Goal: Task Accomplishment & Management: Use online tool/utility

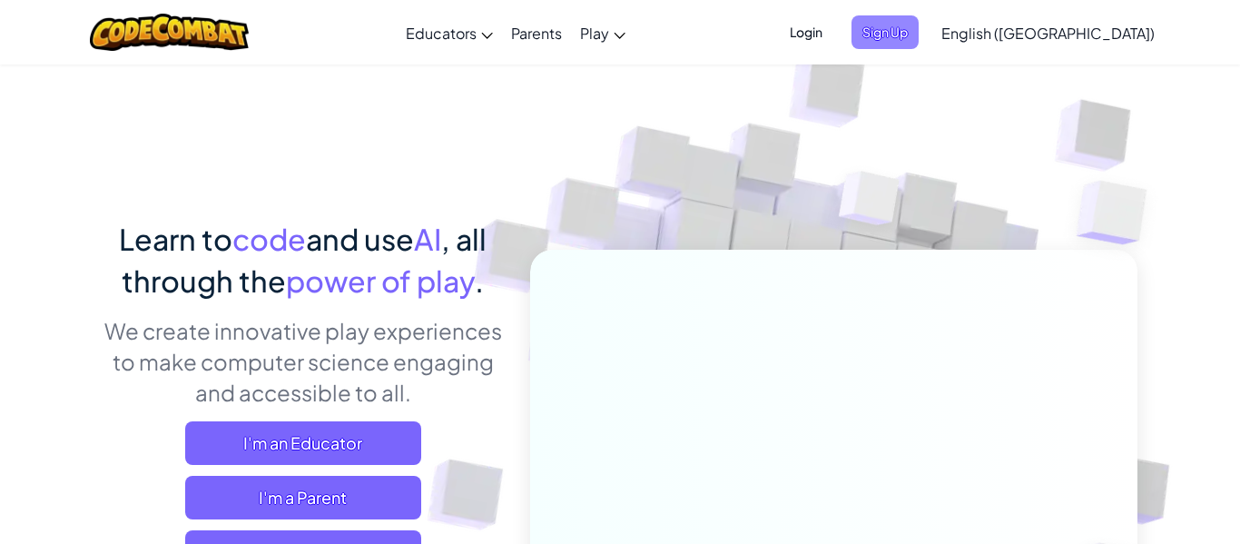
click at [919, 26] on span "Sign Up" at bounding box center [885, 32] width 67 height 34
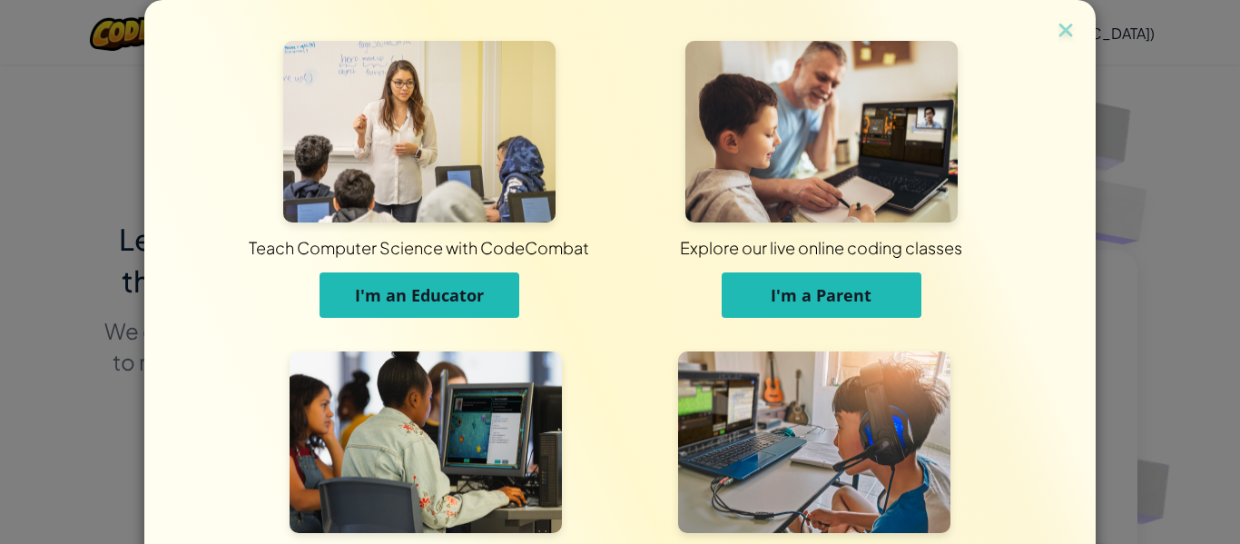
scroll to position [175, 0]
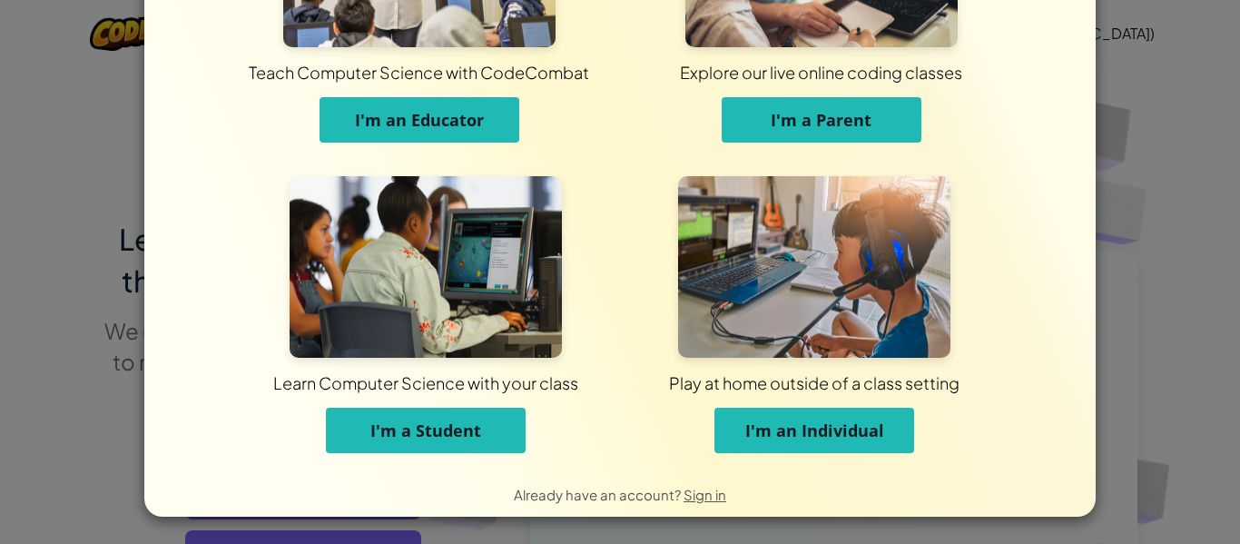
click at [470, 439] on span "I'm a Student" at bounding box center [425, 430] width 111 height 22
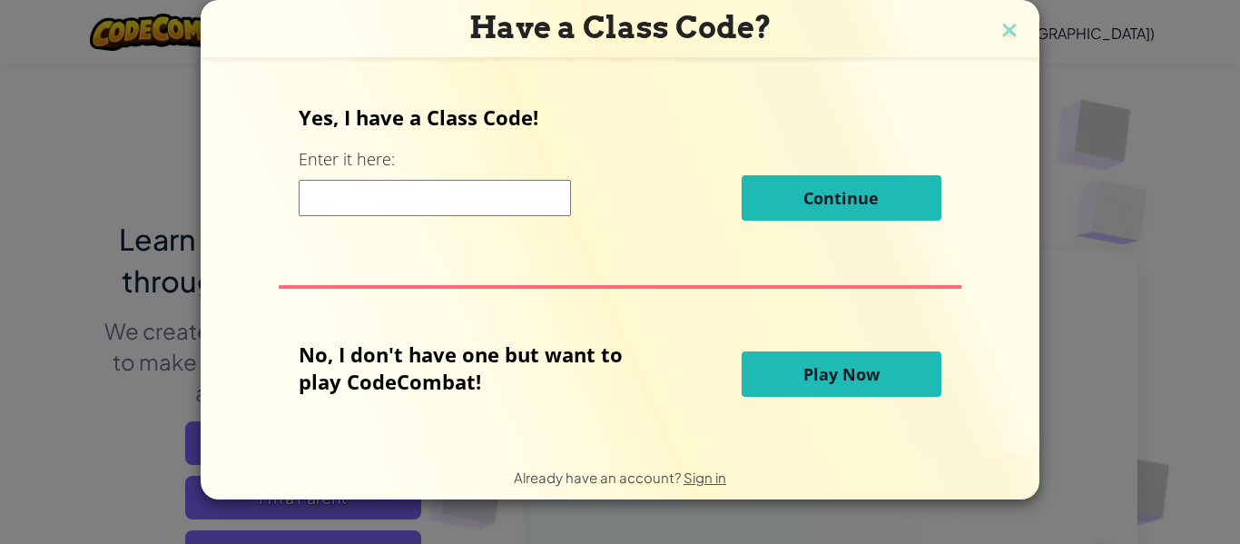
scroll to position [0, 0]
click at [499, 206] on input at bounding box center [435, 198] width 272 height 36
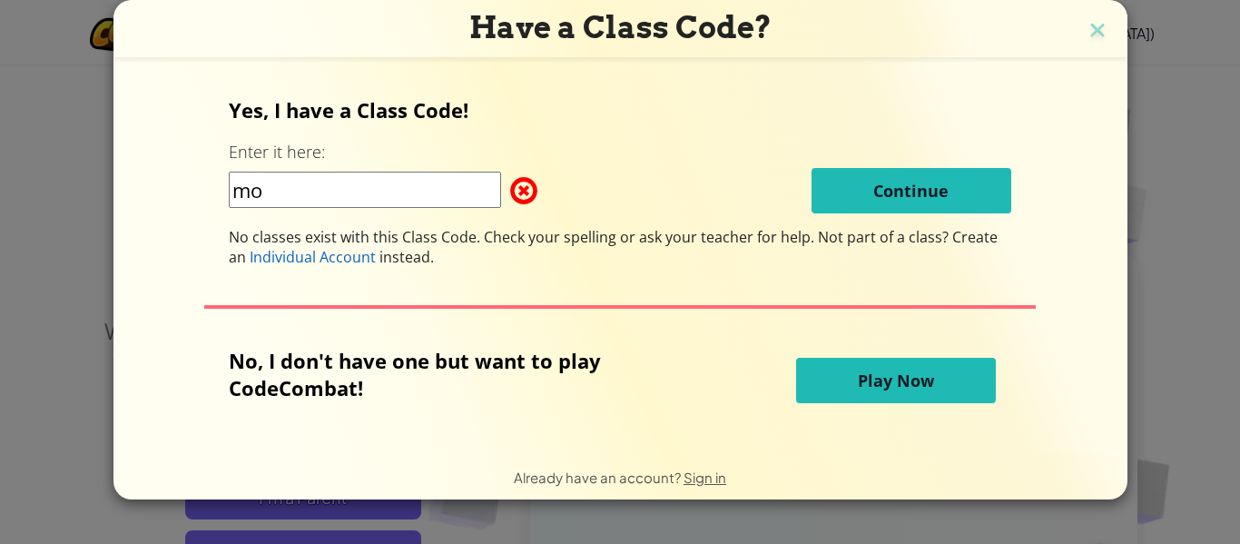
type input "m"
type input "moreNewWest"
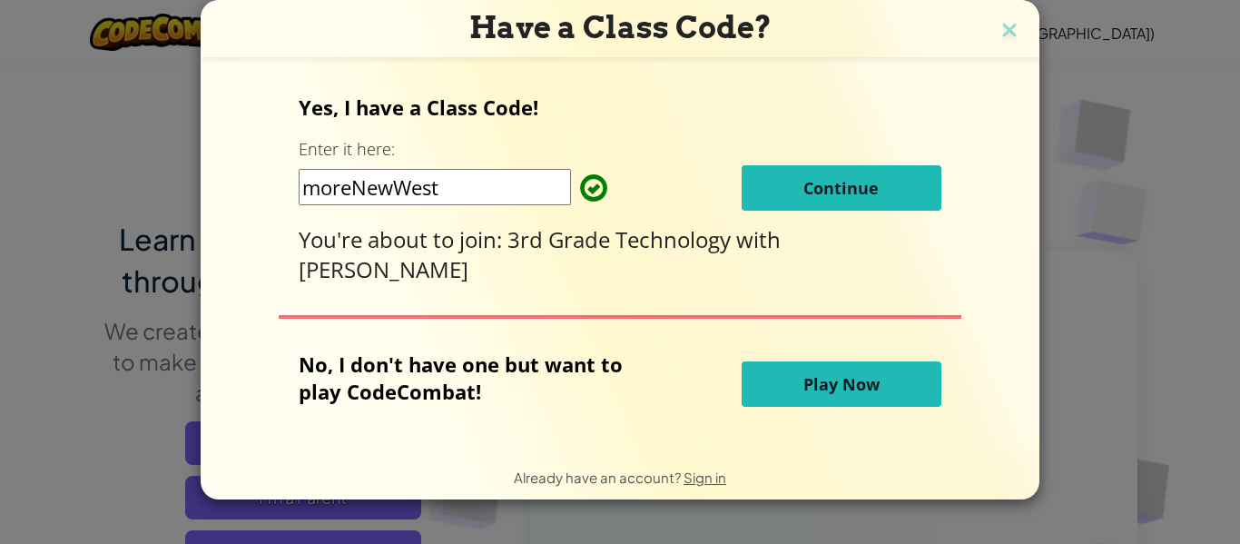
click at [903, 185] on button "Continue" at bounding box center [842, 187] width 200 height 45
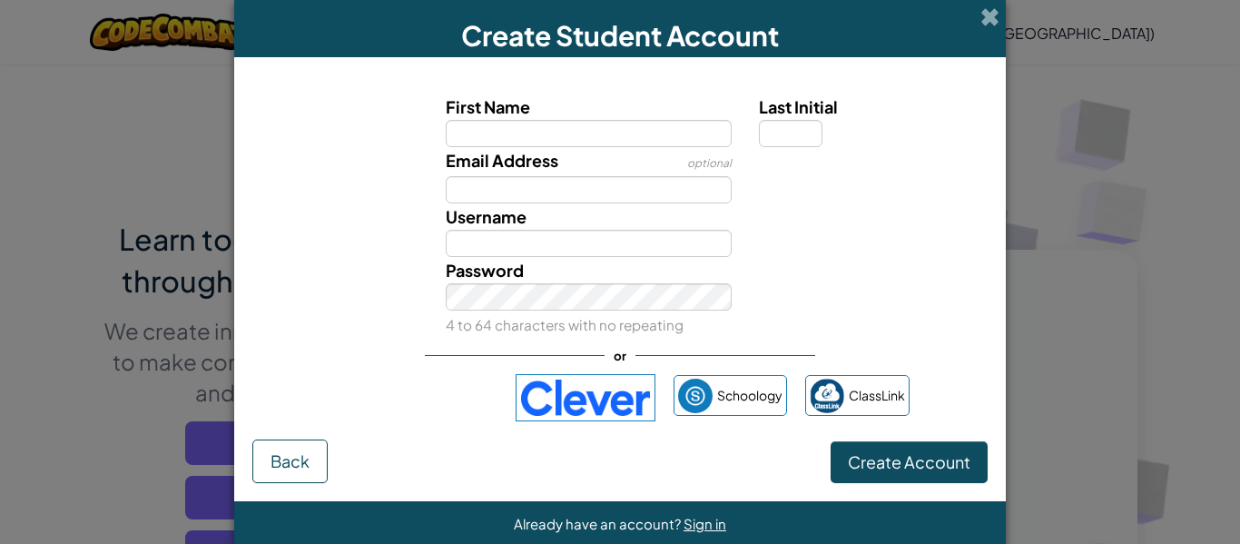
click at [918, 274] on div "Password 4 to 64 characters with no repeating" at bounding box center [620, 297] width 754 height 81
click at [986, 21] on span at bounding box center [990, 16] width 19 height 19
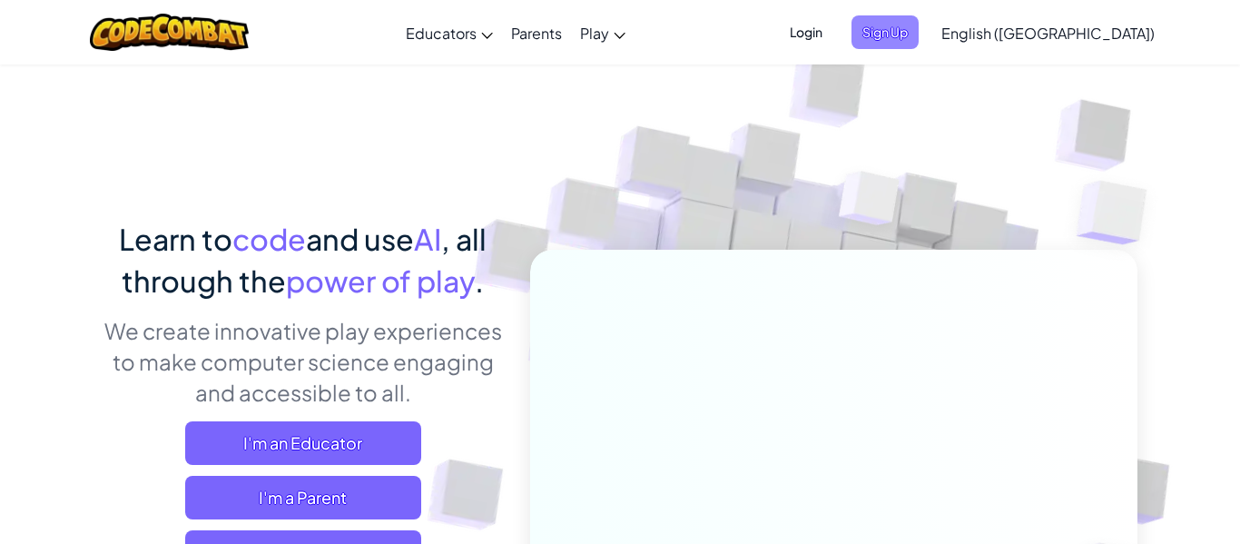
click at [919, 45] on span "Sign Up" at bounding box center [885, 32] width 67 height 34
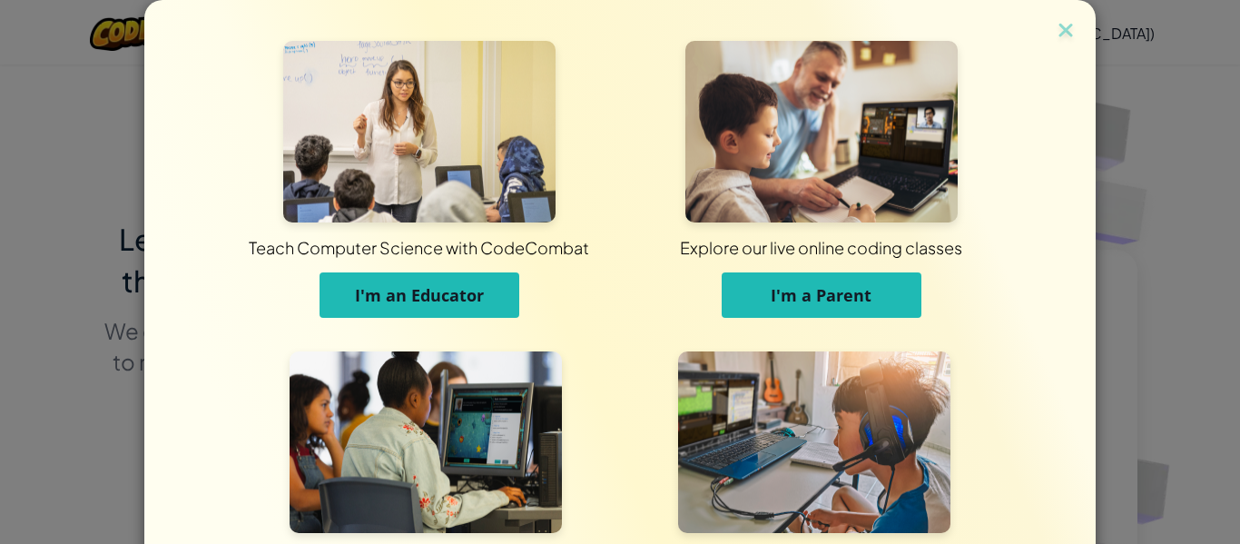
click at [548, 198] on img at bounding box center [419, 132] width 272 height 182
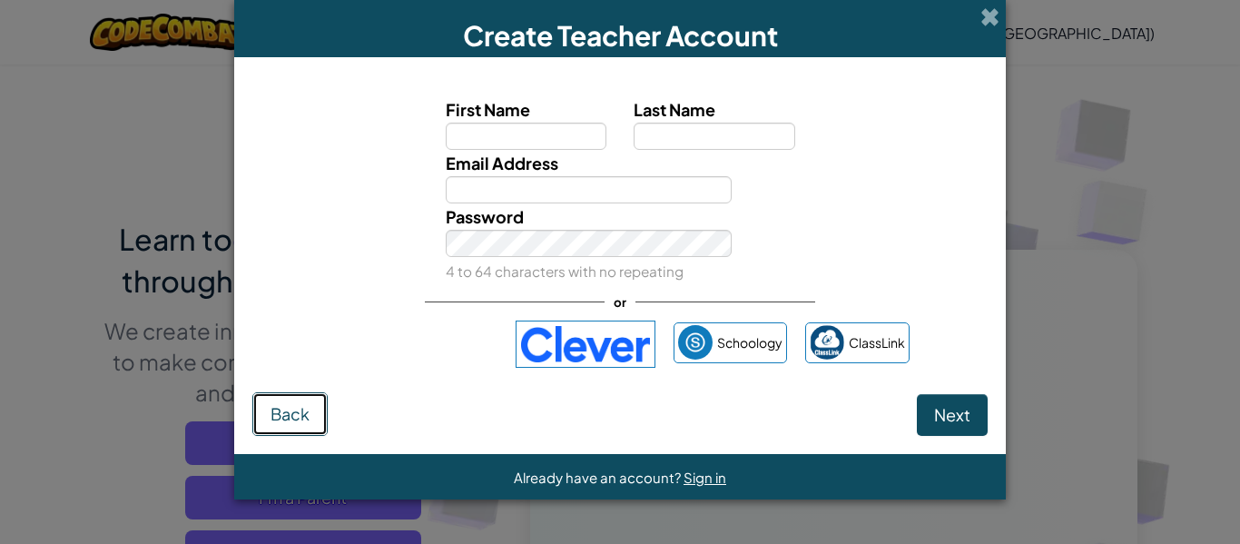
click at [287, 396] on button "Back" at bounding box center [289, 414] width 75 height 44
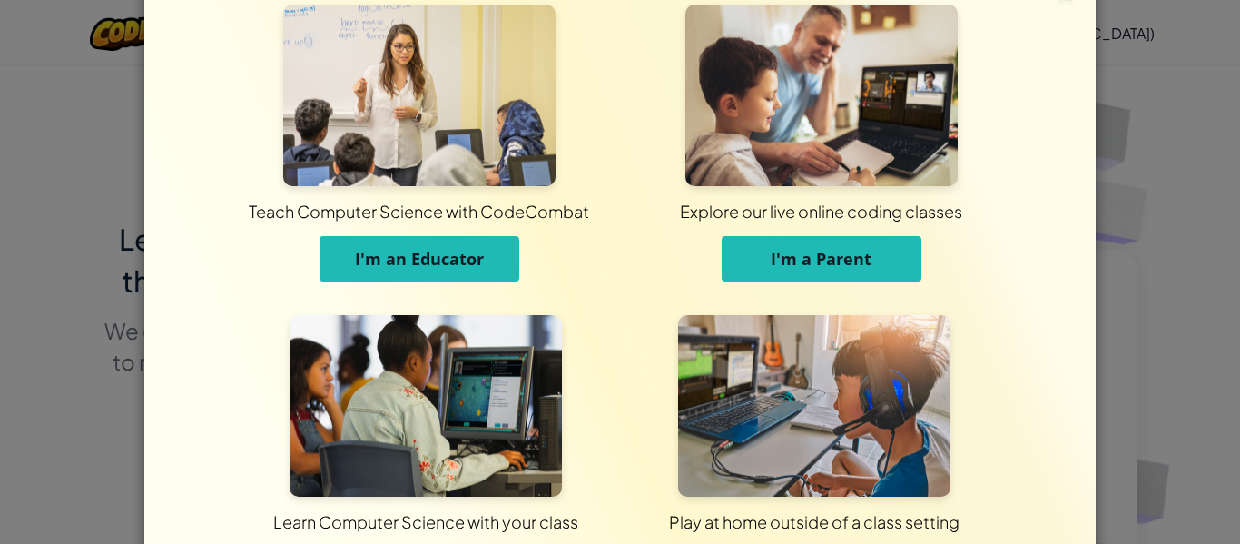
scroll to position [109, 0]
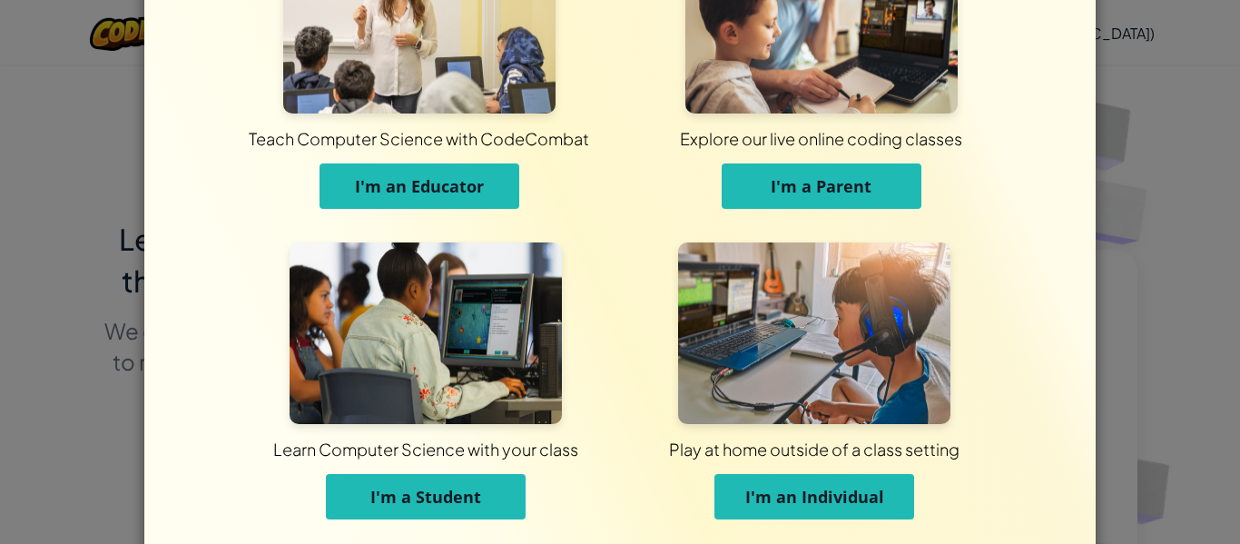
click at [385, 489] on span "I'm a Student" at bounding box center [425, 497] width 111 height 22
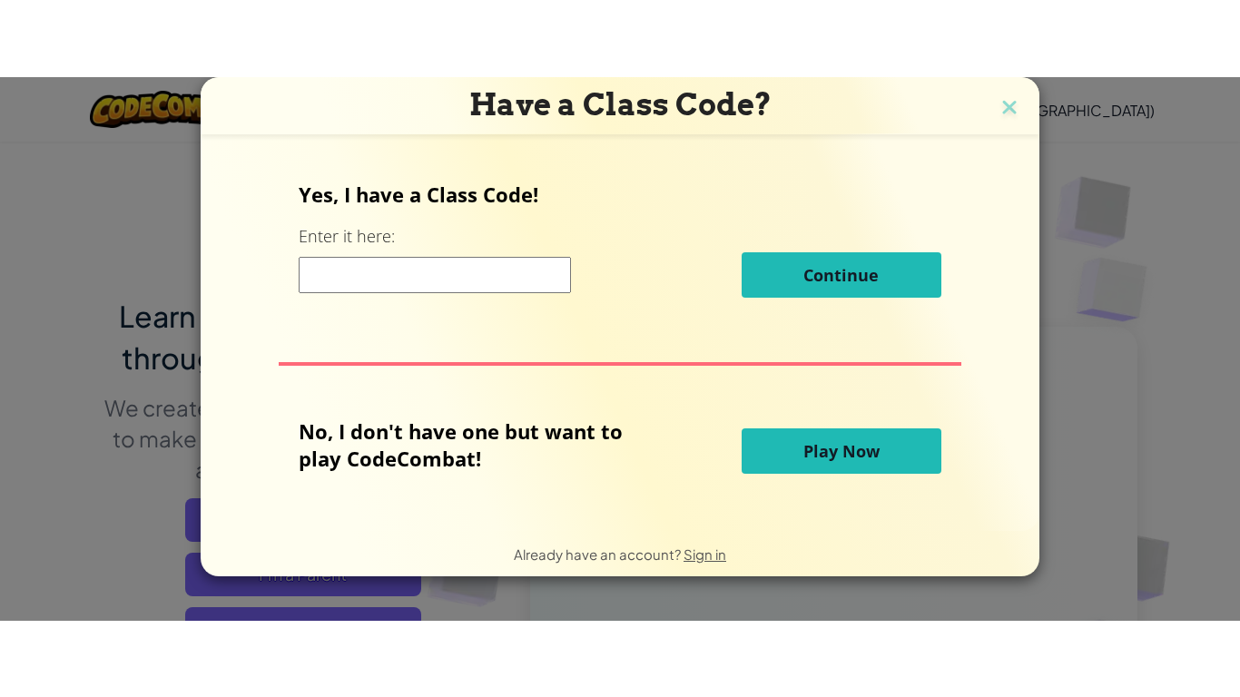
scroll to position [0, 0]
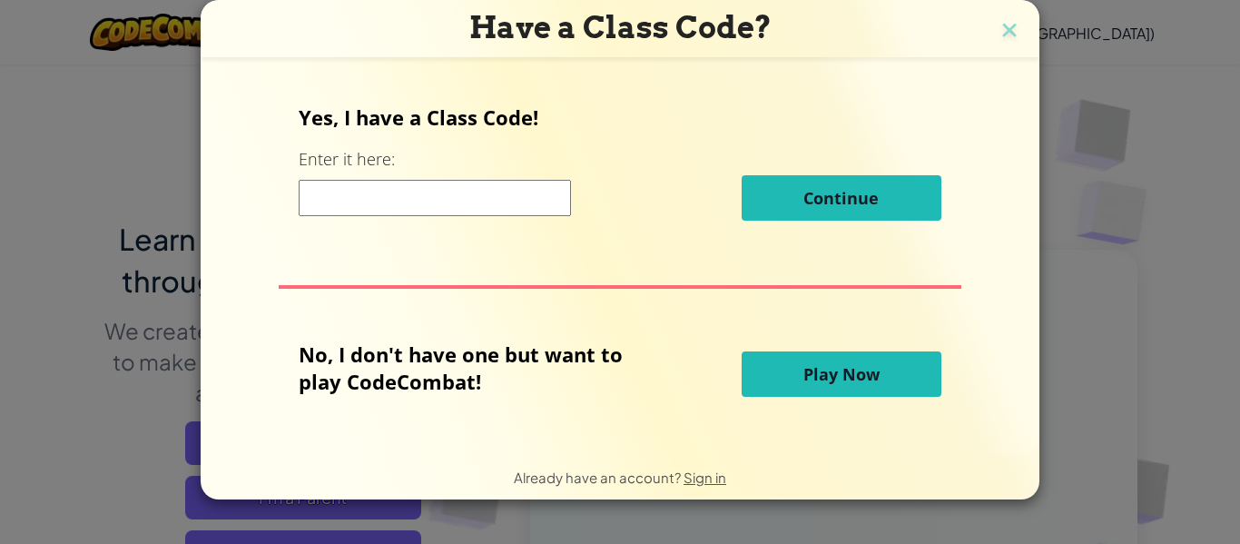
click at [367, 192] on input at bounding box center [435, 198] width 272 height 36
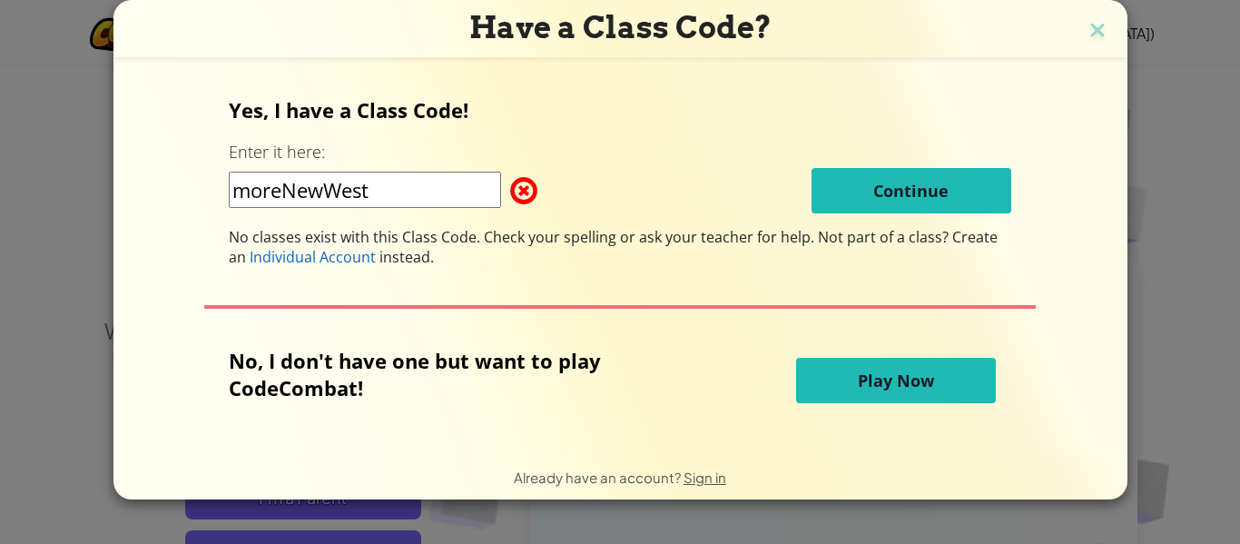
type input "moreNewWest"
click at [931, 371] on span "Play Now" at bounding box center [896, 381] width 76 height 22
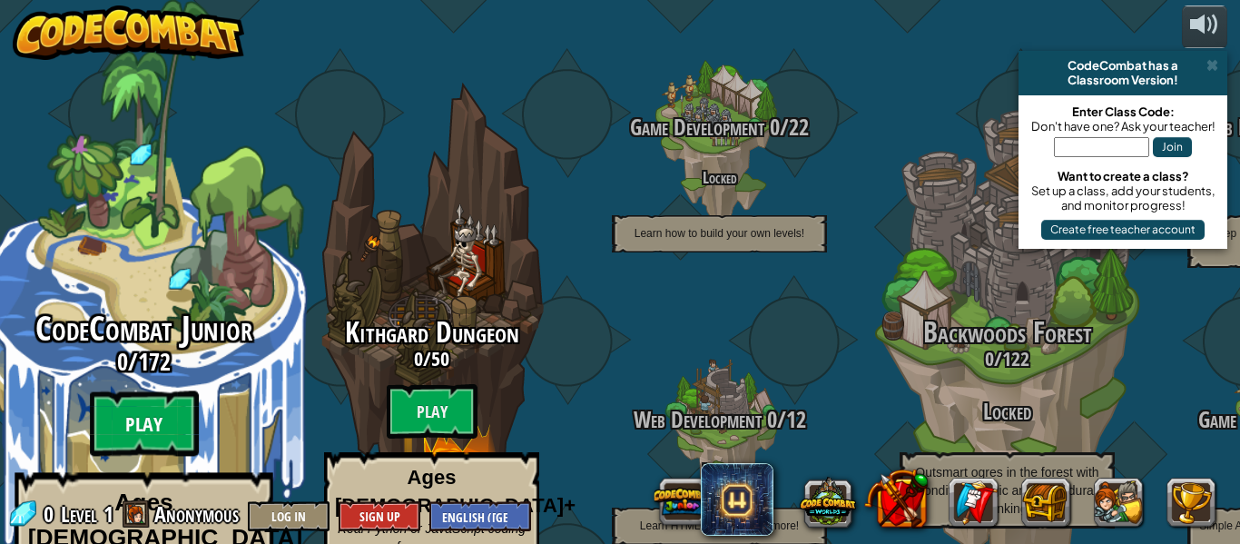
click at [154, 391] on btn "Play" at bounding box center [144, 423] width 109 height 65
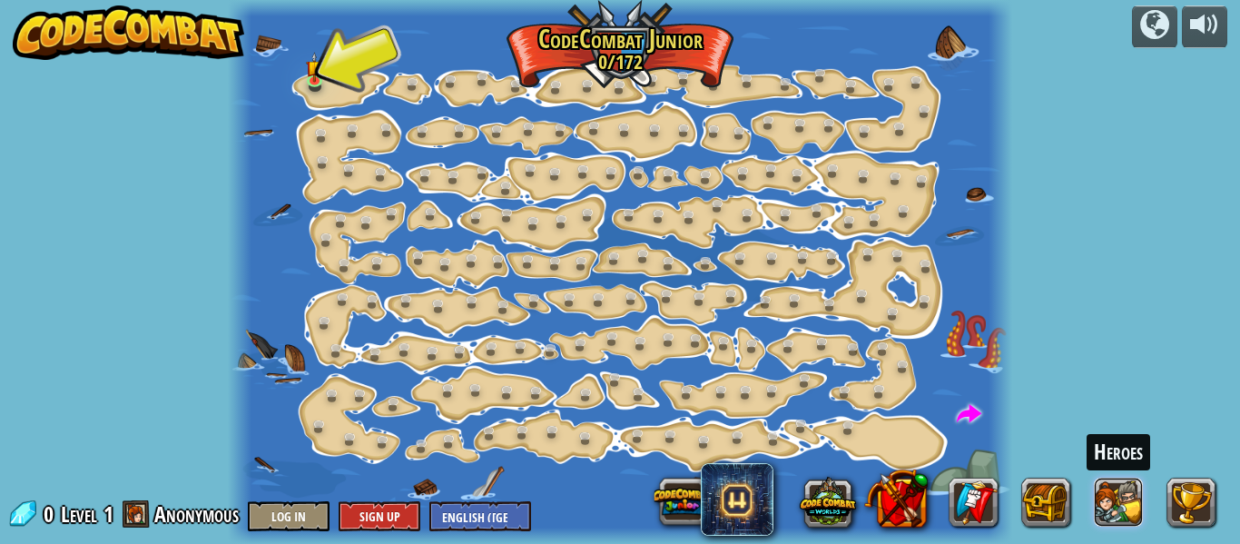
click at [1107, 514] on button at bounding box center [1119, 502] width 49 height 49
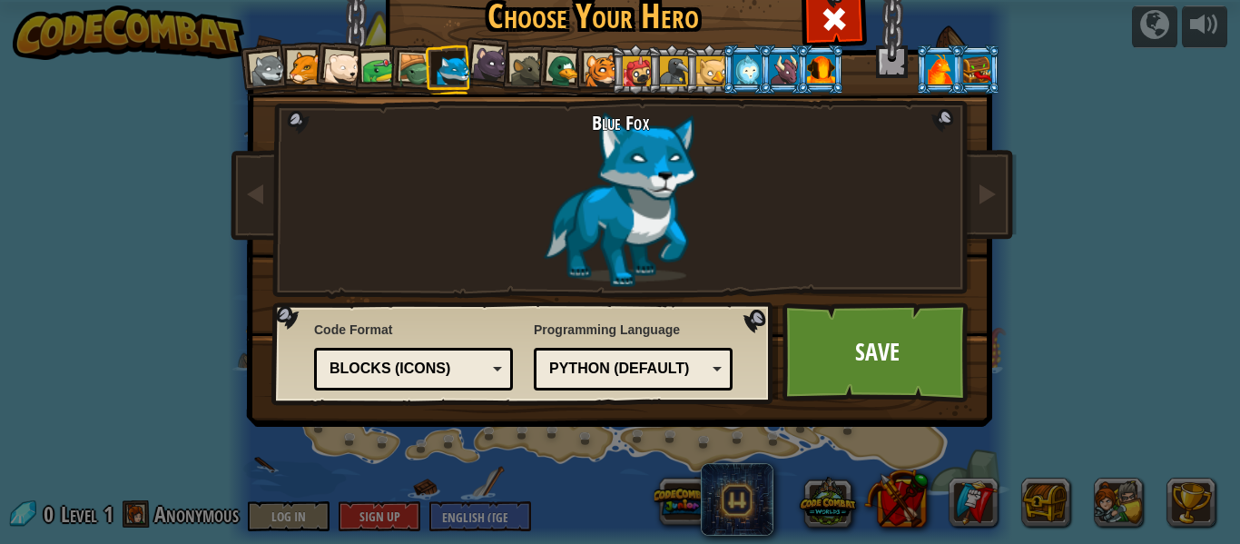
click at [783, 74] on div at bounding box center [784, 68] width 28 height 29
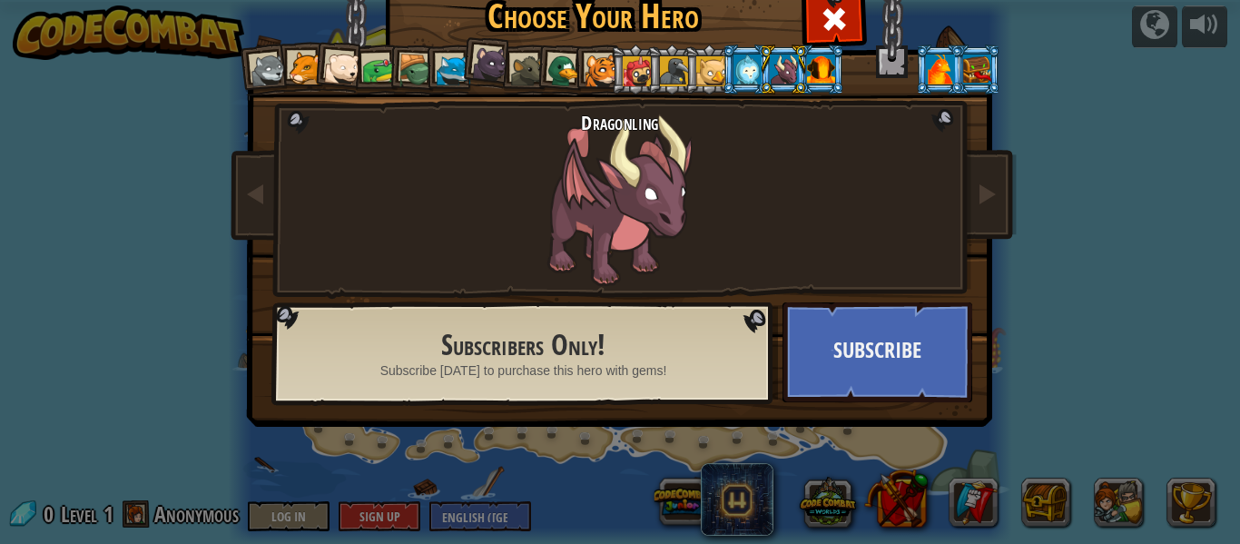
click at [934, 67] on div at bounding box center [940, 68] width 28 height 29
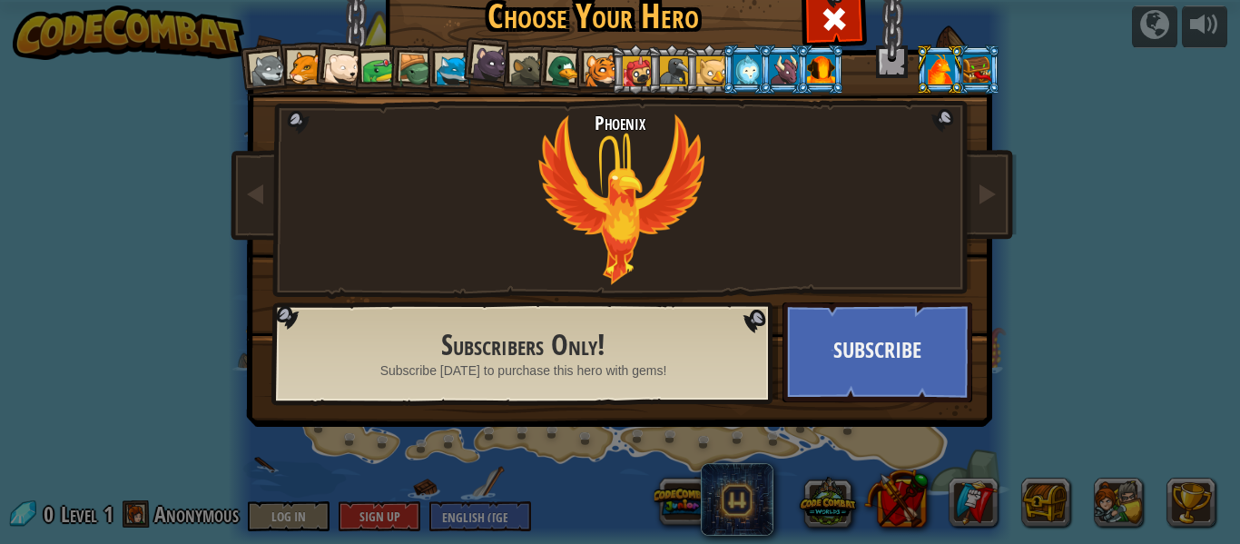
click at [745, 72] on div at bounding box center [748, 68] width 28 height 29
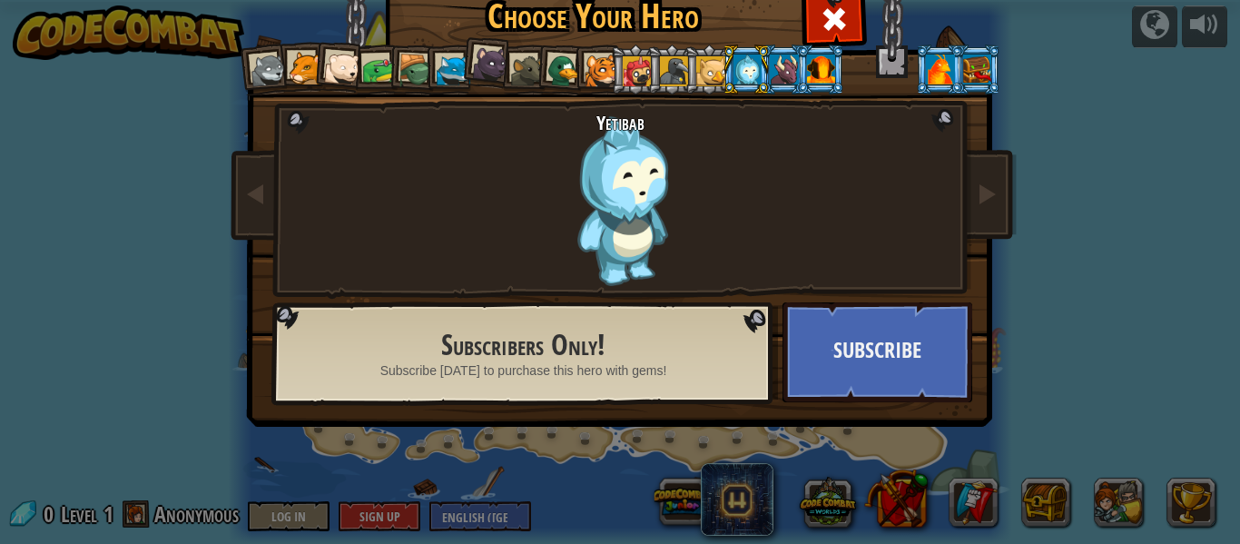
click at [718, 69] on div at bounding box center [710, 70] width 29 height 29
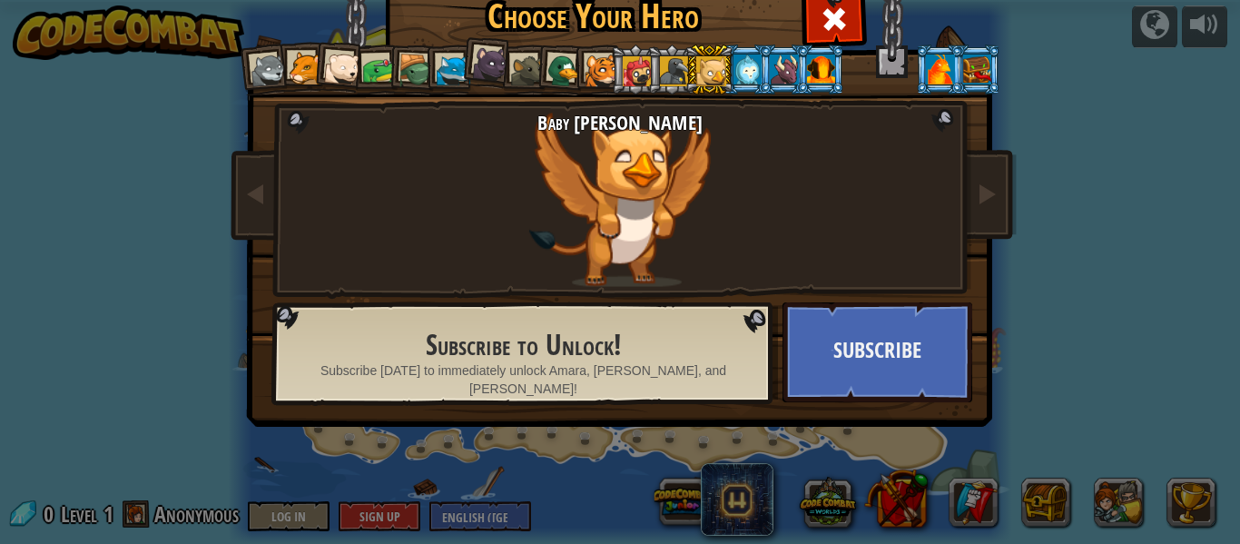
click at [495, 71] on div at bounding box center [490, 63] width 36 height 36
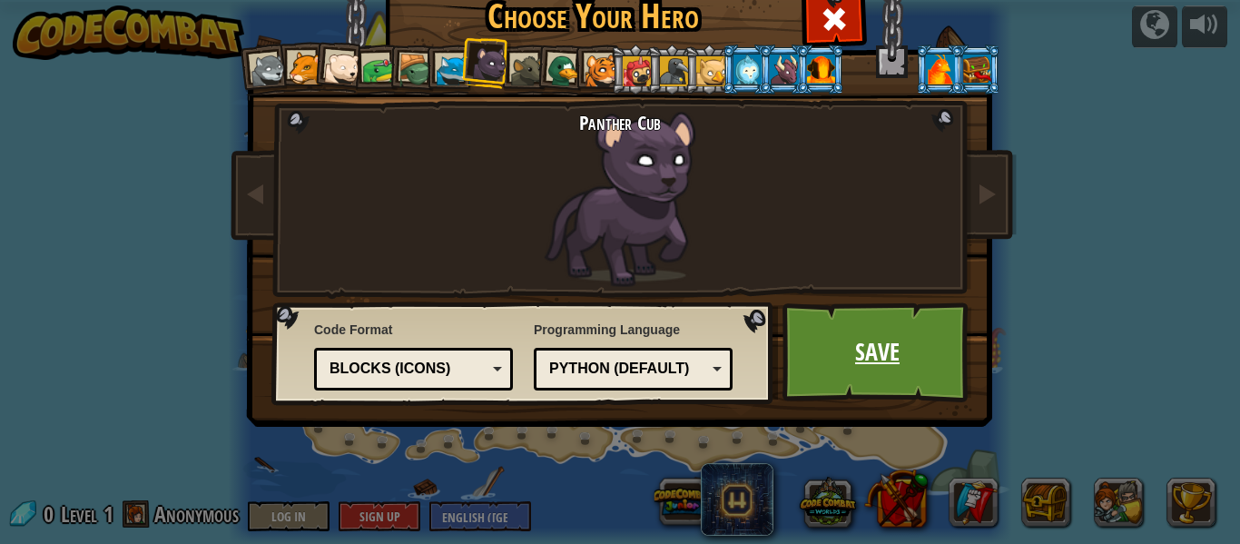
click at [912, 339] on link "Save" at bounding box center [878, 352] width 190 height 100
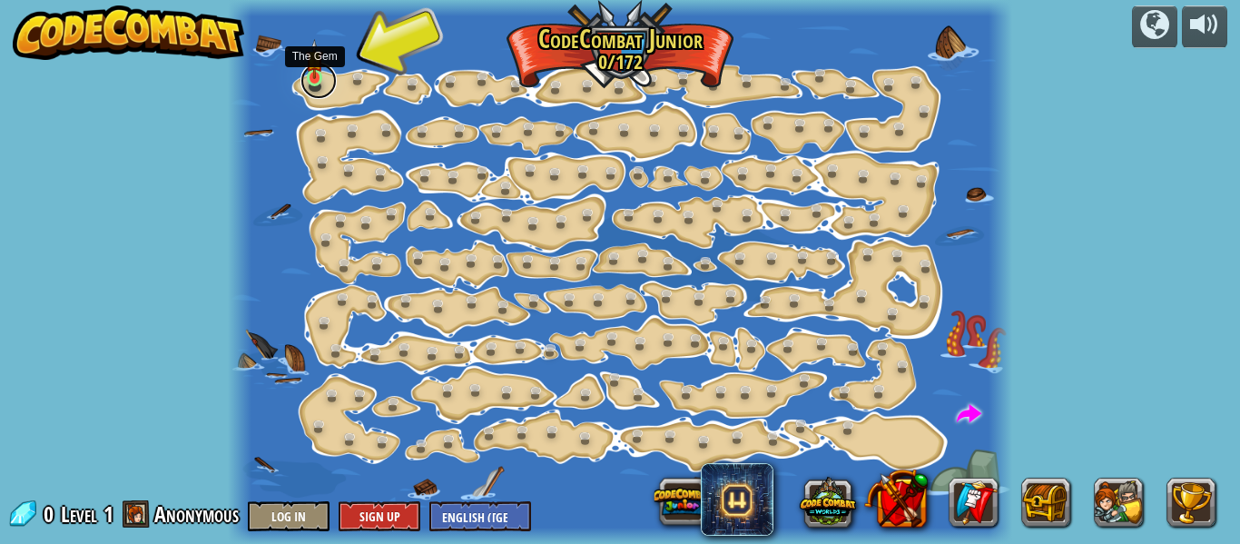
click at [306, 91] on div "Step Change (Locked) Change step arguments. Go Smart (Locked) Now we're really …" at bounding box center [620, 272] width 784 height 544
click at [309, 80] on link at bounding box center [319, 81] width 36 height 36
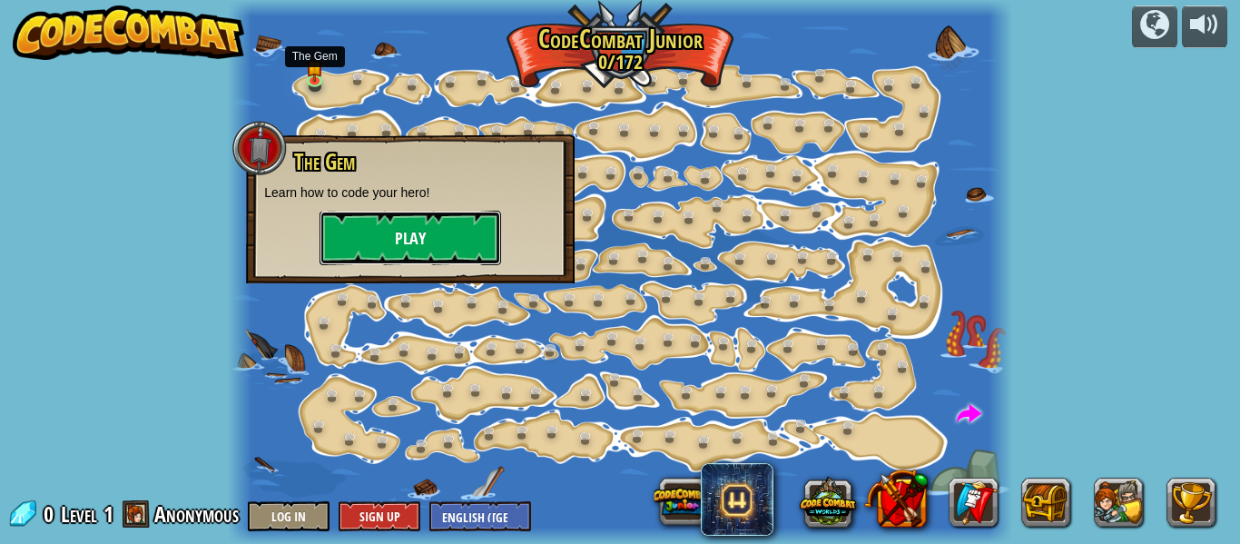
click at [420, 238] on button "Play" at bounding box center [411, 238] width 182 height 54
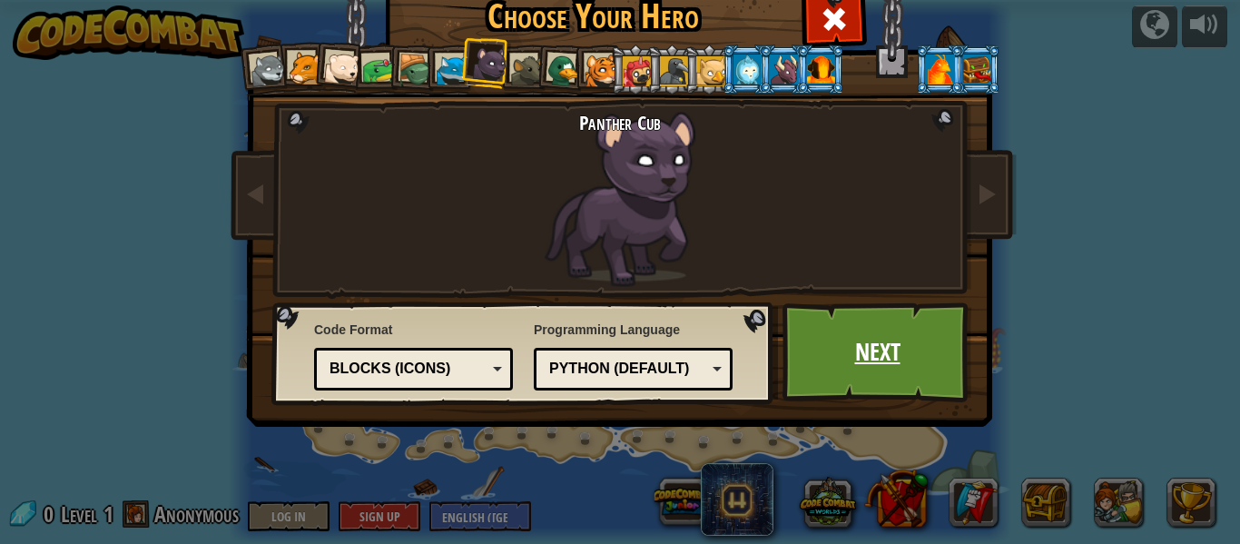
click at [864, 370] on link "Next" at bounding box center [878, 352] width 190 height 100
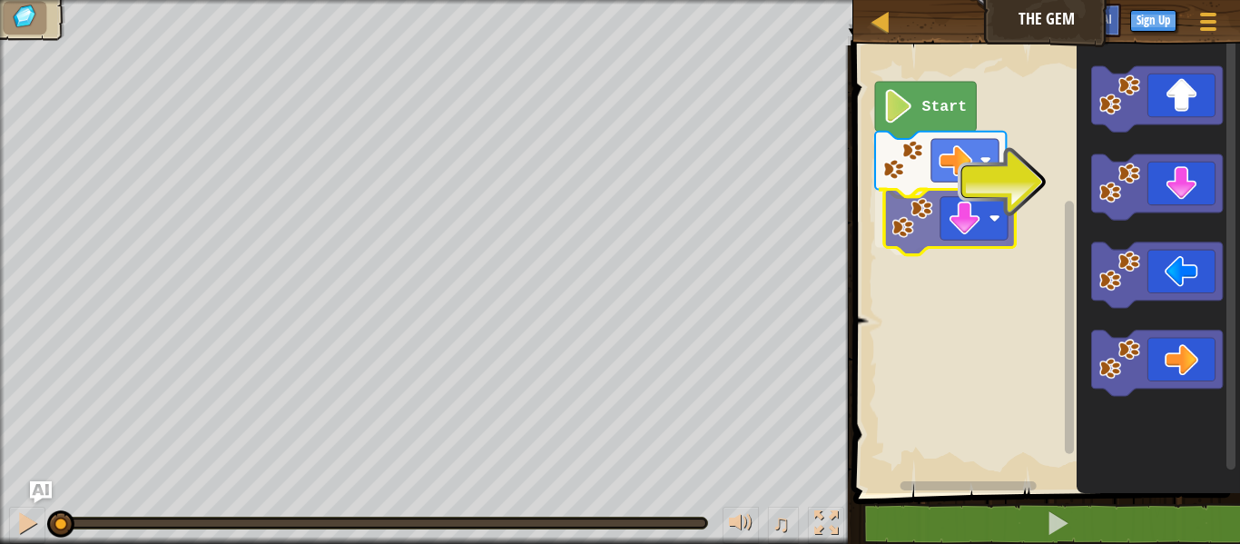
click at [924, 215] on div "Start" at bounding box center [1044, 264] width 392 height 457
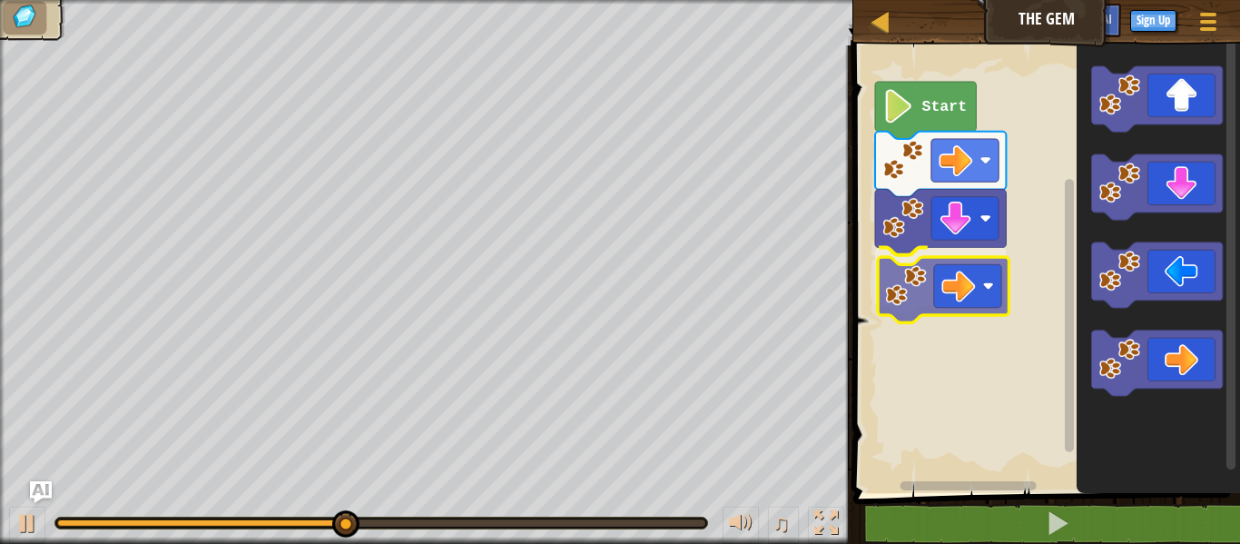
click at [933, 270] on div "Start" at bounding box center [1044, 264] width 392 height 457
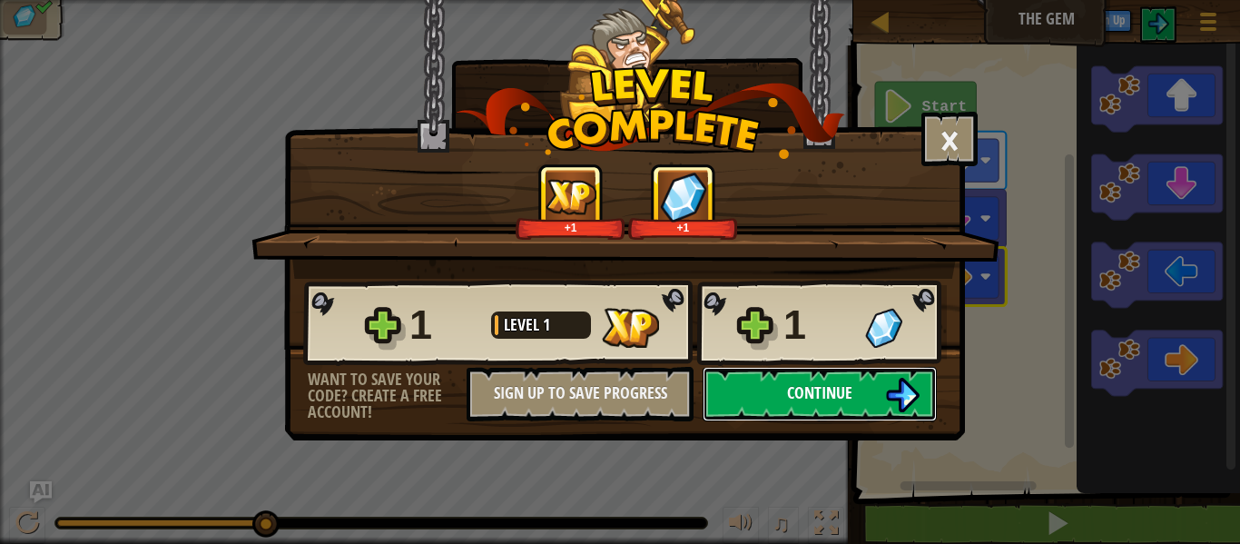
click at [819, 408] on button "Continue" at bounding box center [820, 394] width 234 height 54
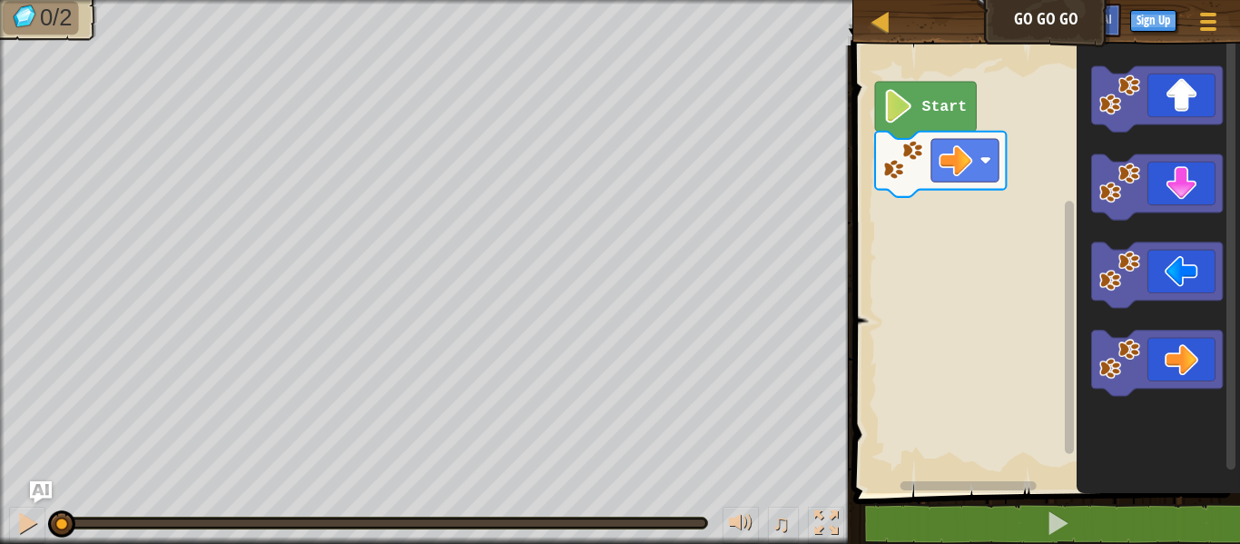
click at [960, 111] on text "Start" at bounding box center [944, 106] width 45 height 17
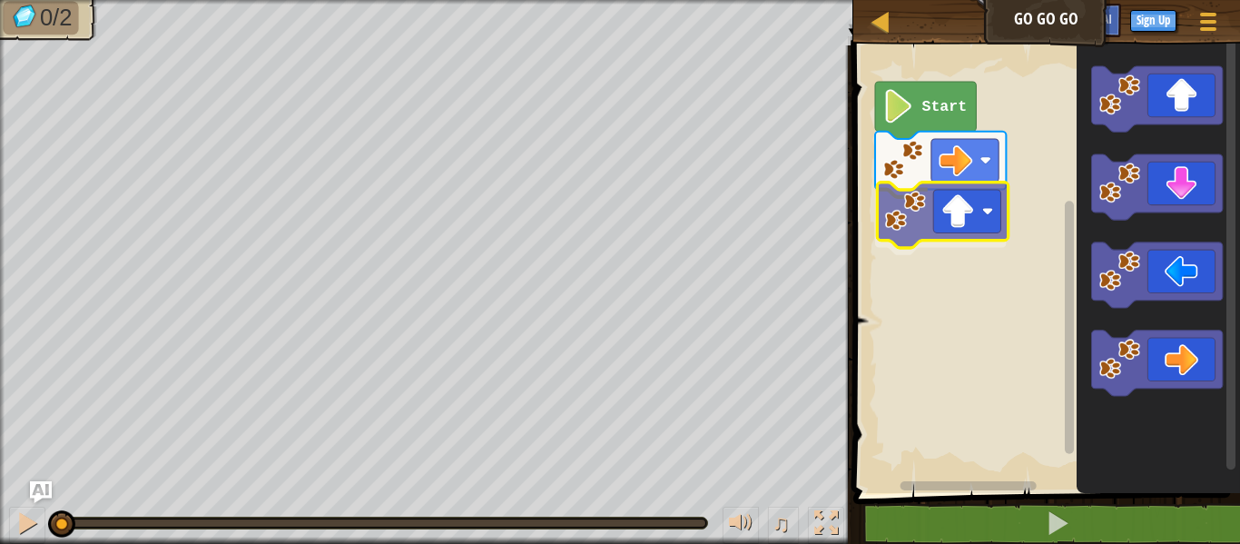
click at [972, 215] on div "Start" at bounding box center [1044, 264] width 392 height 457
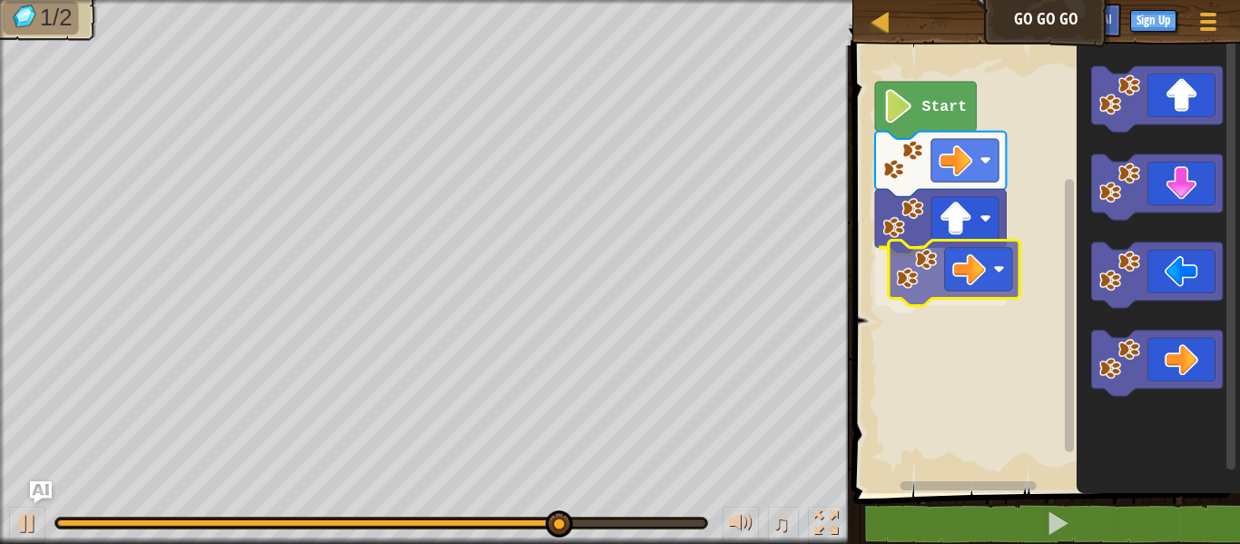
click at [972, 258] on div "Start" at bounding box center [1044, 264] width 392 height 457
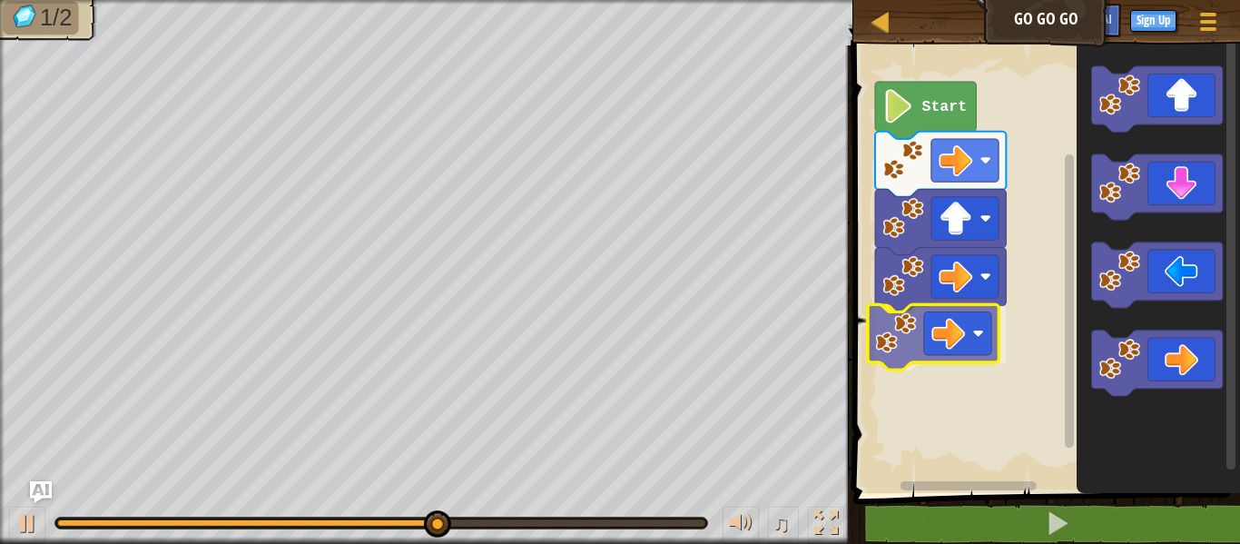
click at [960, 350] on div "Start" at bounding box center [1044, 264] width 392 height 457
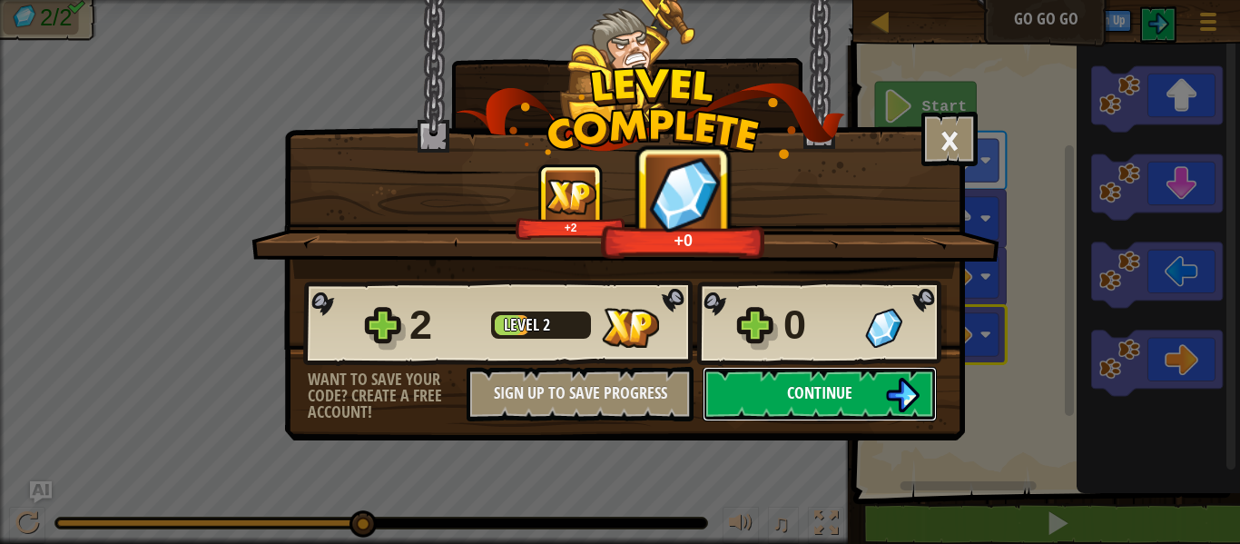
click at [882, 405] on button "Continue" at bounding box center [820, 394] width 234 height 54
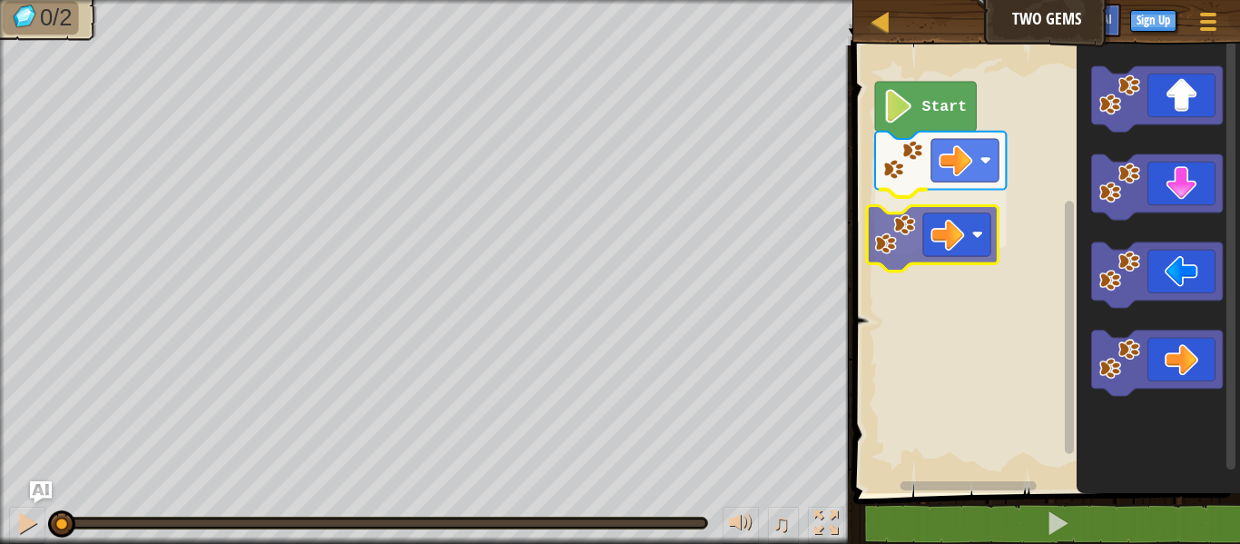
click at [926, 237] on div "Start" at bounding box center [1044, 264] width 392 height 457
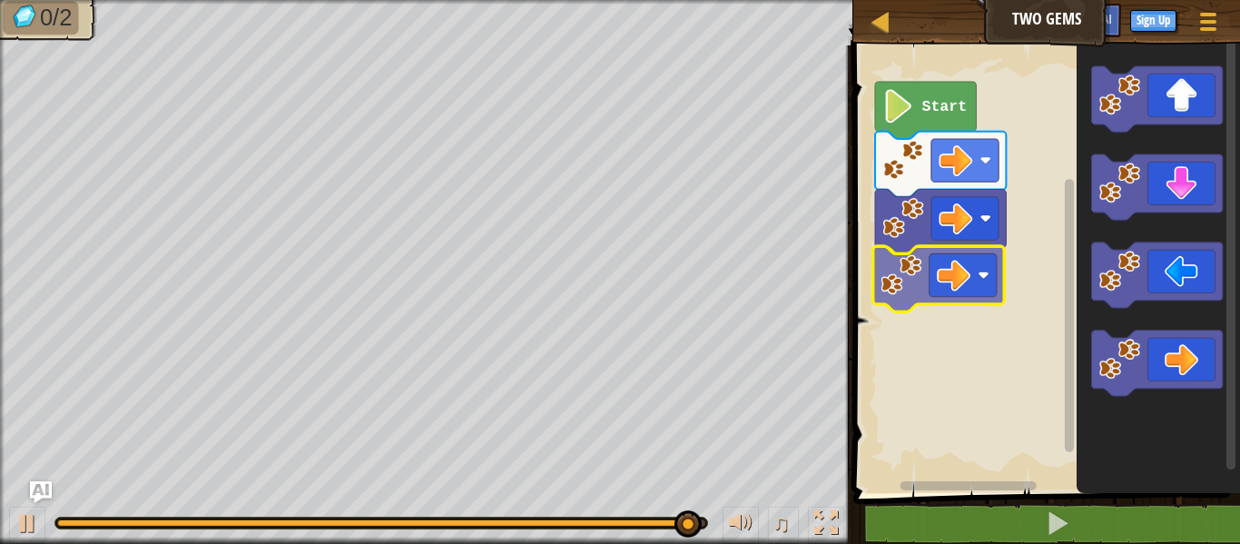
click at [967, 285] on div "Start" at bounding box center [1044, 264] width 392 height 457
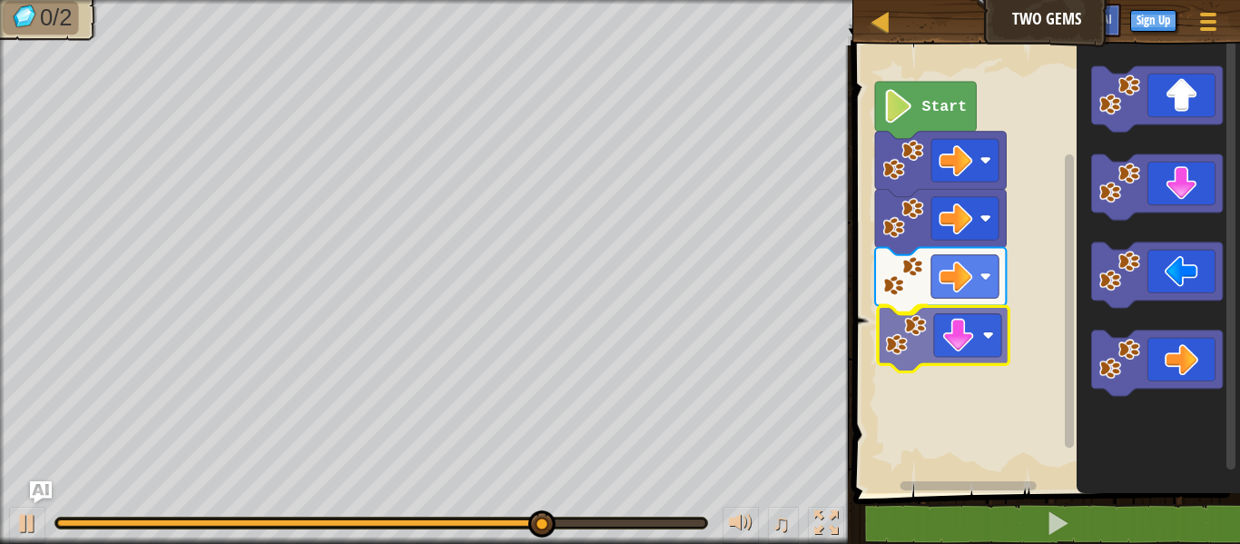
click at [935, 326] on div "Start" at bounding box center [1044, 264] width 392 height 457
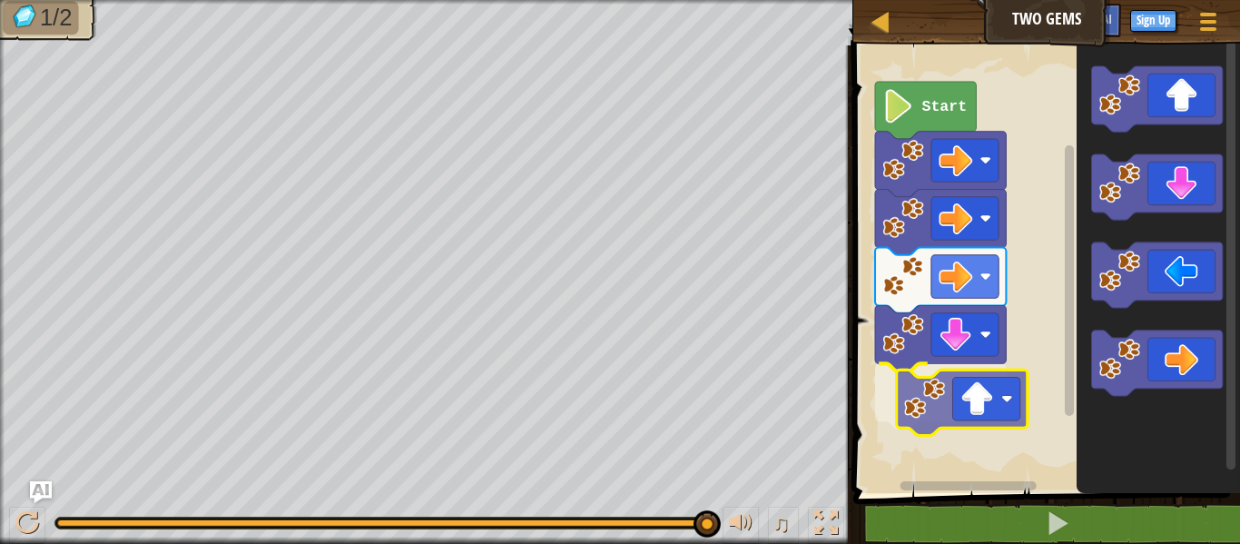
click at [977, 421] on div "Start" at bounding box center [1044, 264] width 392 height 457
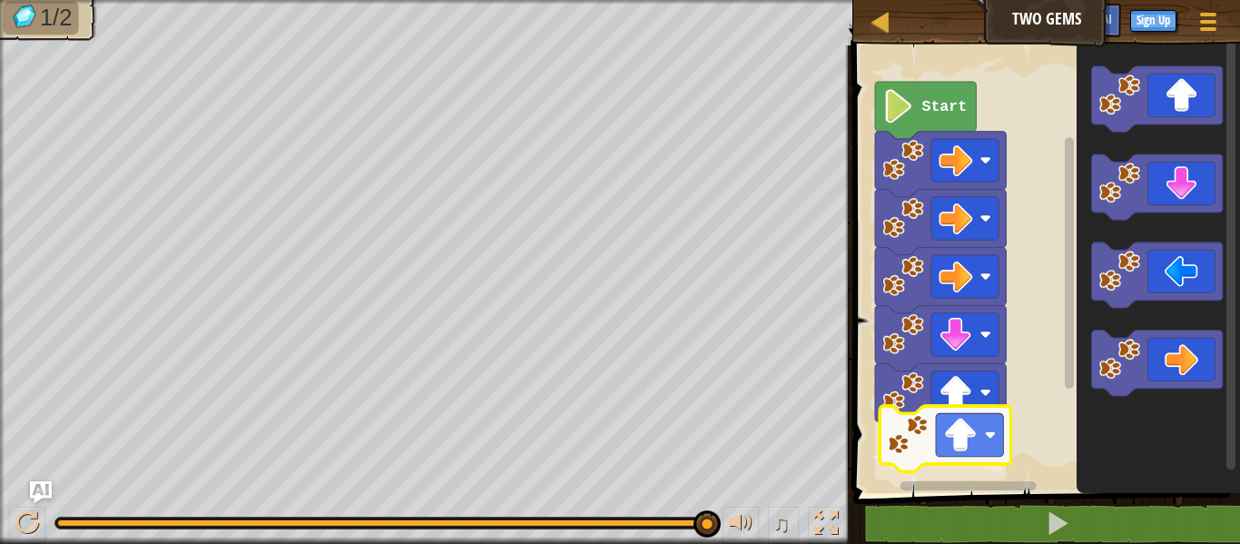
click at [963, 453] on div "Start" at bounding box center [1044, 264] width 392 height 457
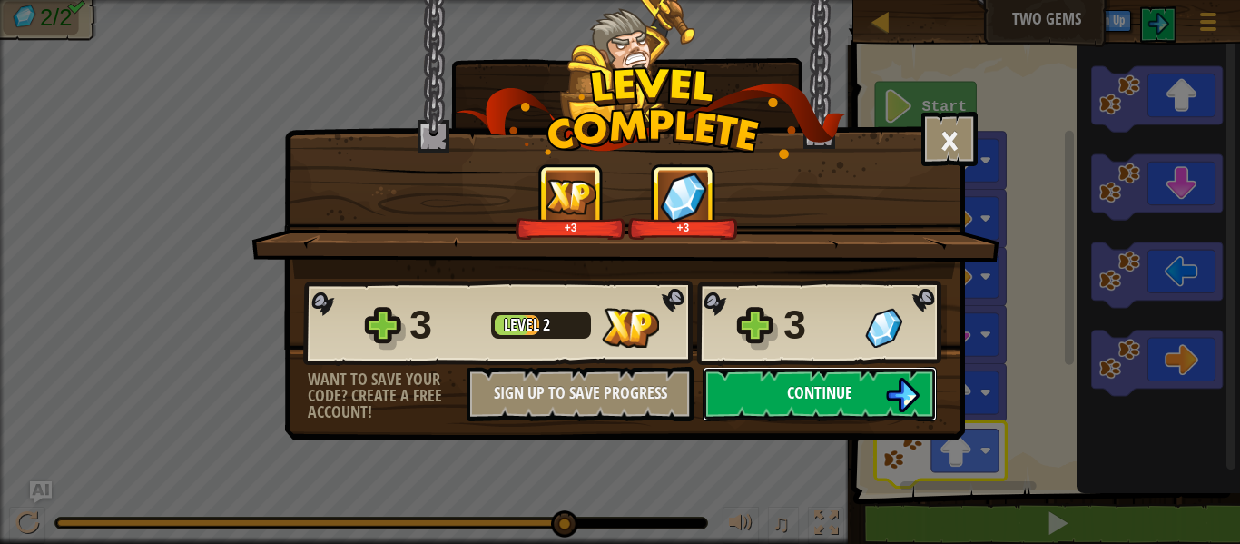
click at [864, 396] on button "Continue" at bounding box center [820, 394] width 234 height 54
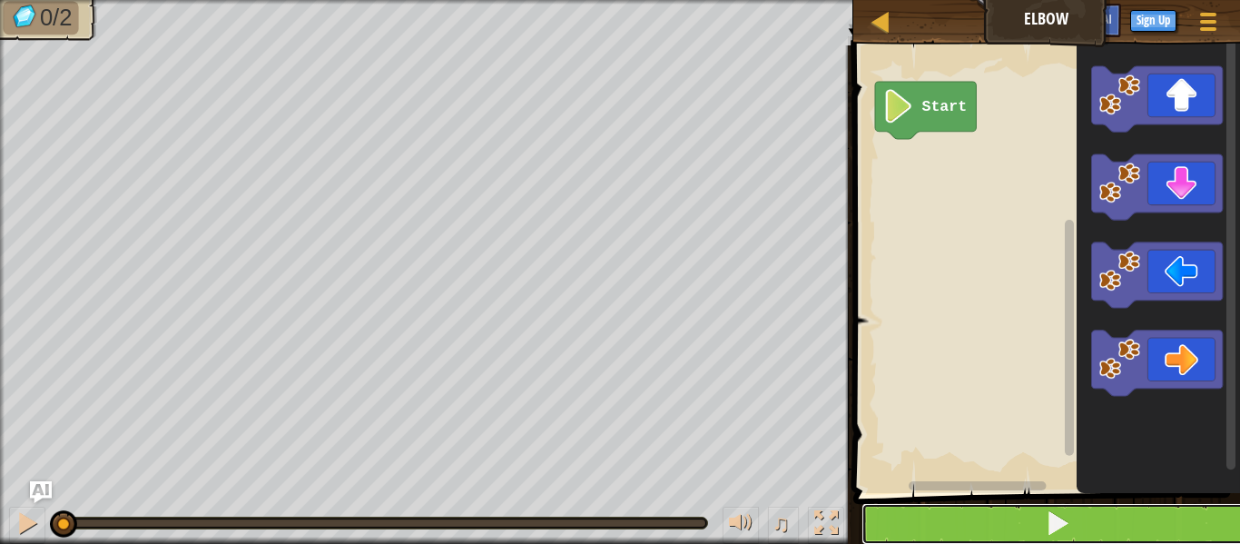
click at [1005, 517] on button at bounding box center [1058, 524] width 392 height 42
click at [1002, 518] on button at bounding box center [1058, 524] width 392 height 42
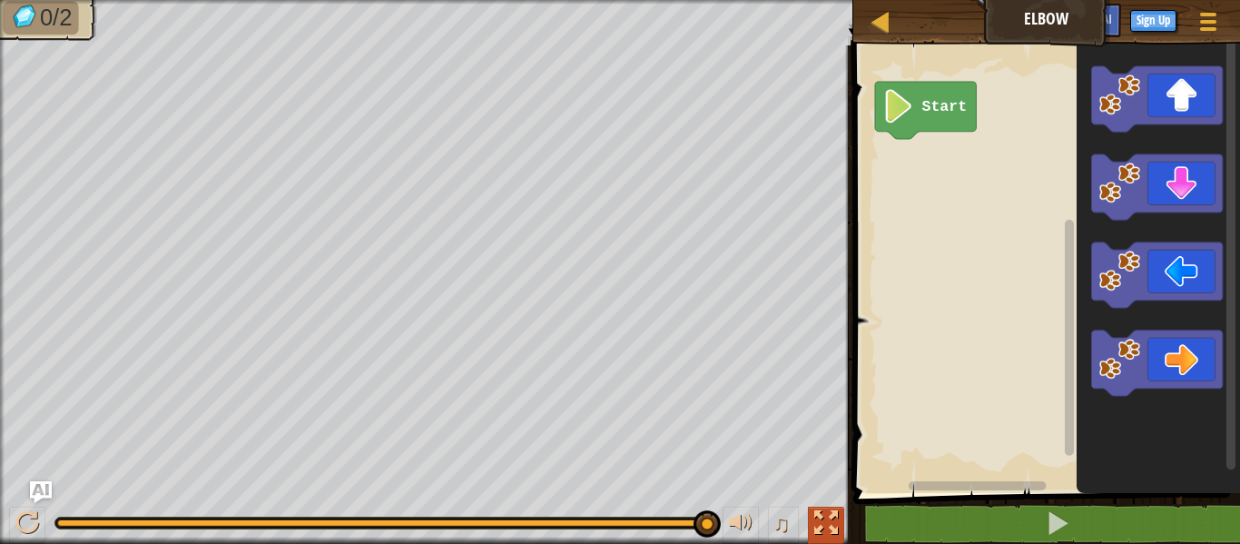
click at [809, 528] on button at bounding box center [826, 525] width 36 height 37
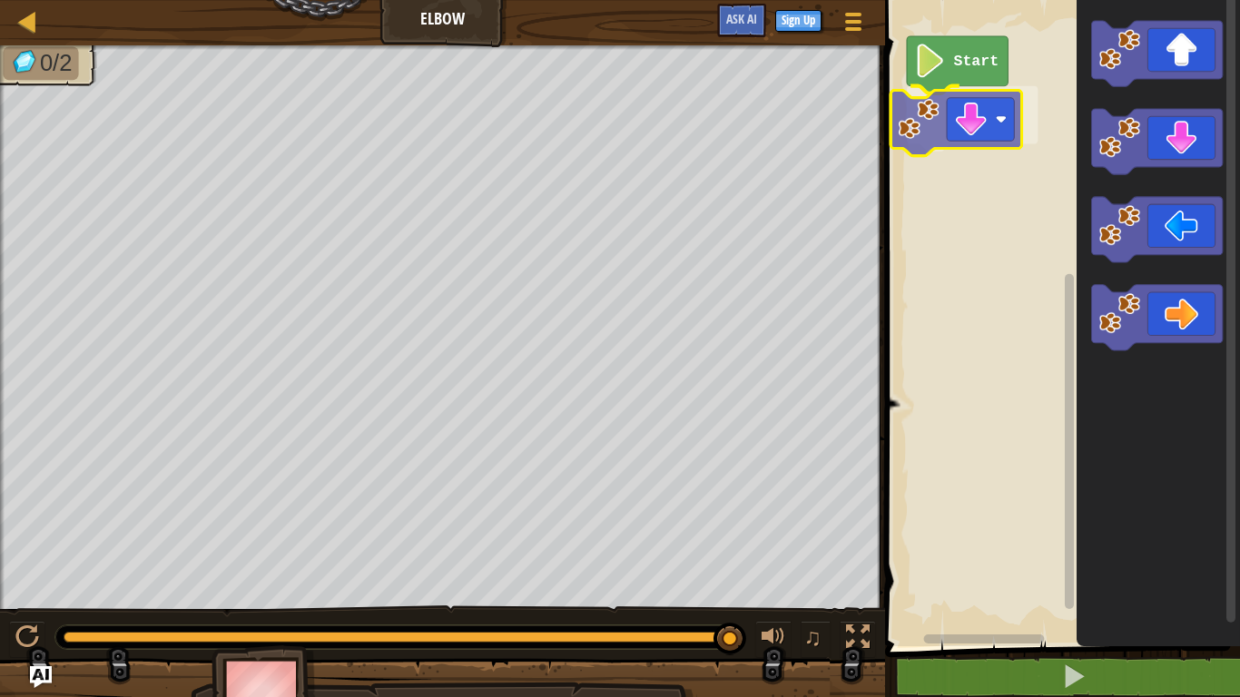
click at [978, 129] on div "Start" at bounding box center [1060, 319] width 360 height 656
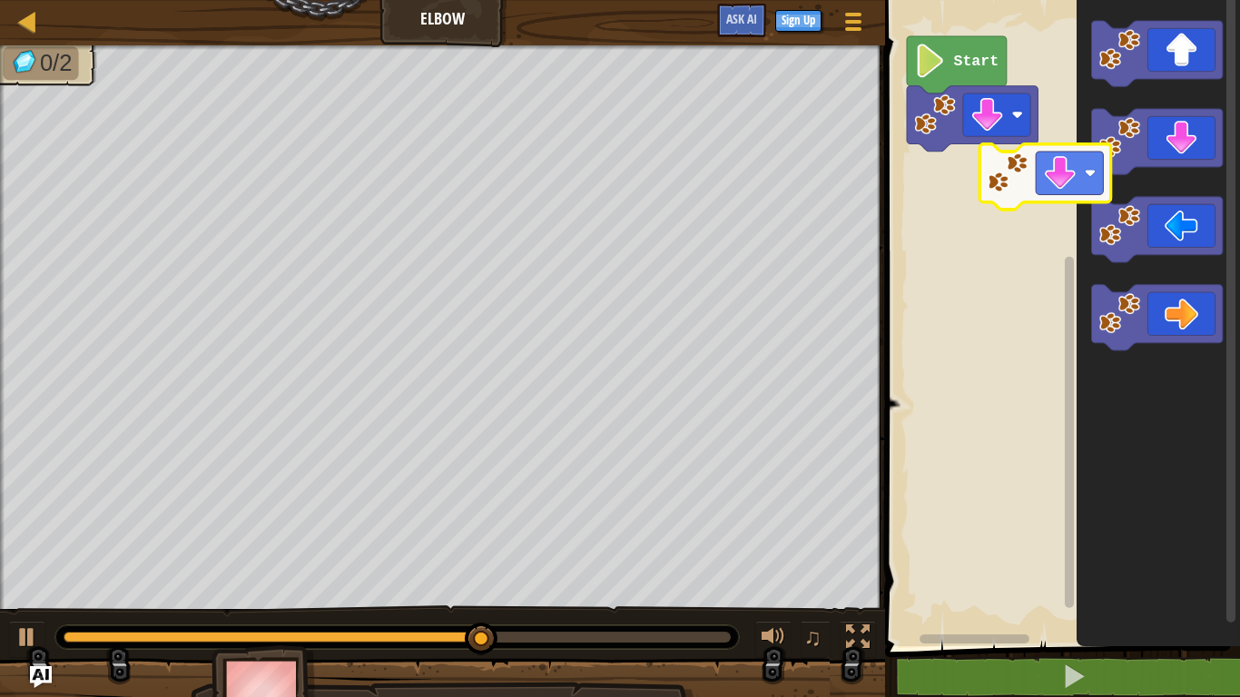
click at [1018, 191] on div "Start" at bounding box center [1060, 319] width 360 height 656
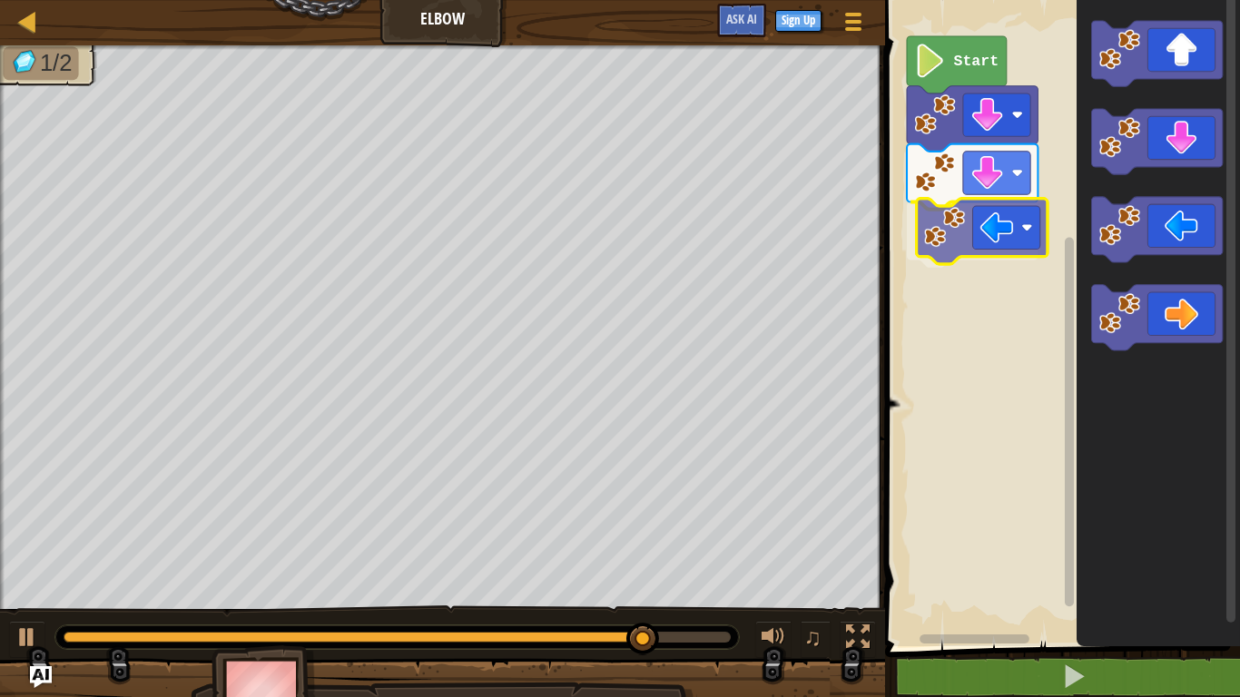
click at [1016, 225] on div "Start" at bounding box center [1060, 319] width 360 height 656
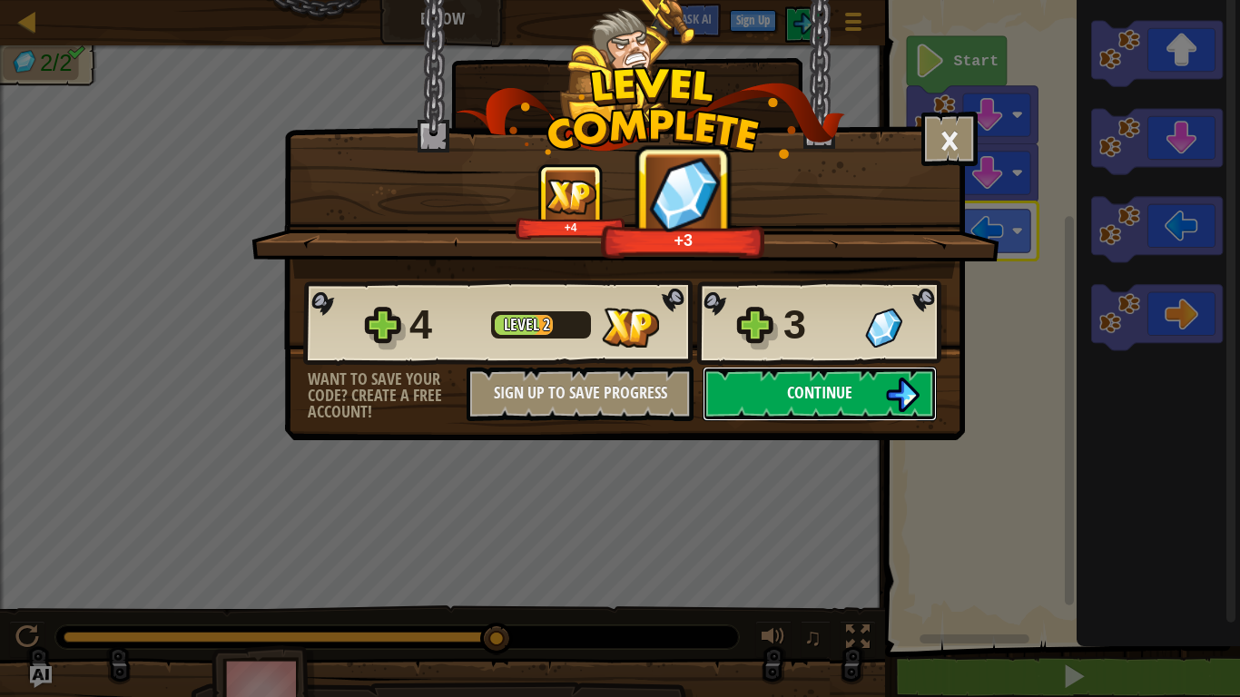
click at [839, 398] on span "Continue" at bounding box center [819, 392] width 65 height 23
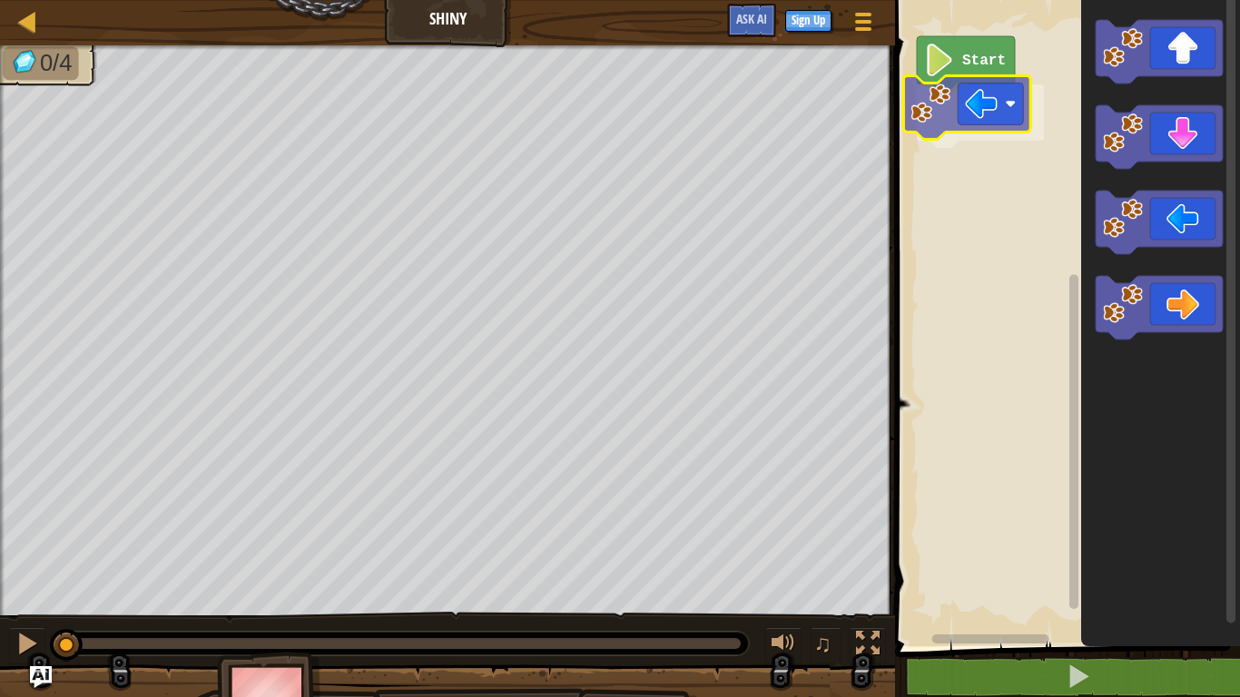
click at [994, 126] on div "Start" at bounding box center [1065, 319] width 350 height 656
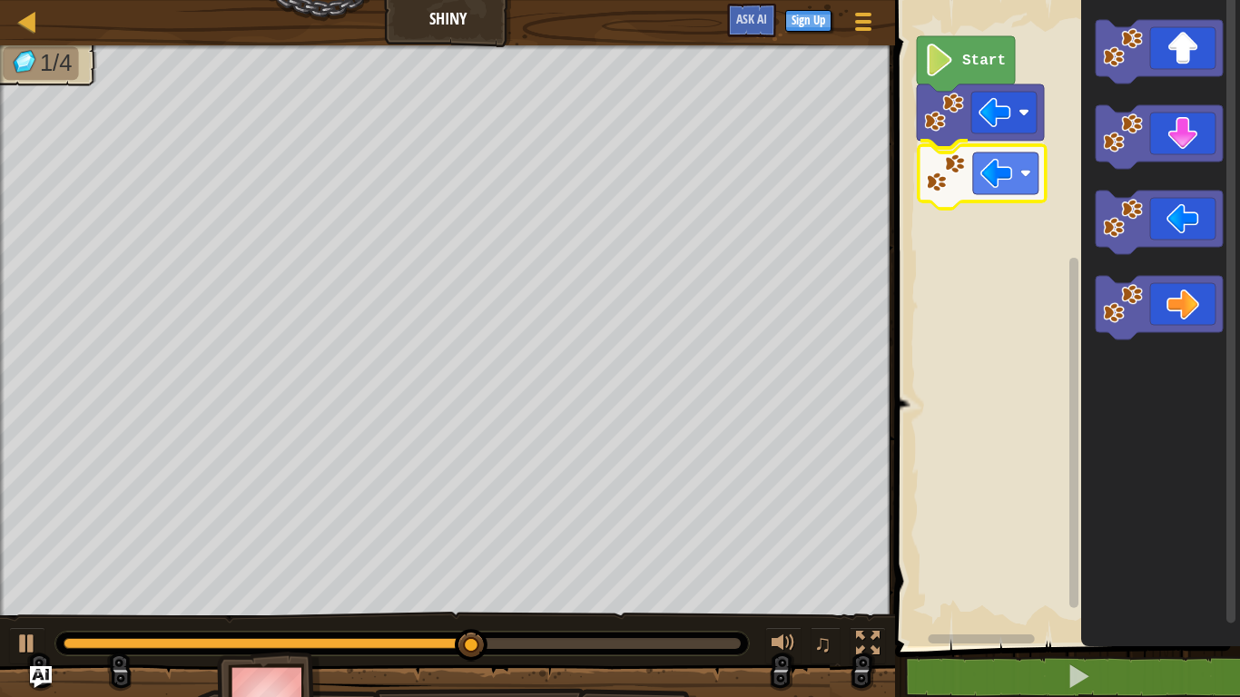
click at [987, 183] on div "Start" at bounding box center [1065, 319] width 350 height 656
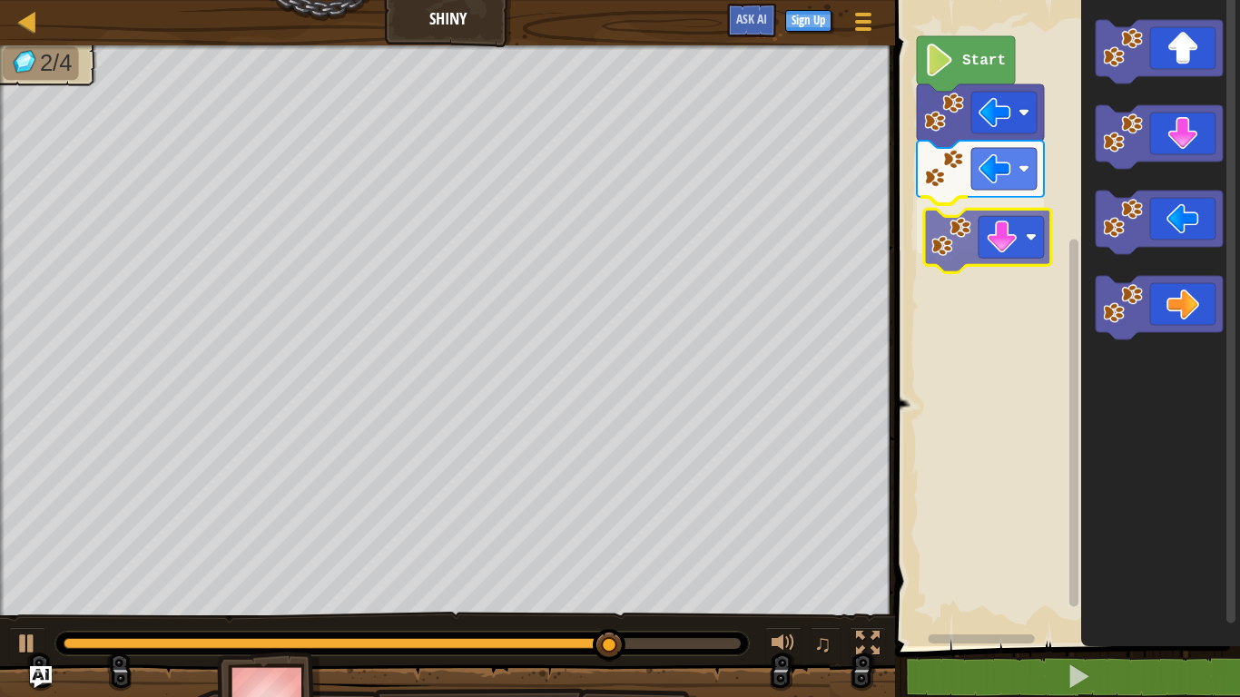
click at [1037, 245] on div "Start" at bounding box center [1065, 319] width 350 height 656
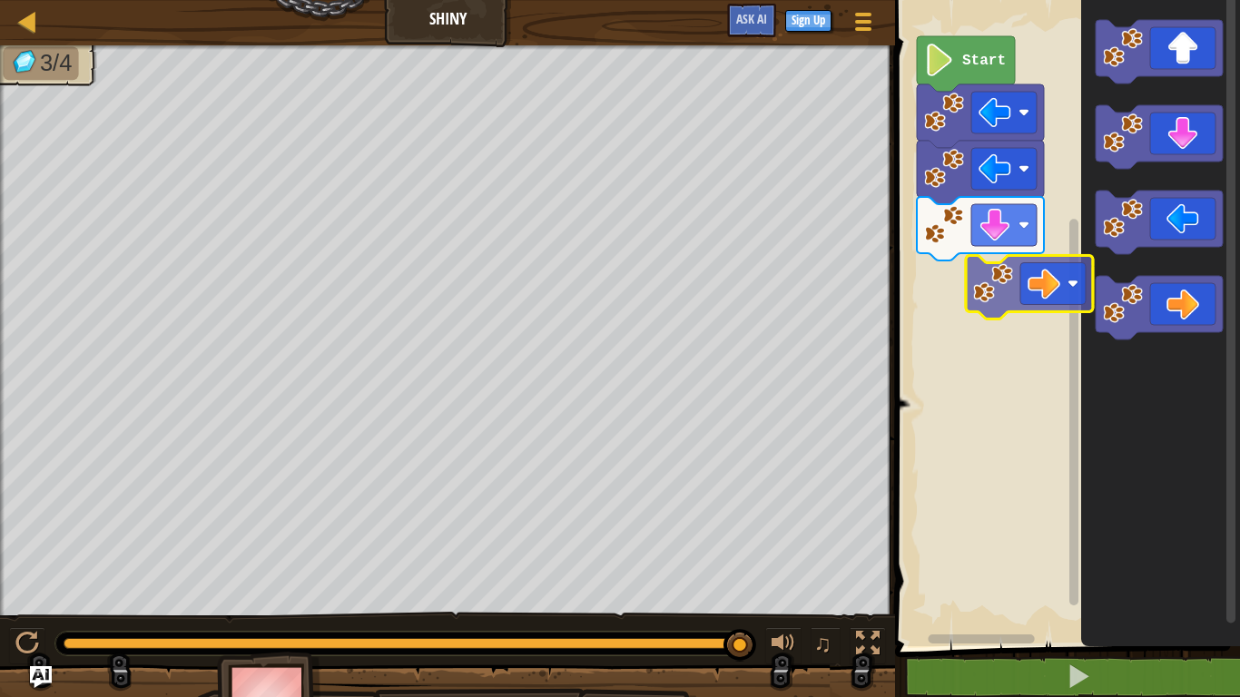
click at [946, 285] on div "Start" at bounding box center [1065, 319] width 350 height 656
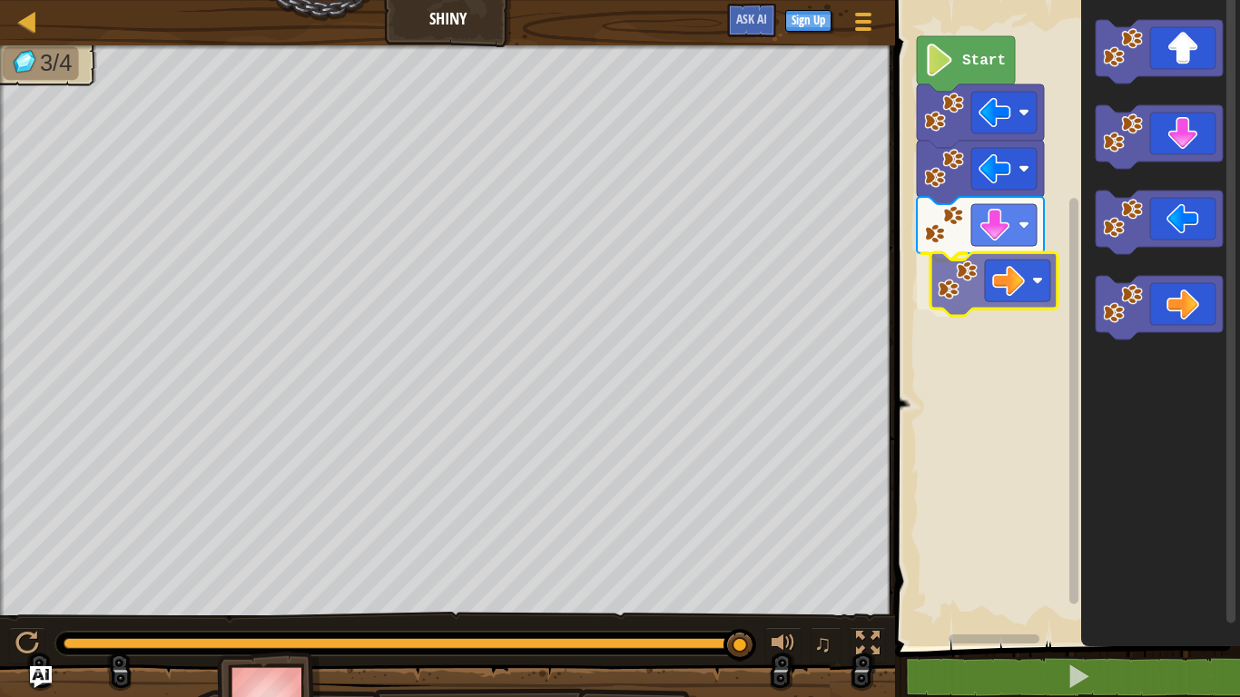
click at [975, 291] on div "Start" at bounding box center [1065, 319] width 350 height 656
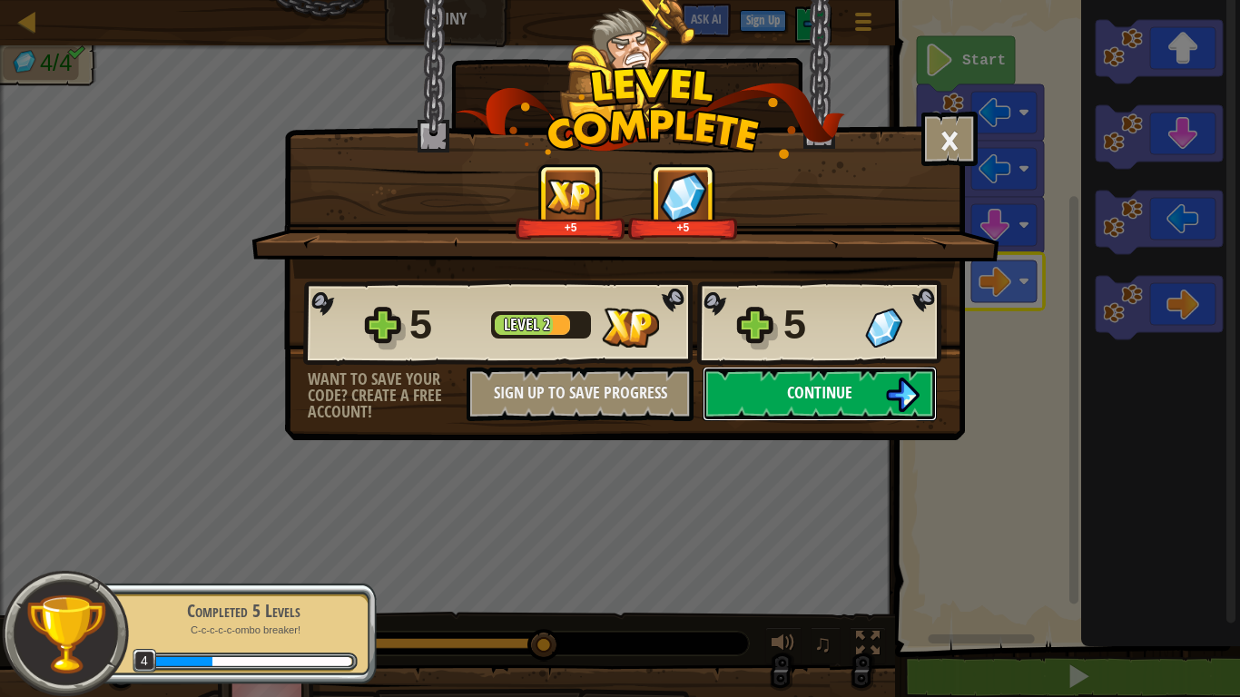
click at [890, 401] on img at bounding box center [902, 395] width 35 height 35
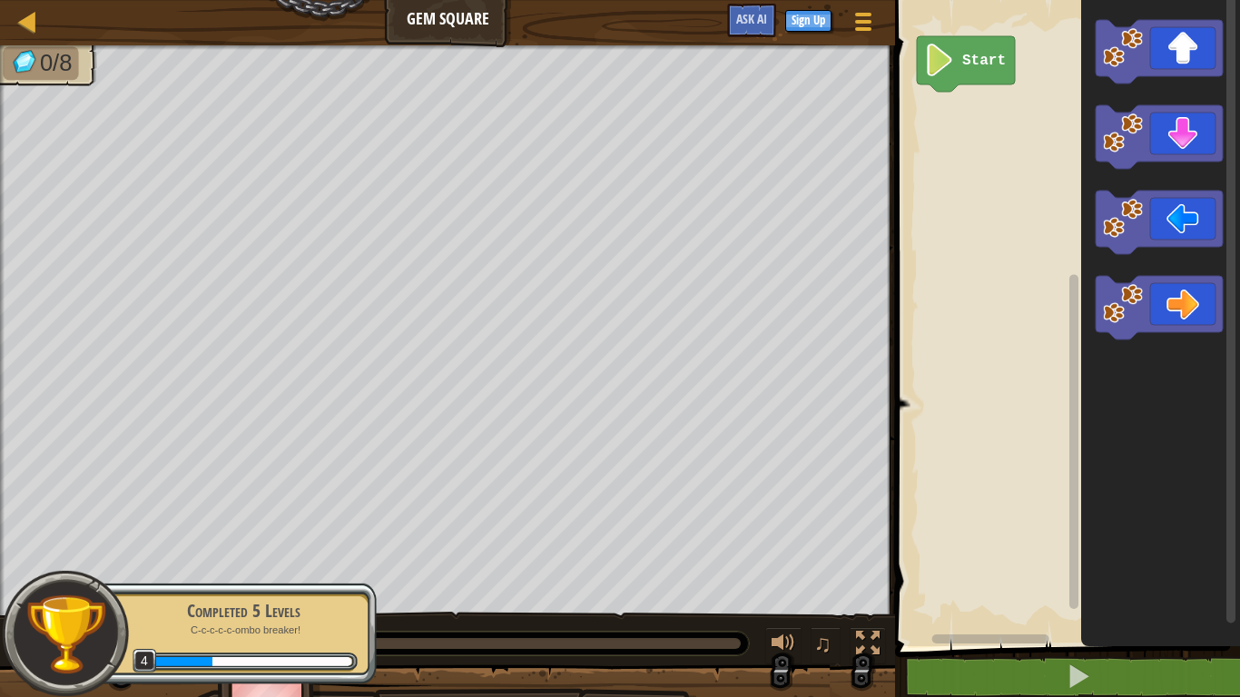
click at [1050, 311] on rect "Blockly Workspace" at bounding box center [1065, 319] width 350 height 656
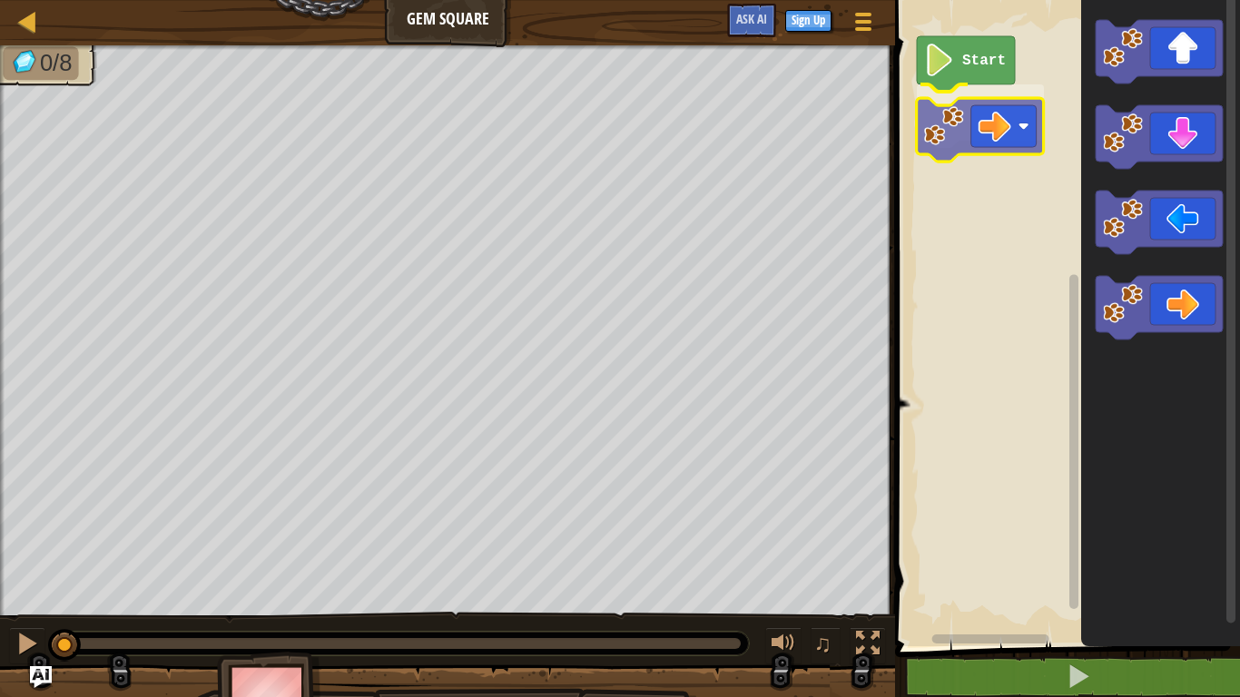
click at [987, 133] on div "Start" at bounding box center [1065, 319] width 350 height 656
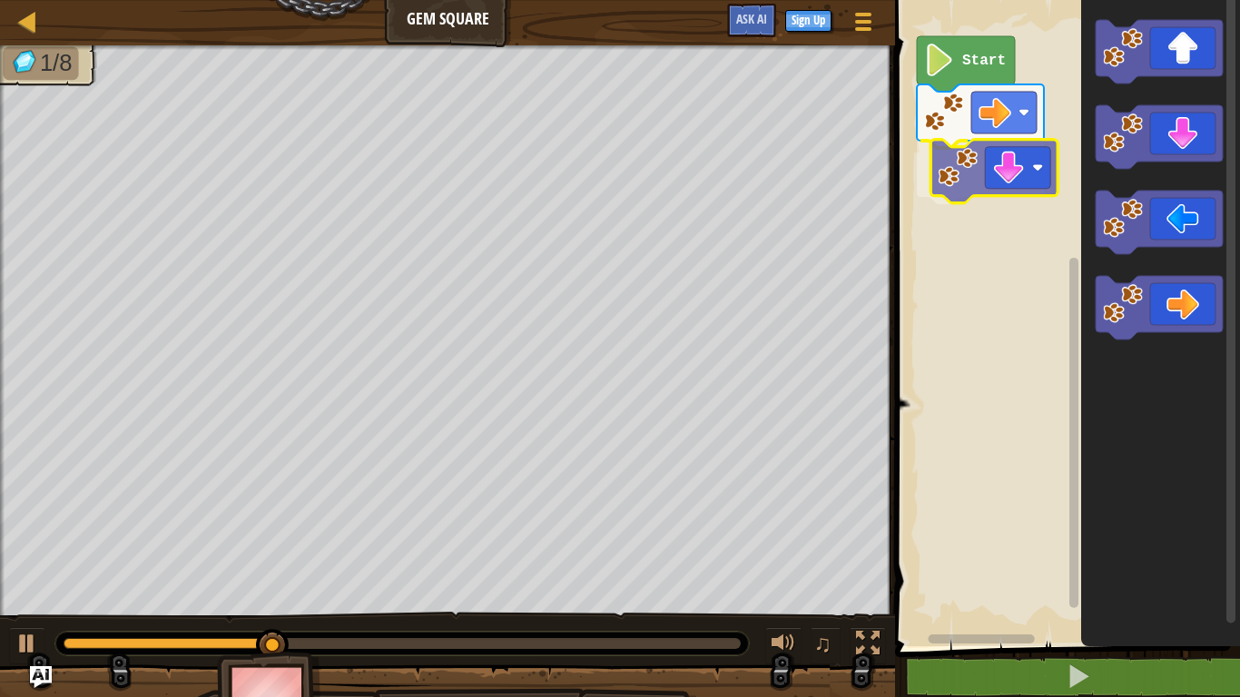
click at [948, 208] on div "Start" at bounding box center [1065, 319] width 350 height 656
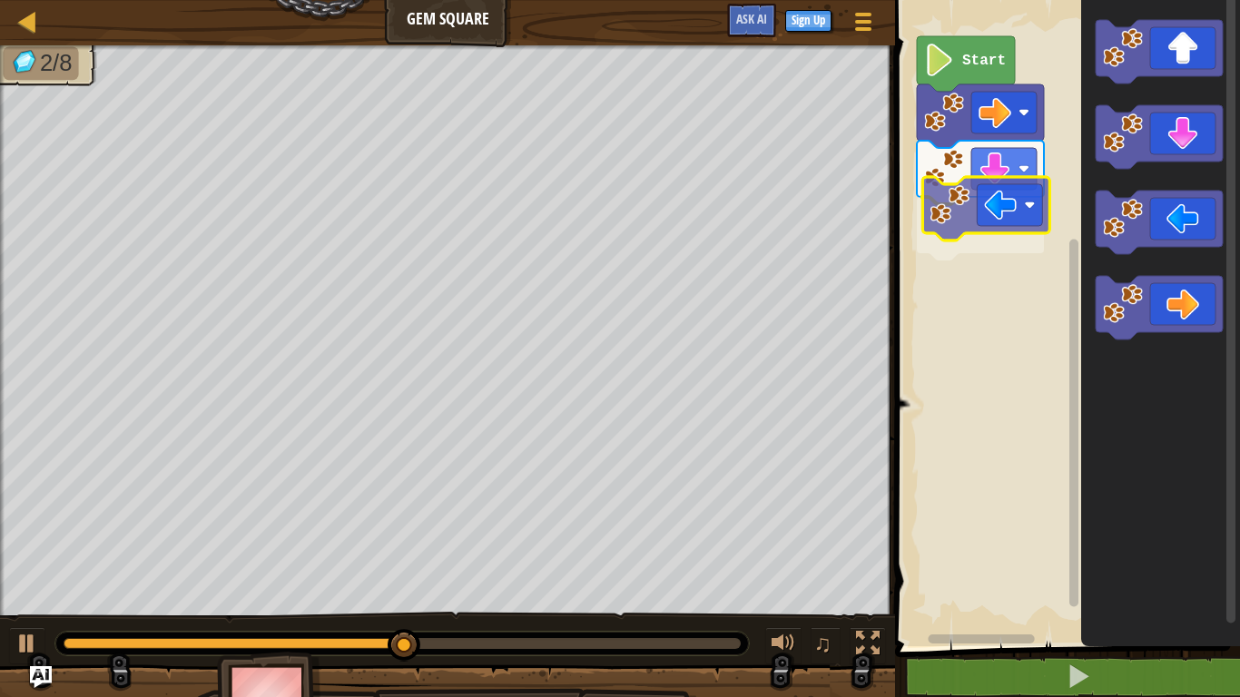
click at [1013, 205] on div "Start" at bounding box center [1065, 319] width 350 height 656
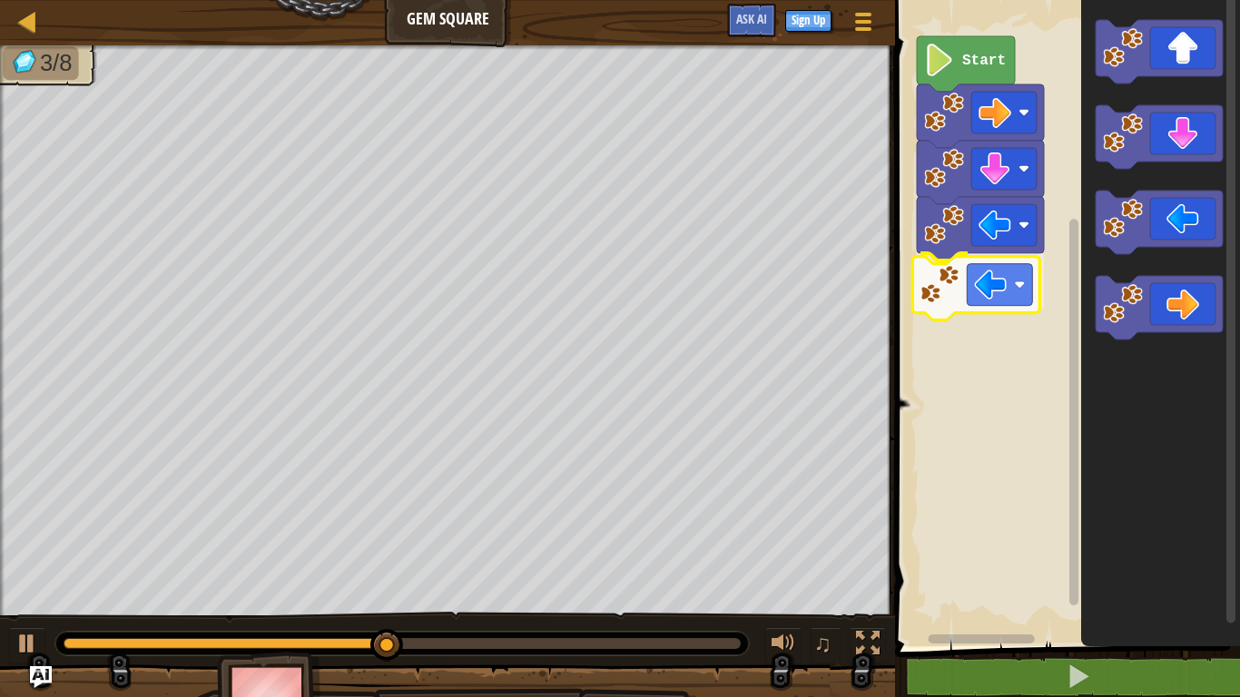
click at [1019, 292] on div "Start" at bounding box center [1065, 319] width 350 height 656
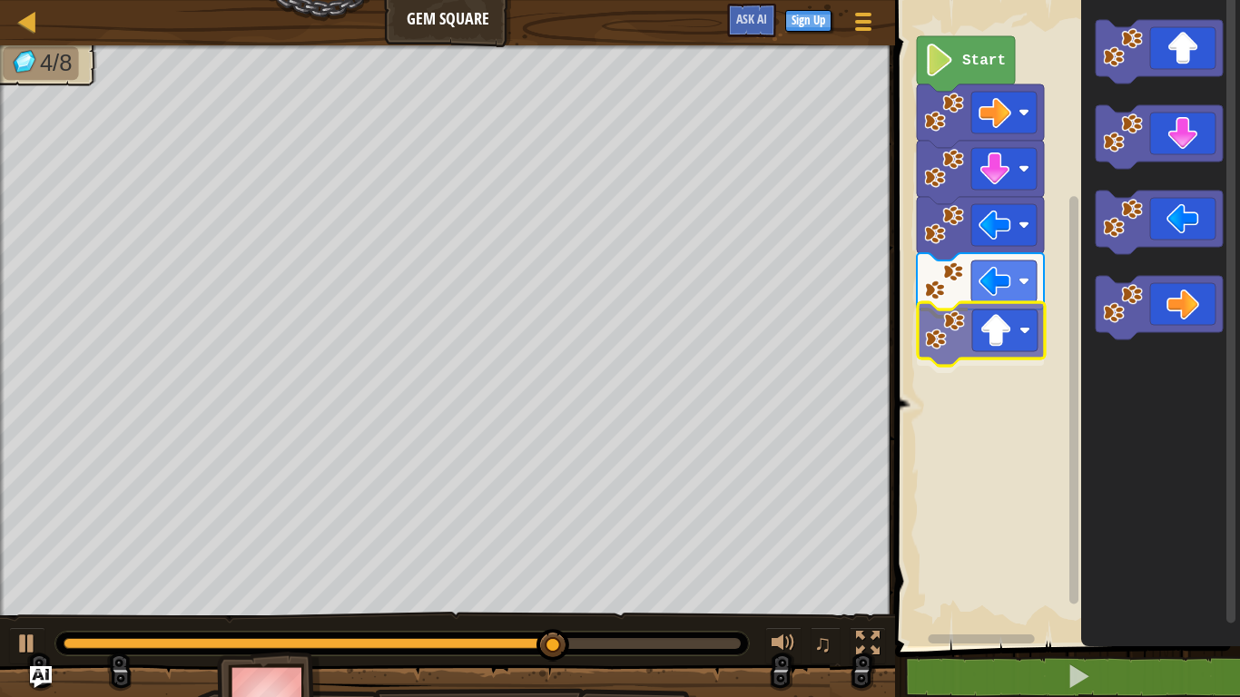
click at [1022, 357] on div "Start" at bounding box center [1065, 319] width 350 height 656
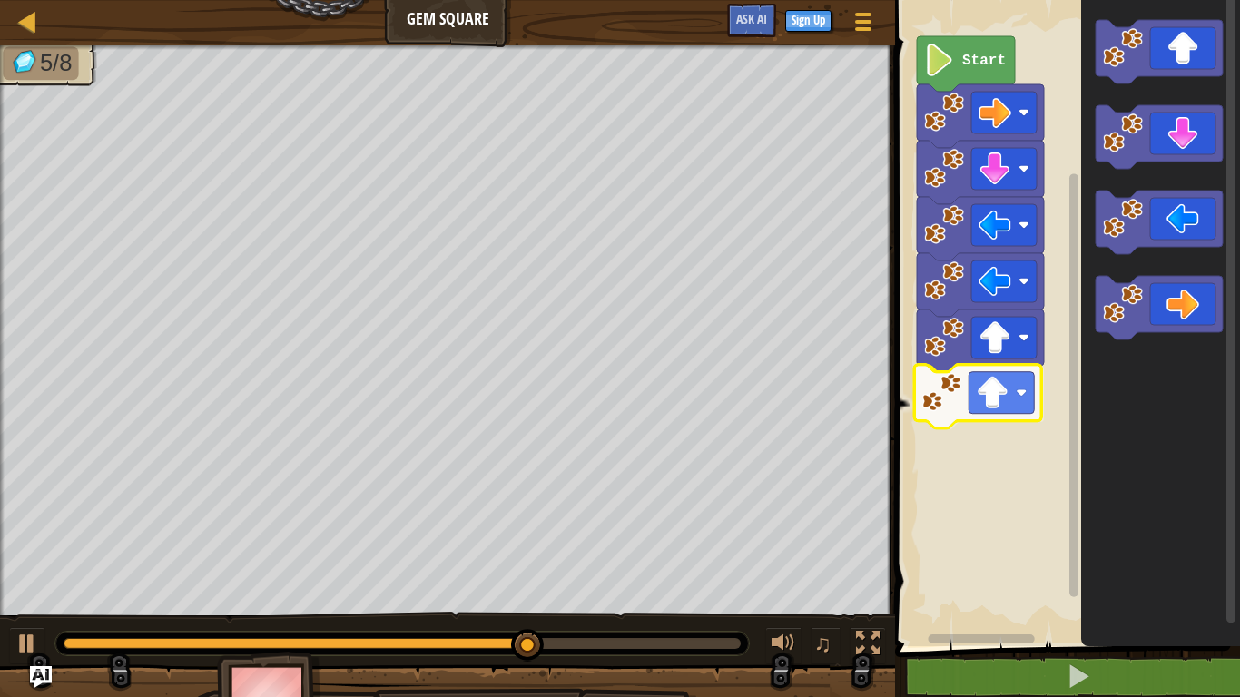
click at [992, 392] on div "Start" at bounding box center [1065, 319] width 350 height 656
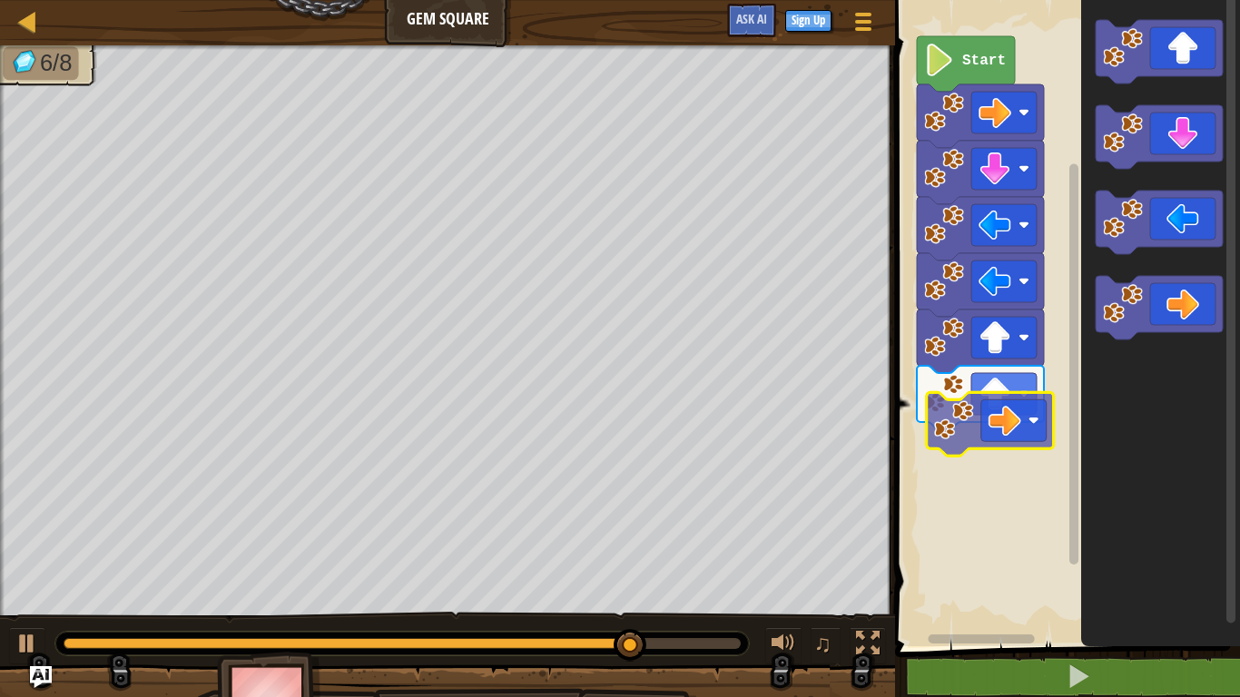
click at [1035, 427] on div "Start" at bounding box center [1065, 319] width 350 height 656
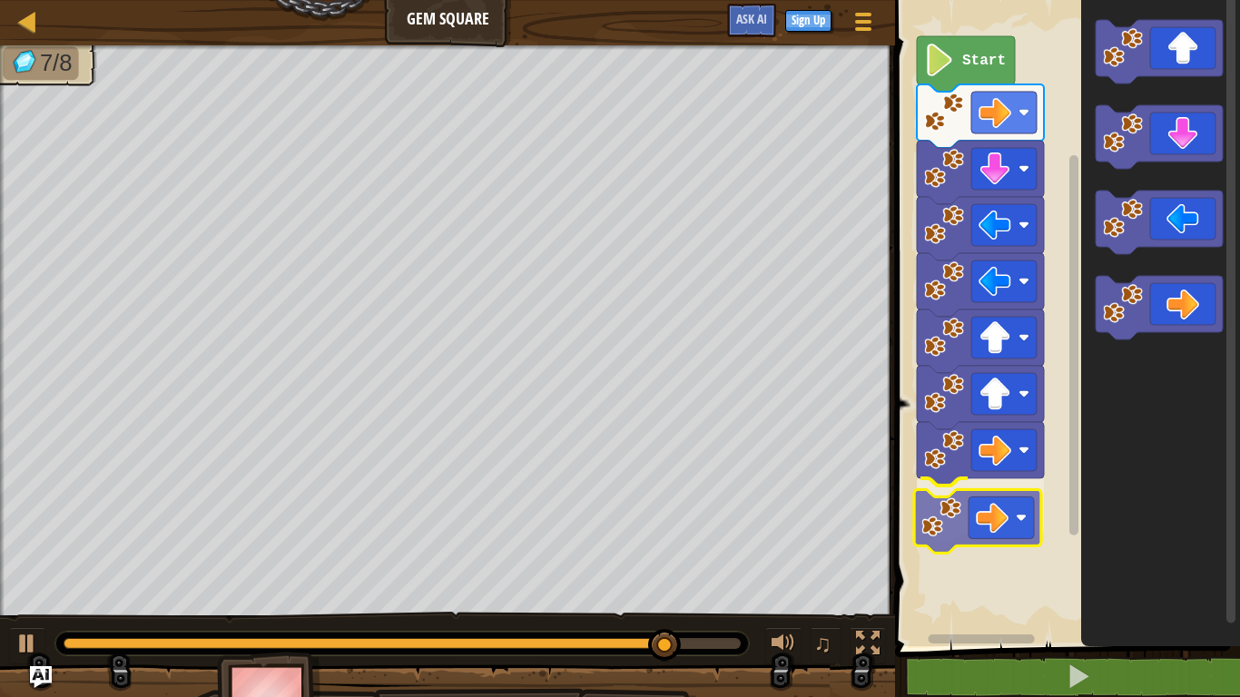
click at [1002, 528] on div "Start" at bounding box center [1065, 319] width 350 height 656
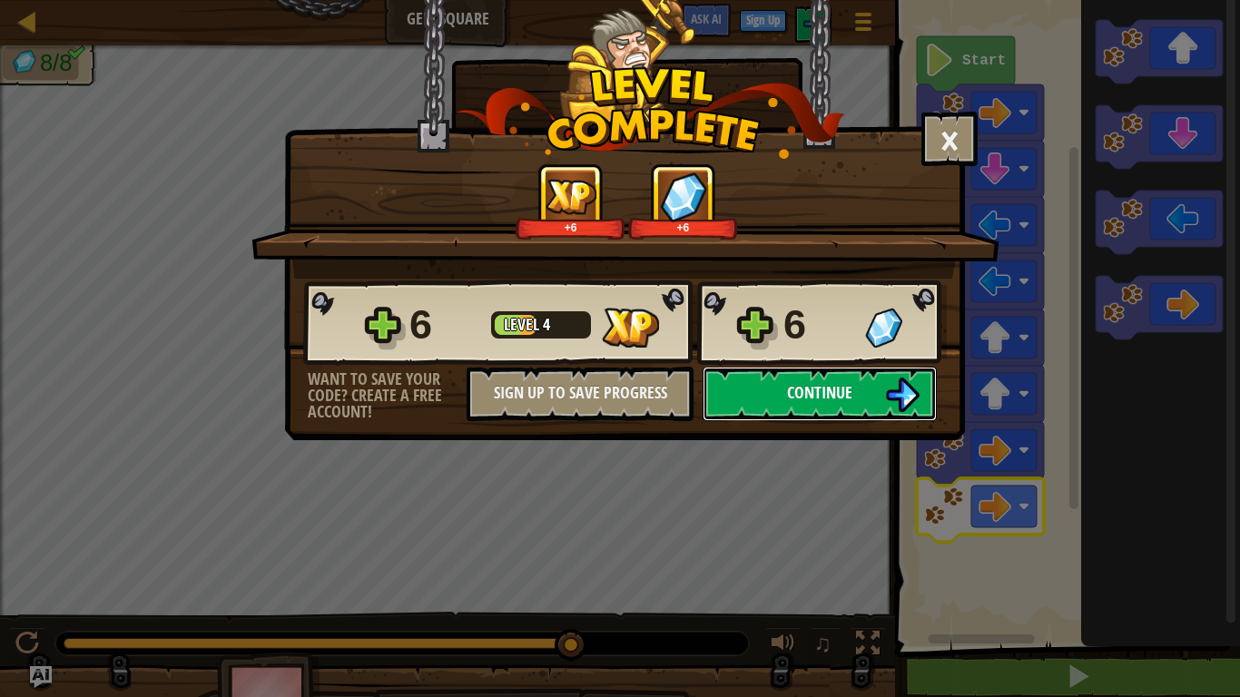
click at [900, 410] on img at bounding box center [902, 395] width 35 height 35
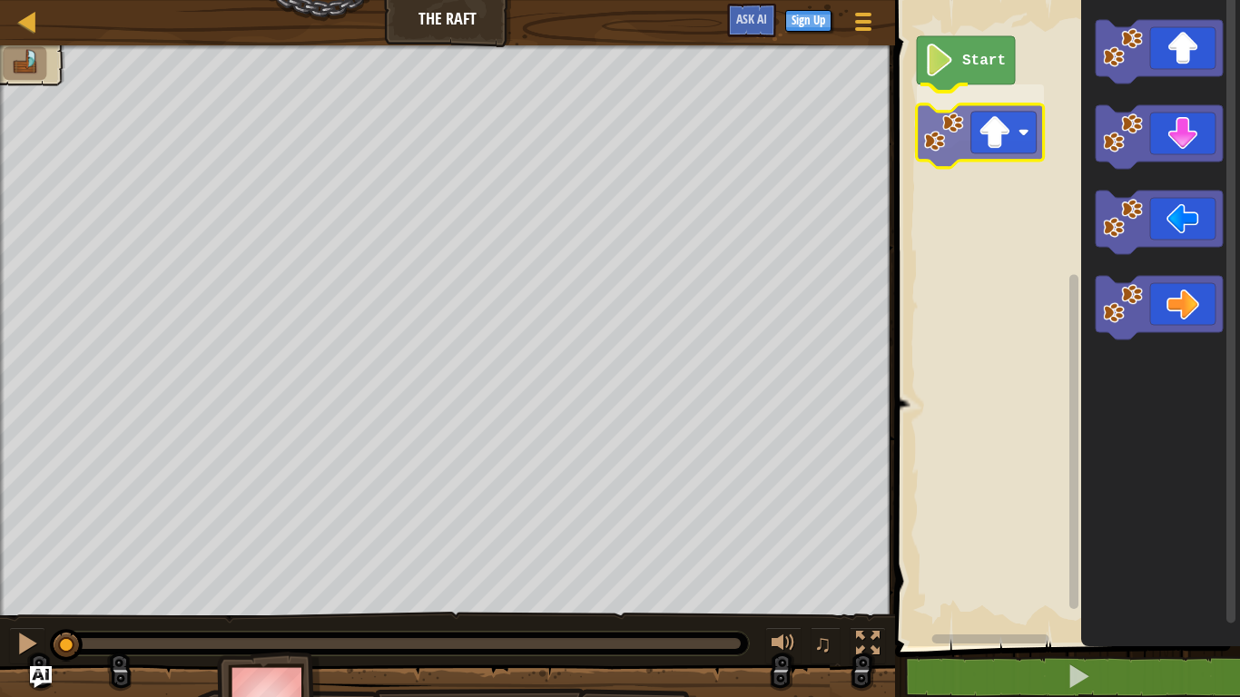
click at [1023, 144] on div "Start" at bounding box center [1065, 319] width 350 height 656
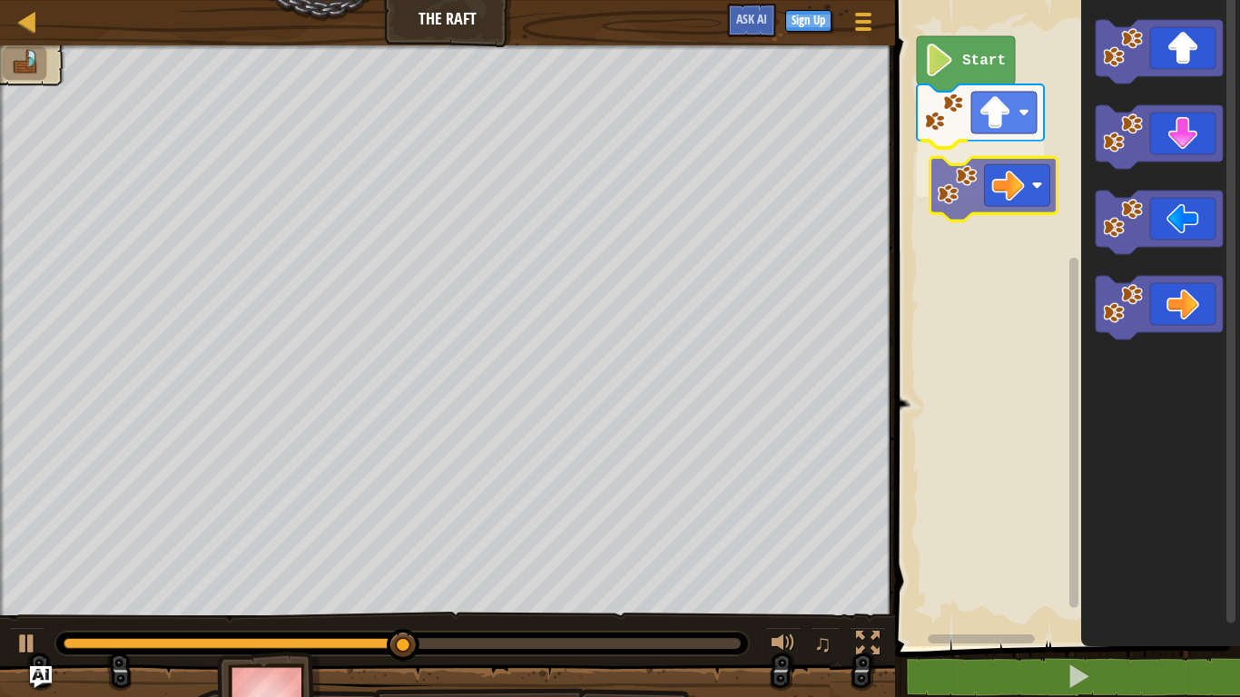
click at [1015, 188] on div "Start" at bounding box center [1065, 319] width 350 height 656
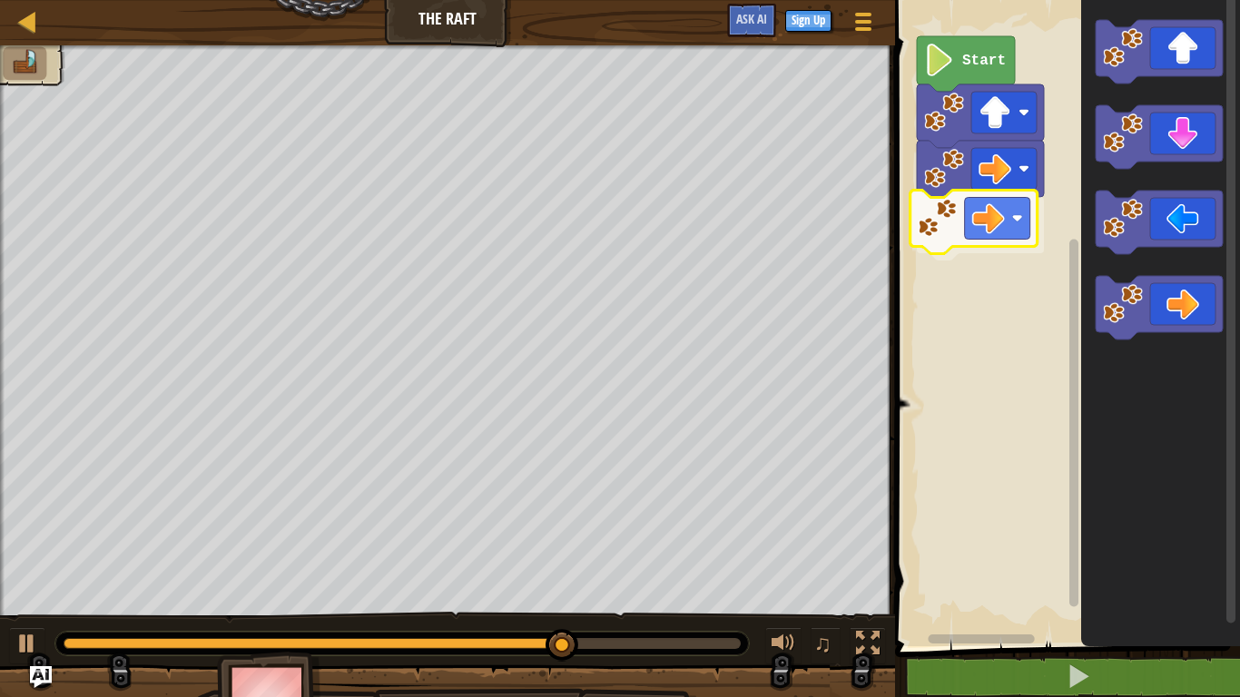
click at [1014, 234] on div "Start" at bounding box center [1065, 319] width 350 height 656
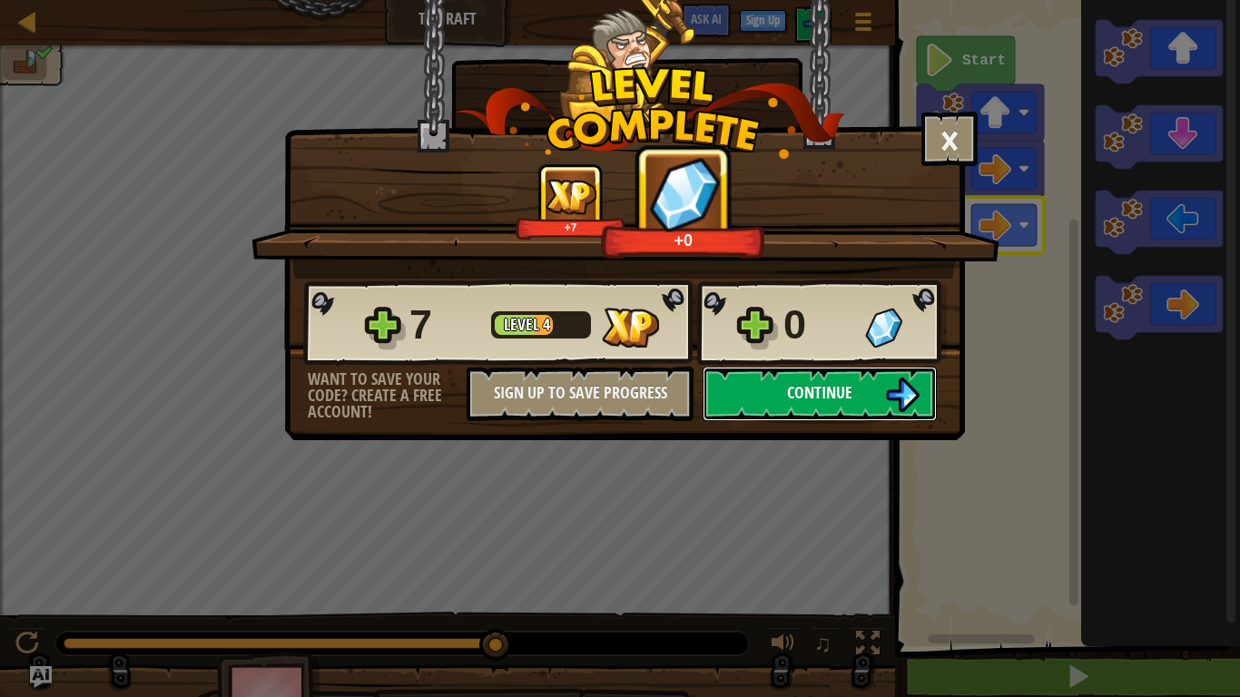
click at [886, 395] on img at bounding box center [902, 395] width 35 height 35
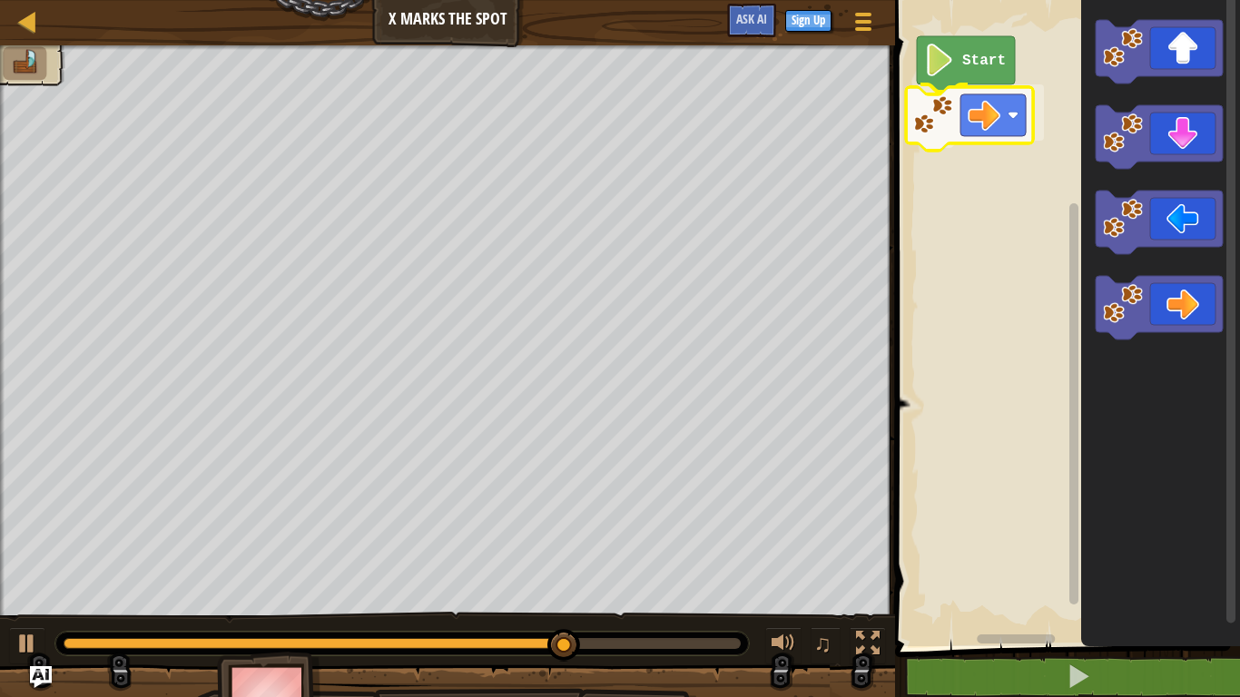
click at [1019, 129] on div "Start" at bounding box center [1065, 319] width 350 height 656
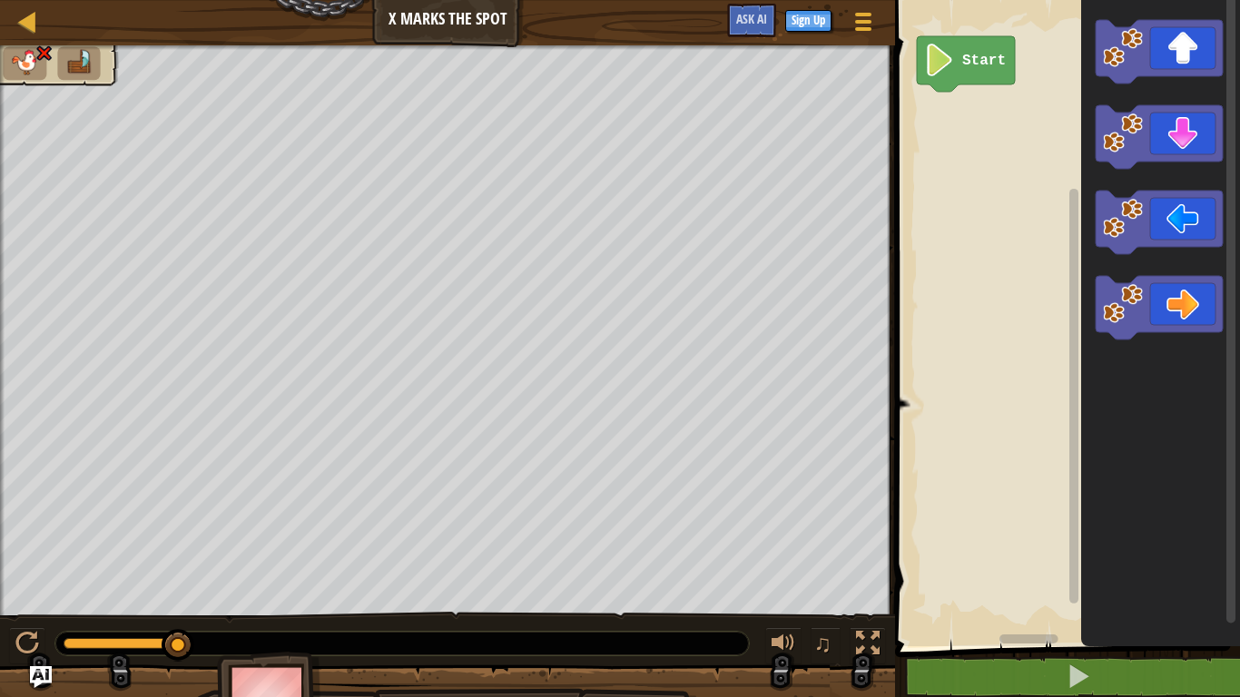
click at [38, 54] on img at bounding box center [44, 52] width 18 height 17
click at [42, 62] on li at bounding box center [25, 63] width 44 height 34
click at [481, 543] on div "♫" at bounding box center [447, 639] width 895 height 54
click at [986, 55] on text "Start" at bounding box center [984, 61] width 44 height 16
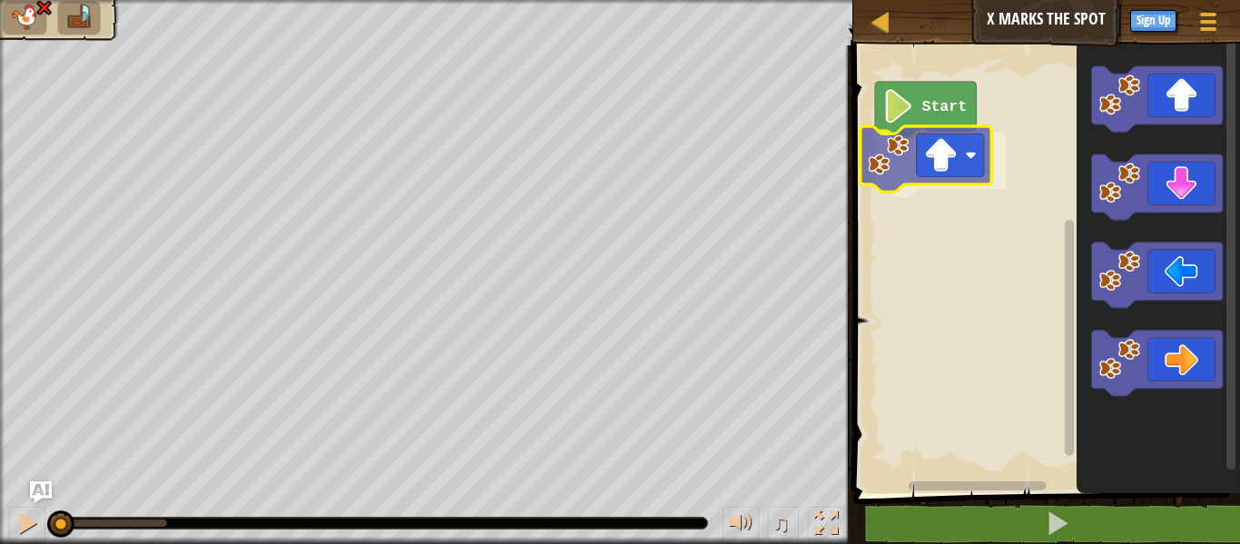
click at [935, 166] on div "Start" at bounding box center [1044, 264] width 392 height 457
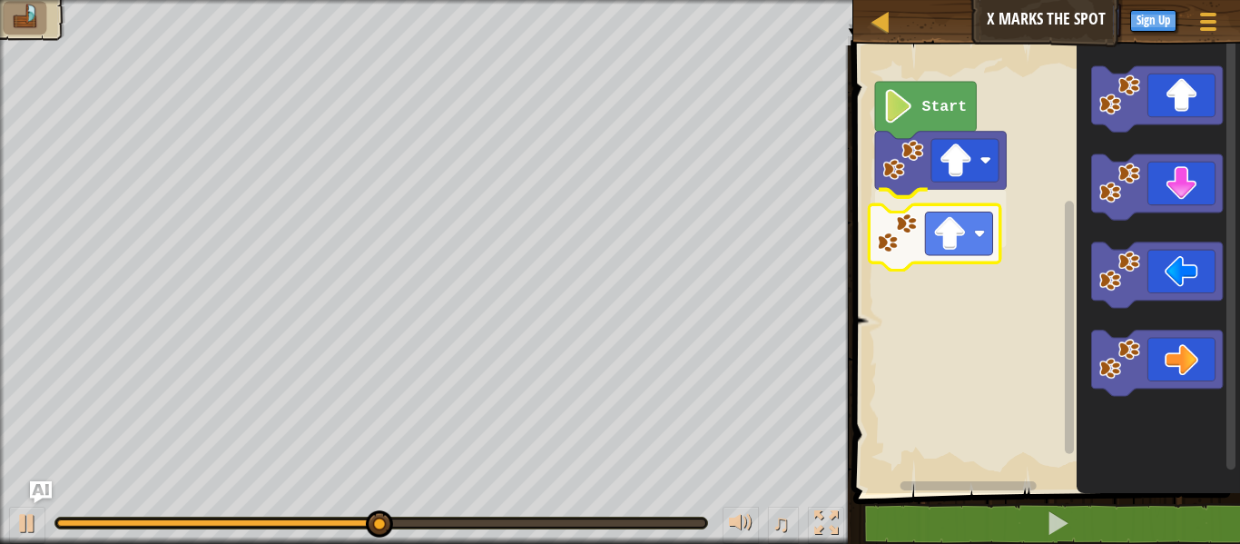
click at [955, 239] on div "Start" at bounding box center [1044, 264] width 392 height 457
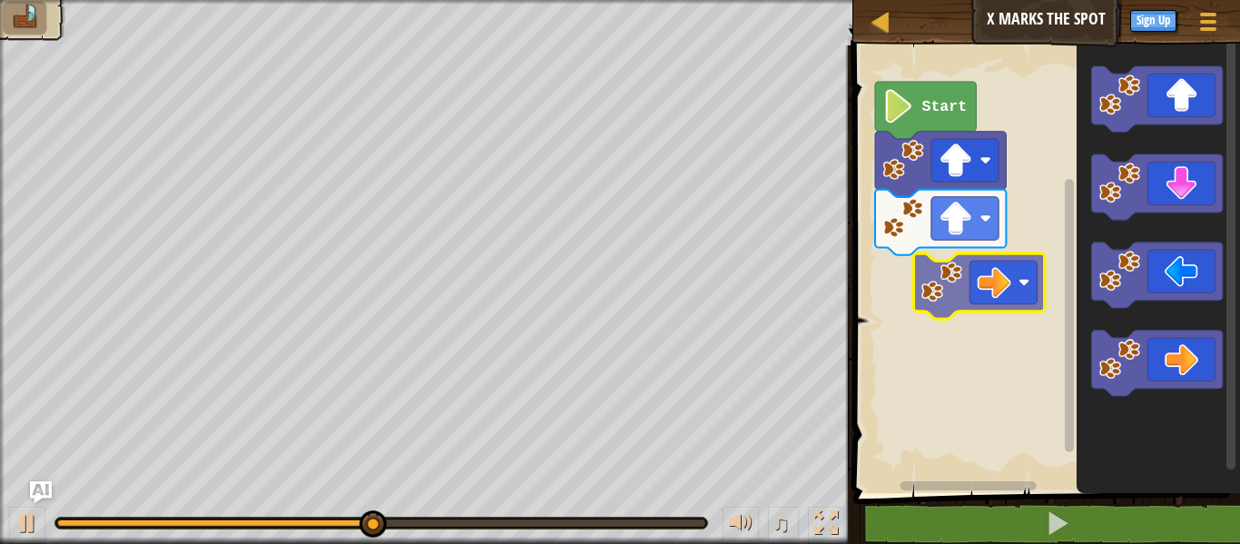
click at [1004, 289] on div "Start" at bounding box center [1044, 264] width 392 height 457
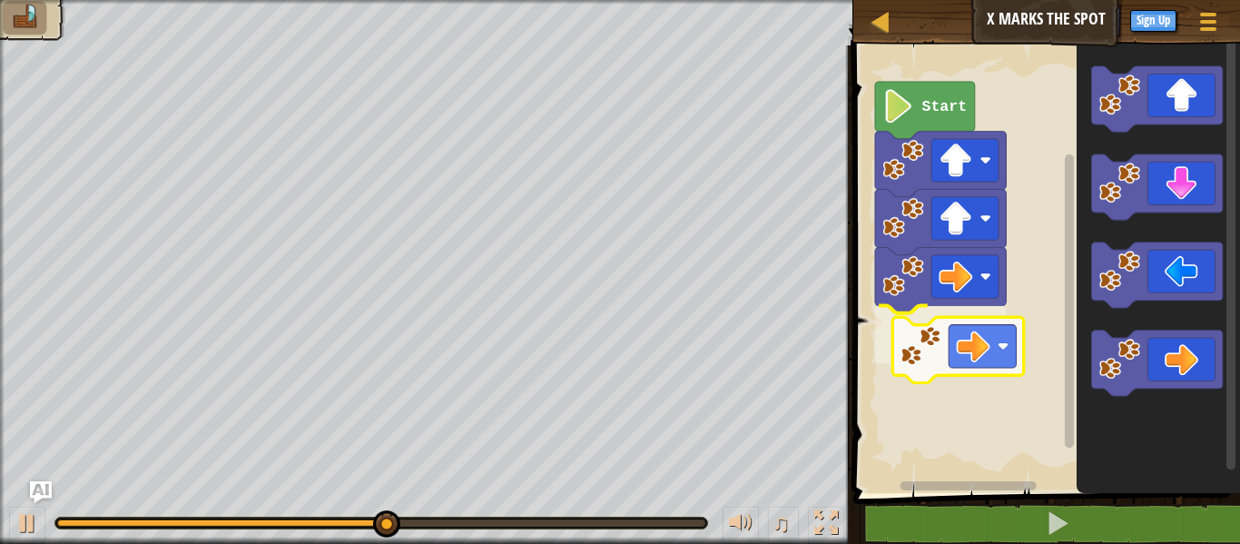
click at [982, 341] on div "Start" at bounding box center [1044, 264] width 392 height 457
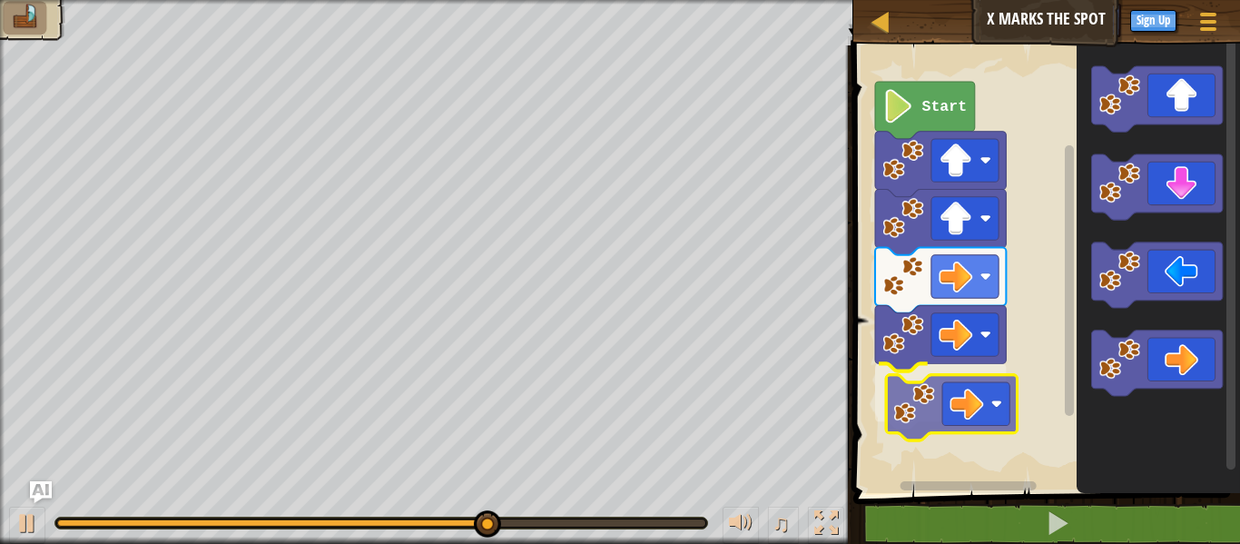
click at [972, 412] on div "Start" at bounding box center [1044, 264] width 392 height 457
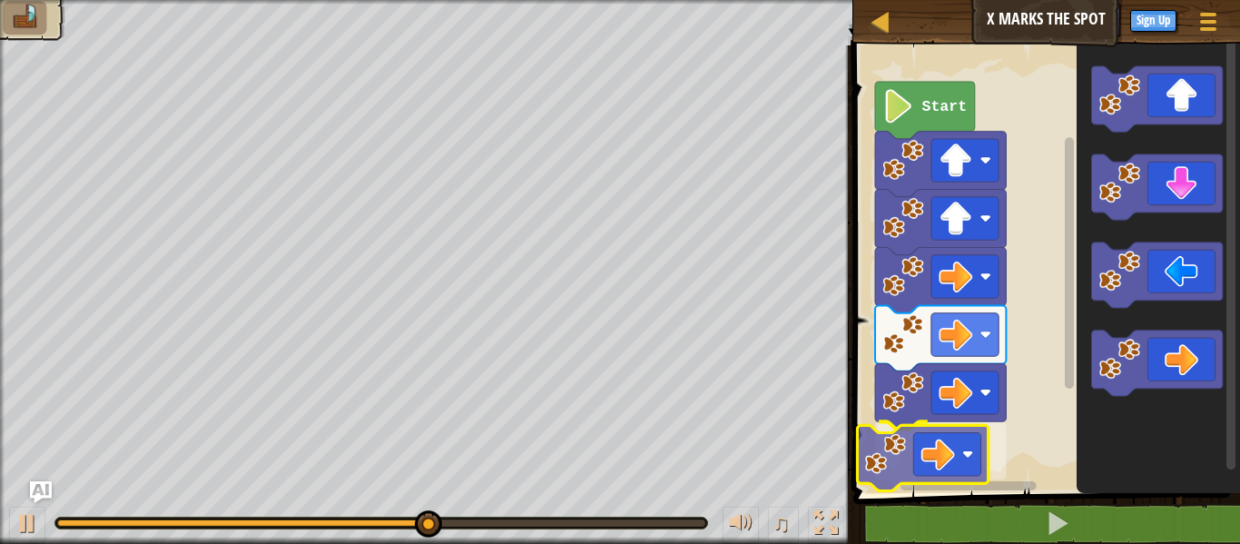
click at [923, 468] on div "Start" at bounding box center [1044, 264] width 392 height 457
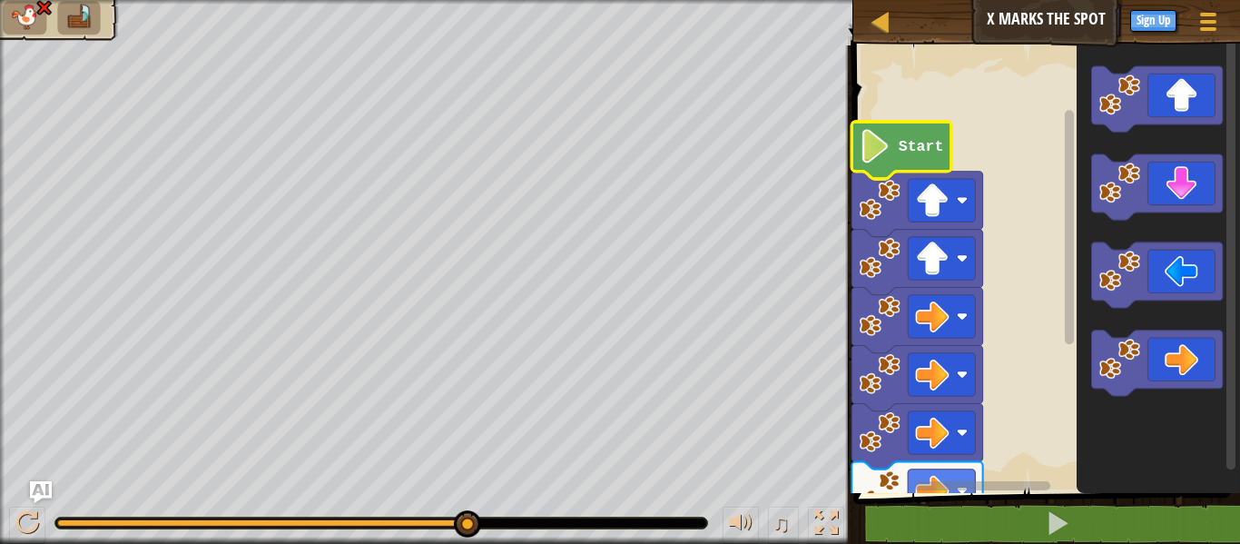
click at [926, 163] on icon "Blockly Workspace" at bounding box center [902, 150] width 100 height 57
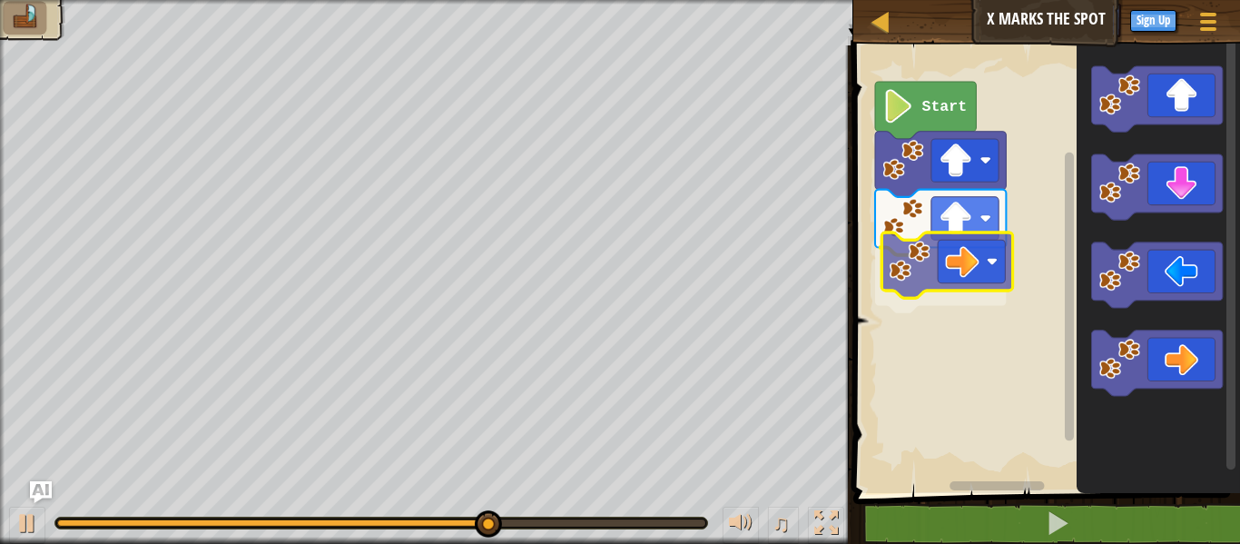
click at [976, 263] on div "Start" at bounding box center [1044, 264] width 392 height 457
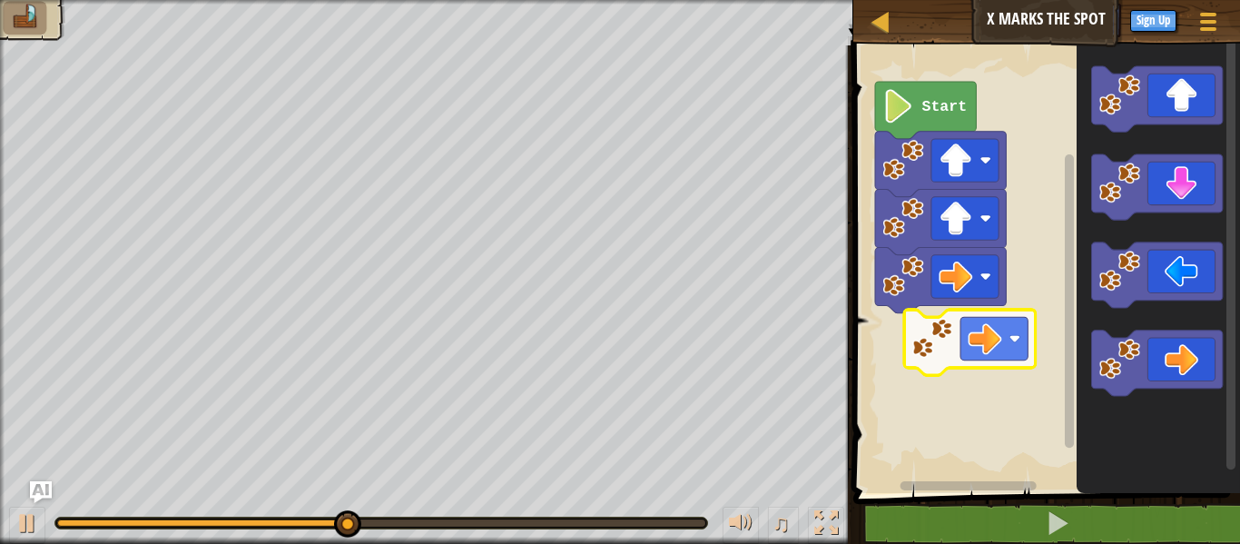
click at [955, 327] on div "Start" at bounding box center [1044, 264] width 392 height 457
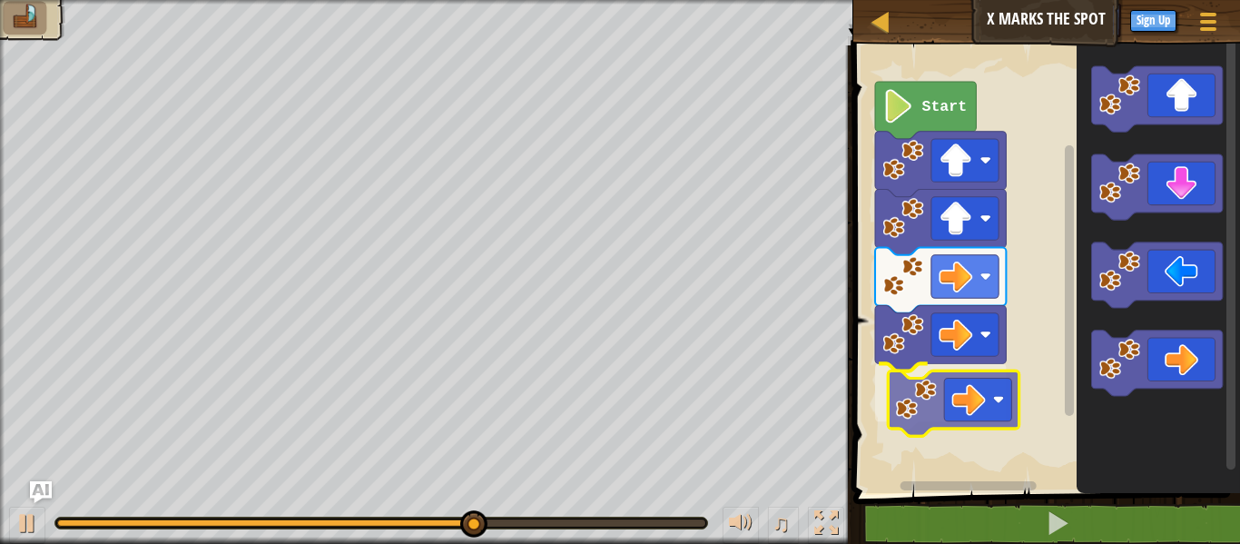
click at [961, 410] on div "Start" at bounding box center [1044, 264] width 392 height 457
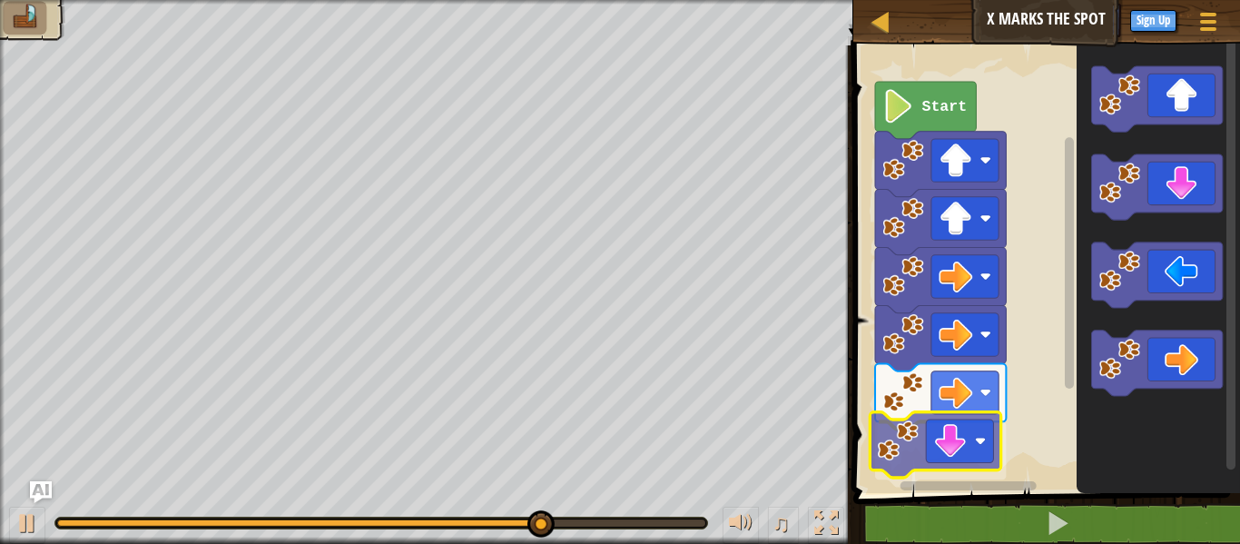
click at [955, 465] on div "Start" at bounding box center [1044, 264] width 392 height 457
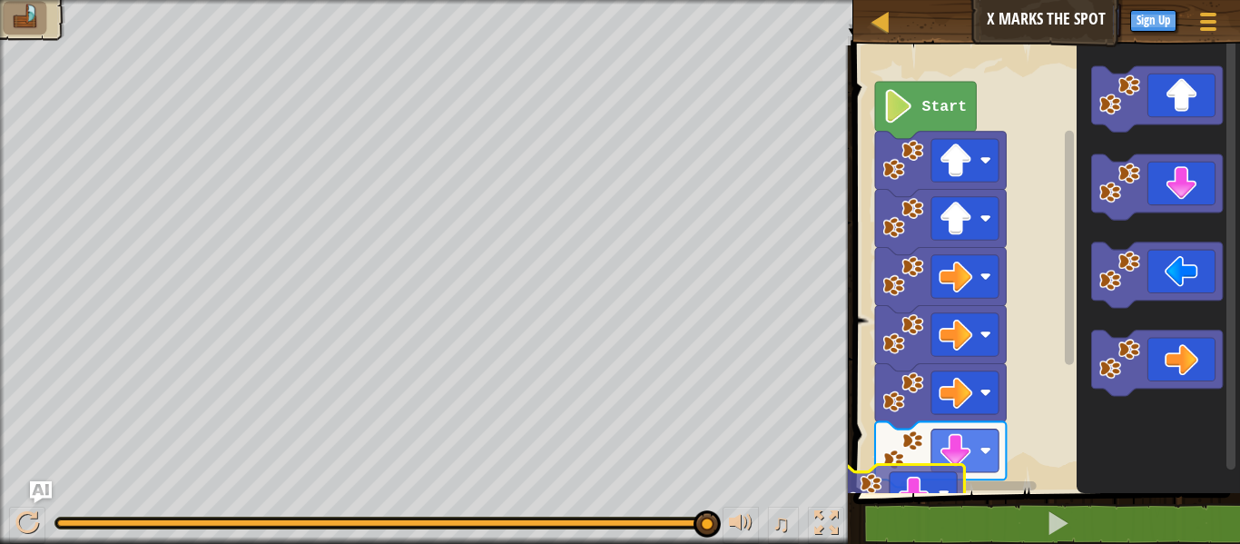
click at [939, 511] on div "1 2 3 4 5 6 7 go ( 'up' ) go ( 'up' ) go ( 'right' ) go ( 'right' ) go ( 'right…" at bounding box center [1044, 328] width 392 height 549
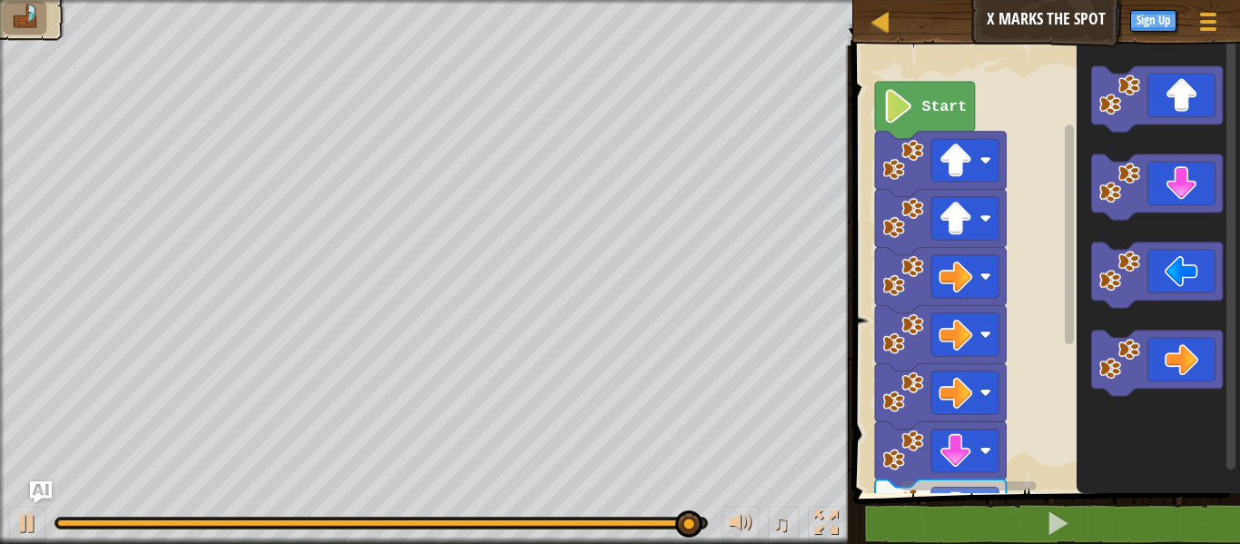
click at [920, 0] on html "Map X Marks the Spot Game Menu Sign Up Ask AI 1 ההההההההההההההההההההההההההההההה…" at bounding box center [620, 0] width 1240 height 0
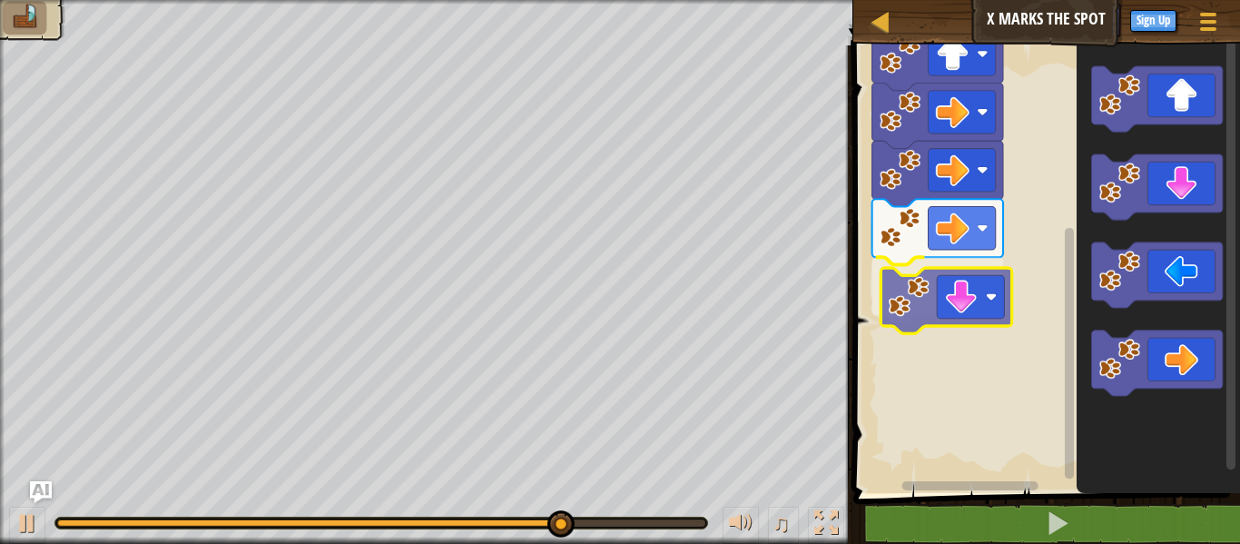
click at [977, 305] on div "Start" at bounding box center [1044, 264] width 392 height 457
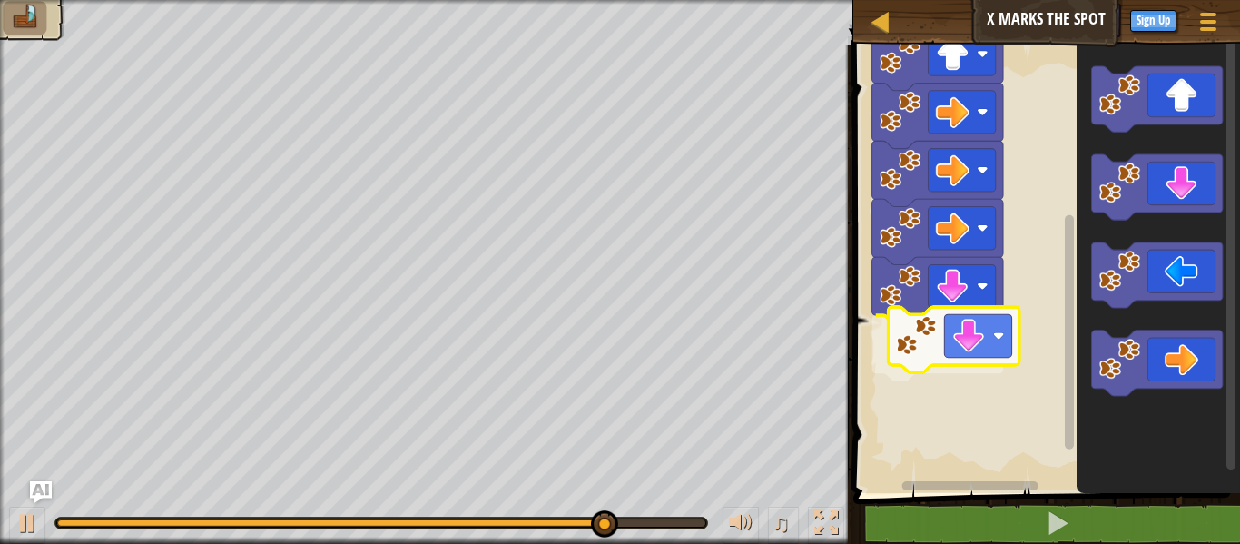
click at [965, 337] on div "Start" at bounding box center [1044, 264] width 392 height 457
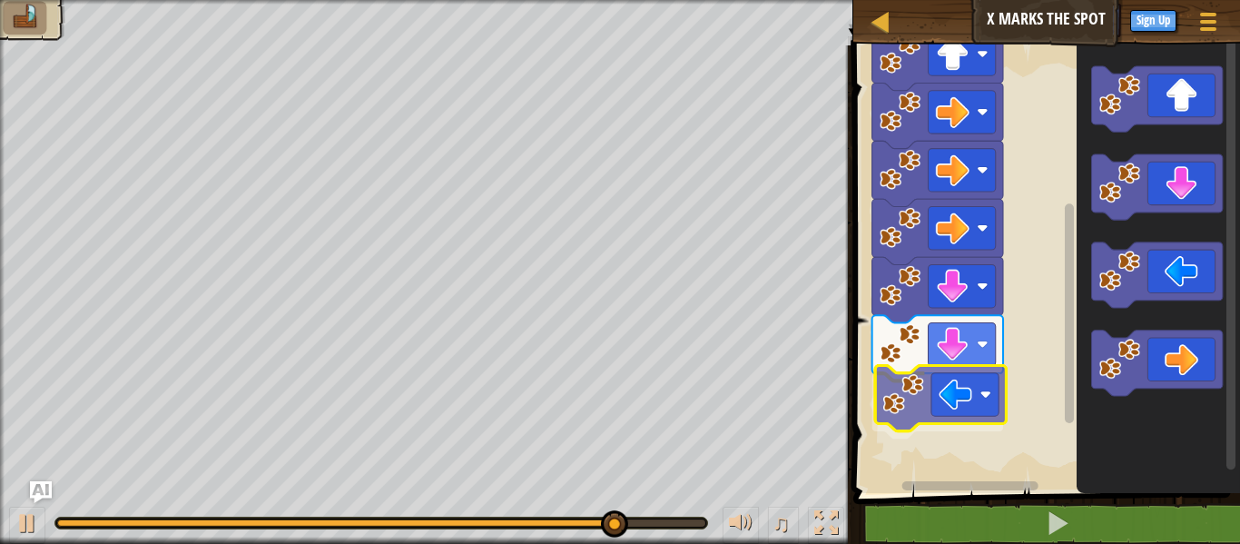
click at [995, 385] on div "Start" at bounding box center [1044, 264] width 392 height 457
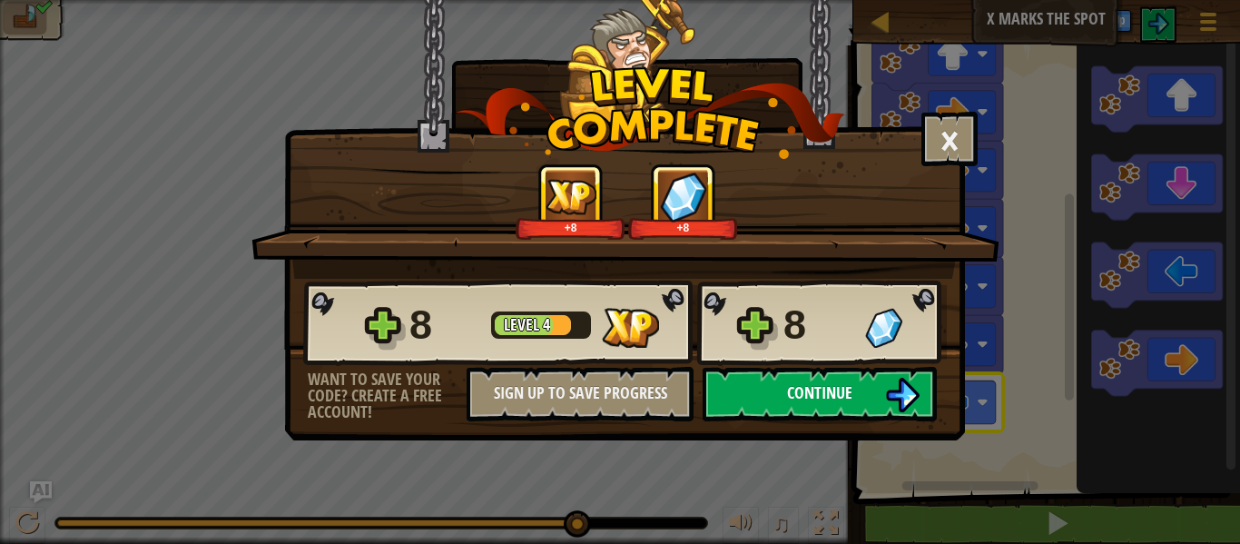
click at [842, 400] on span "Continue" at bounding box center [819, 392] width 65 height 23
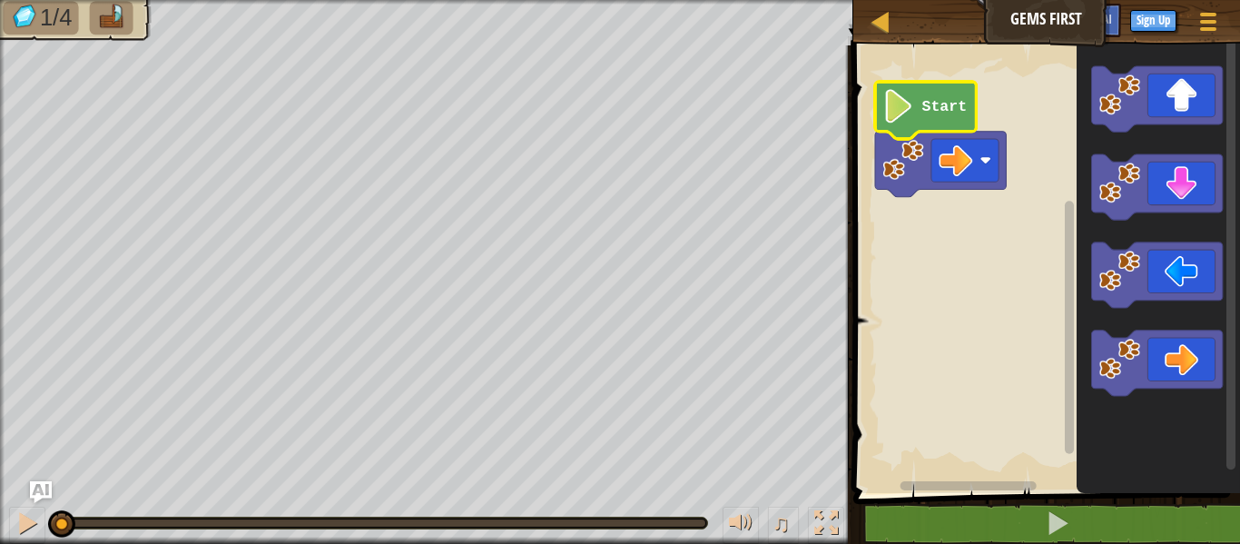
click at [943, 119] on icon "Blockly Workspace" at bounding box center [925, 110] width 101 height 57
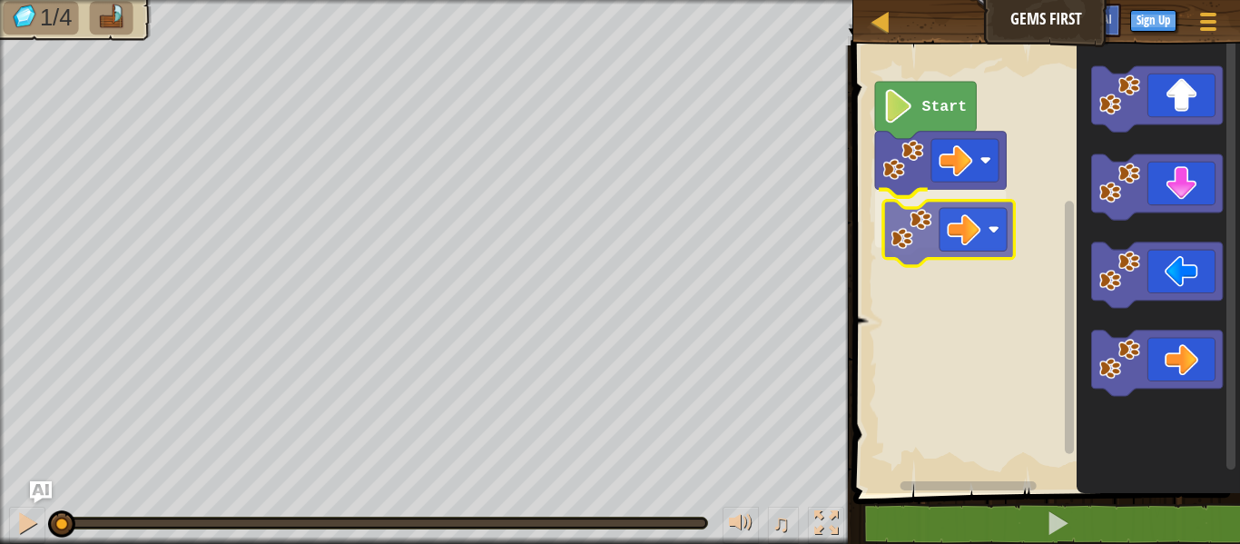
click at [991, 247] on div "Start" at bounding box center [1044, 264] width 392 height 457
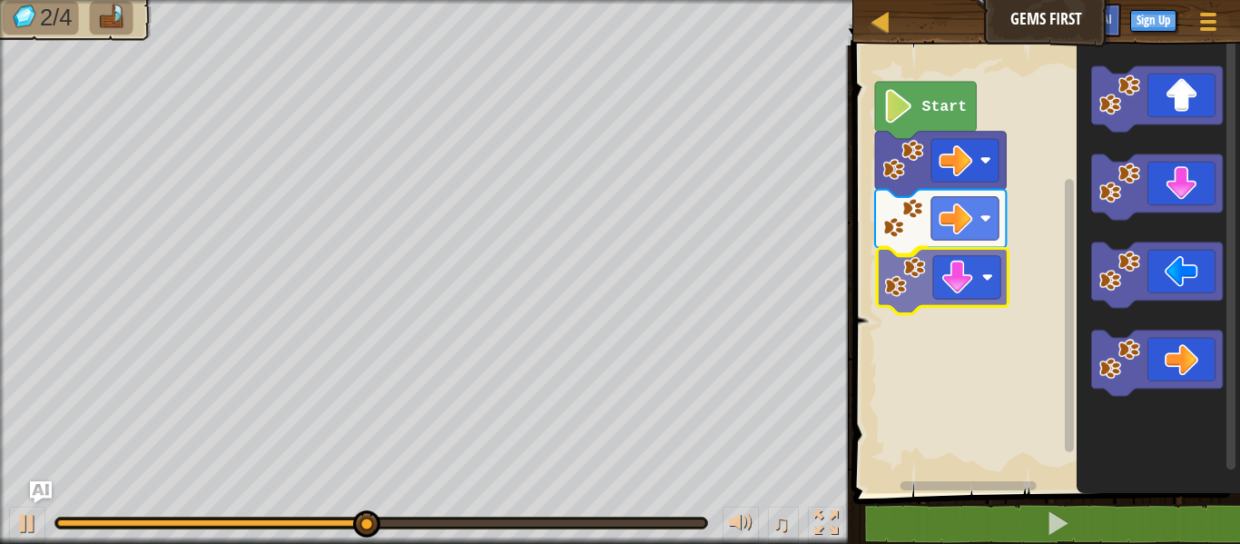
click at [986, 293] on div "Start" at bounding box center [1044, 264] width 392 height 457
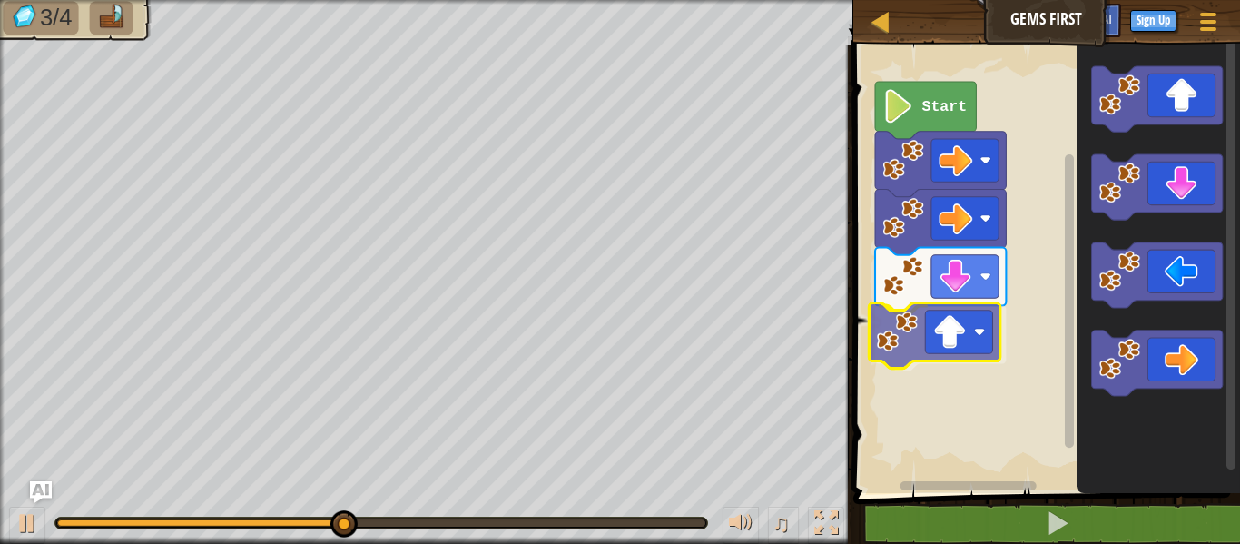
click at [979, 349] on div "Start" at bounding box center [1044, 264] width 392 height 457
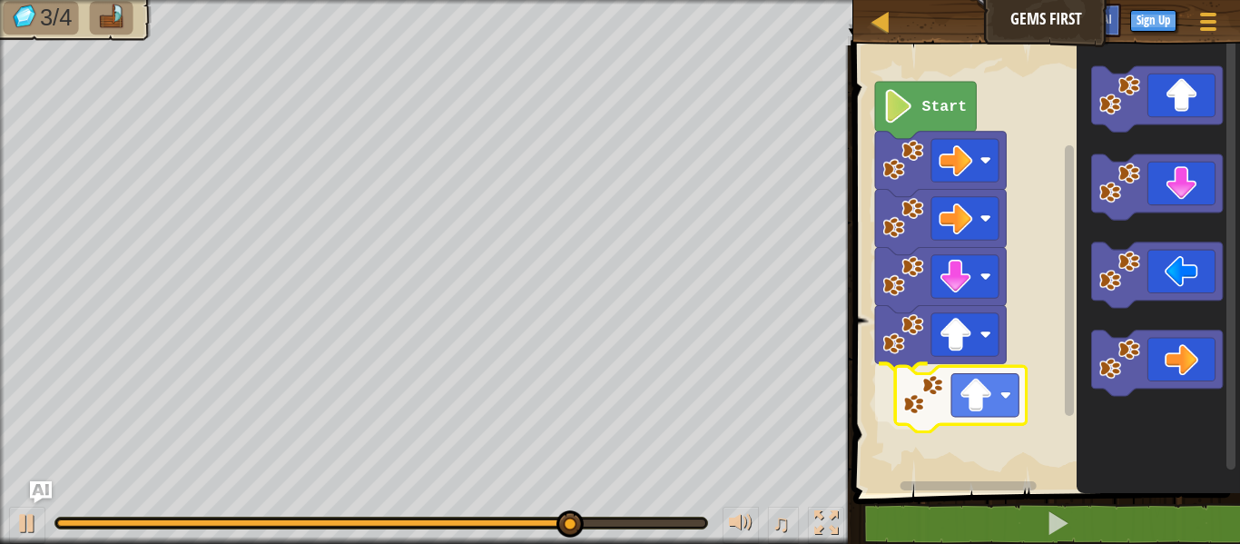
click at [952, 396] on div "Start" at bounding box center [1044, 264] width 392 height 457
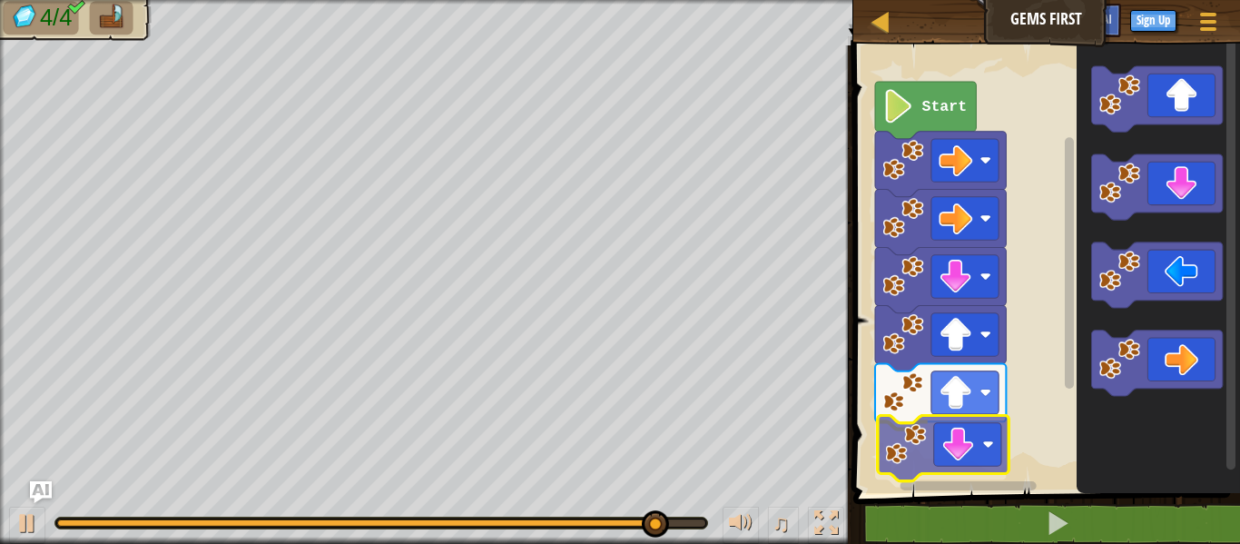
click at [945, 466] on div "Start" at bounding box center [1044, 264] width 392 height 457
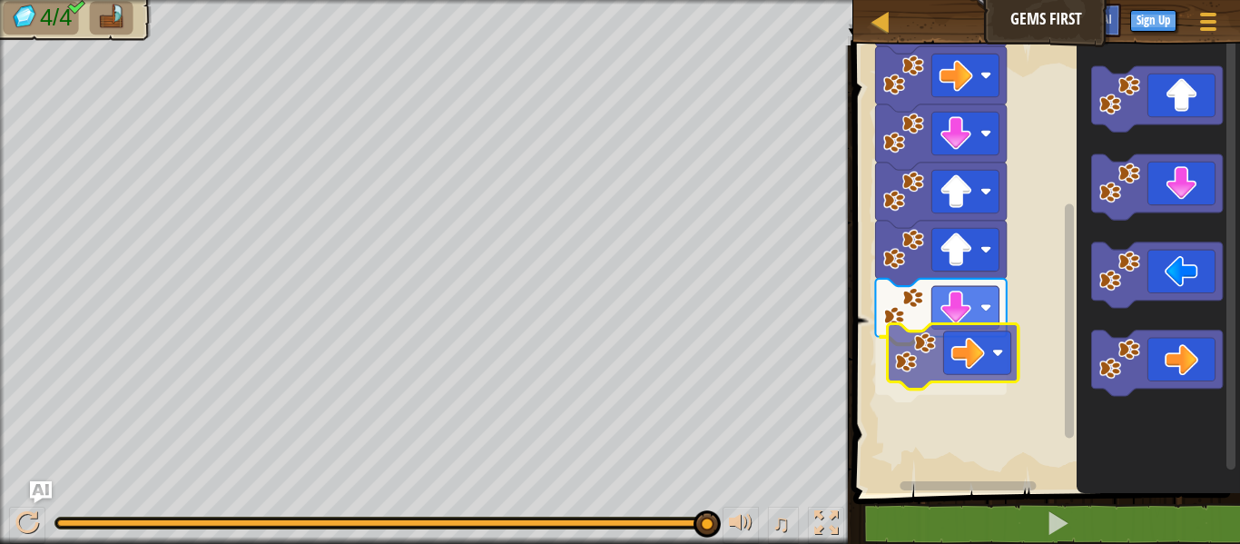
click at [994, 356] on div "Start" at bounding box center [1044, 264] width 392 height 457
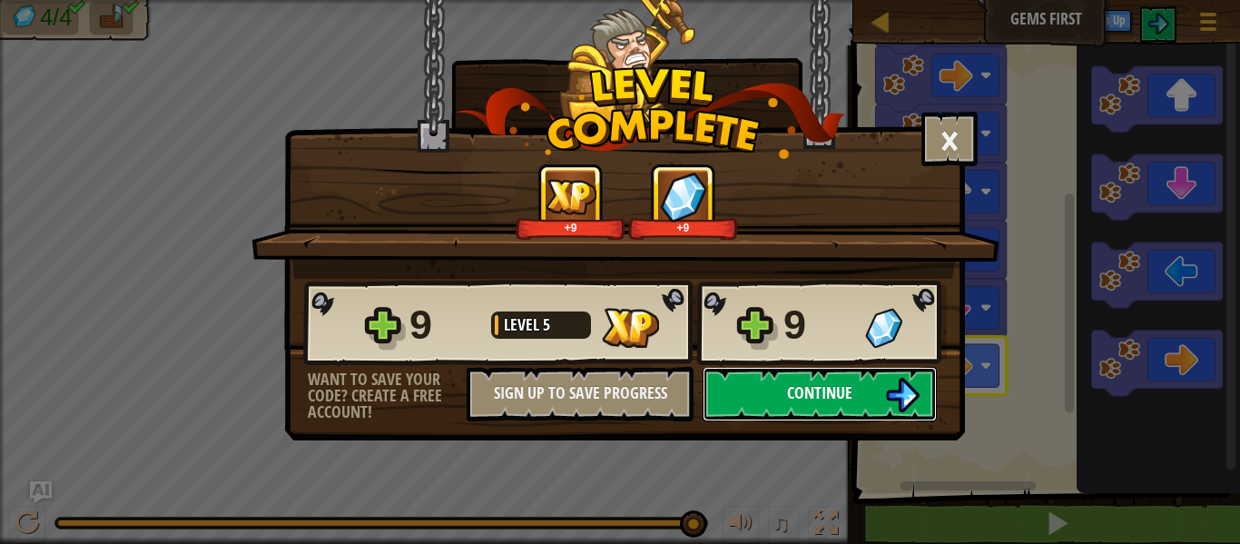
click at [833, 389] on span "Continue" at bounding box center [819, 392] width 65 height 23
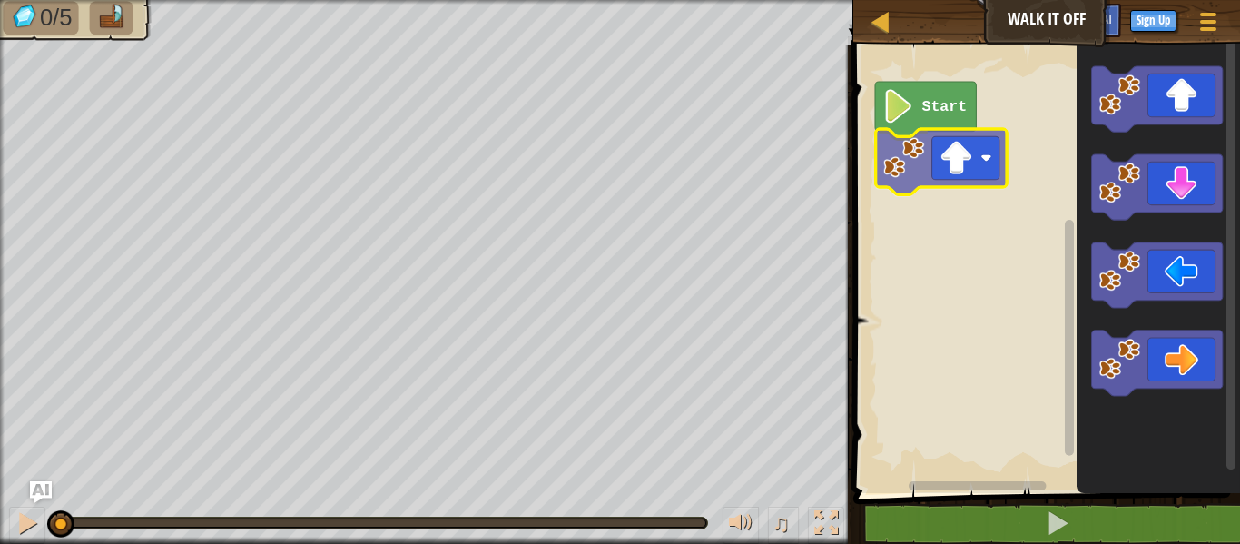
click at [992, 172] on div "Start" at bounding box center [1044, 264] width 392 height 457
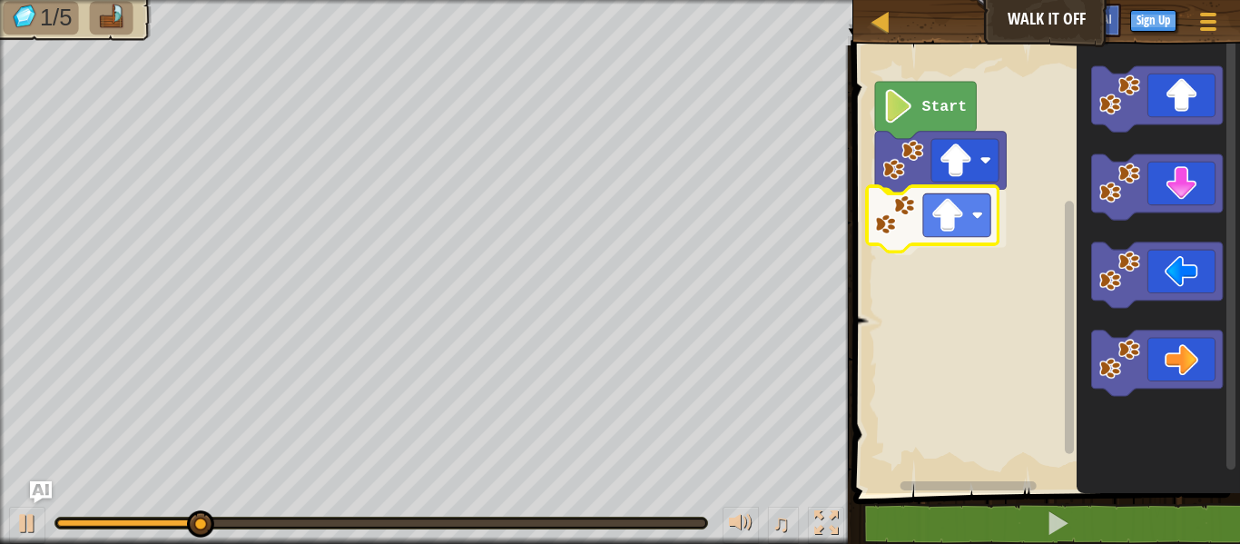
click at [982, 210] on div "Start" at bounding box center [1044, 264] width 392 height 457
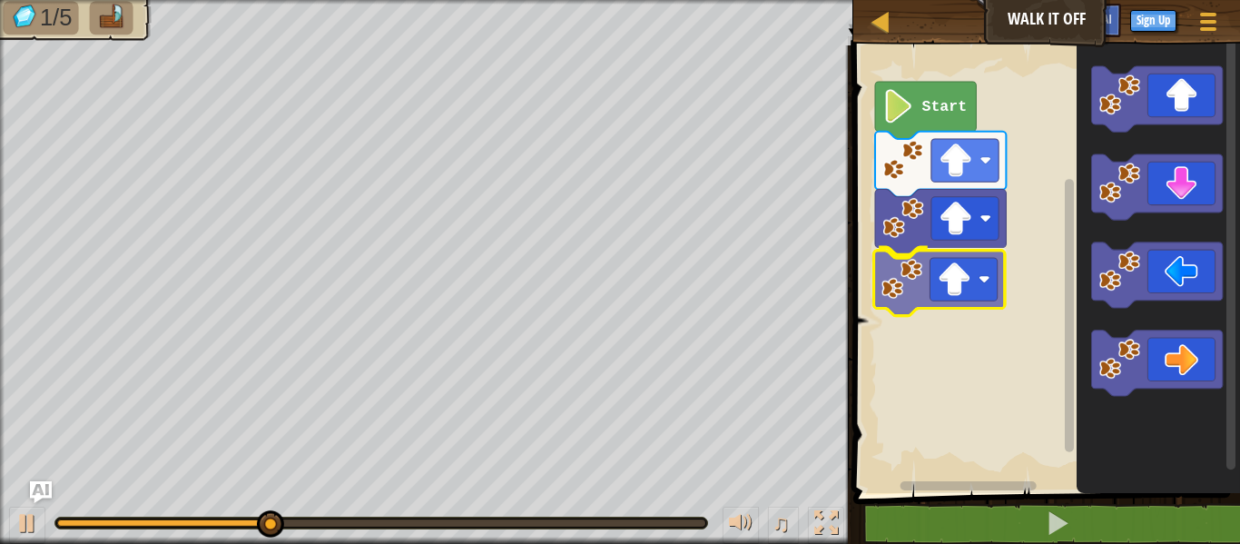
click at [980, 289] on div "Start" at bounding box center [1044, 264] width 392 height 457
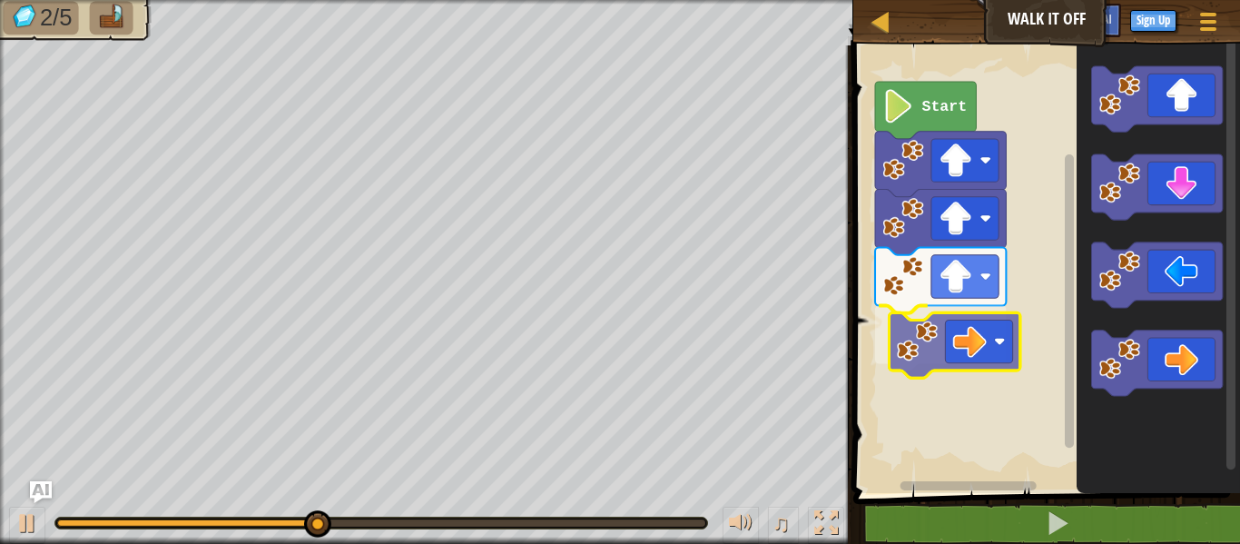
click at [980, 335] on div "Start" at bounding box center [1044, 264] width 392 height 457
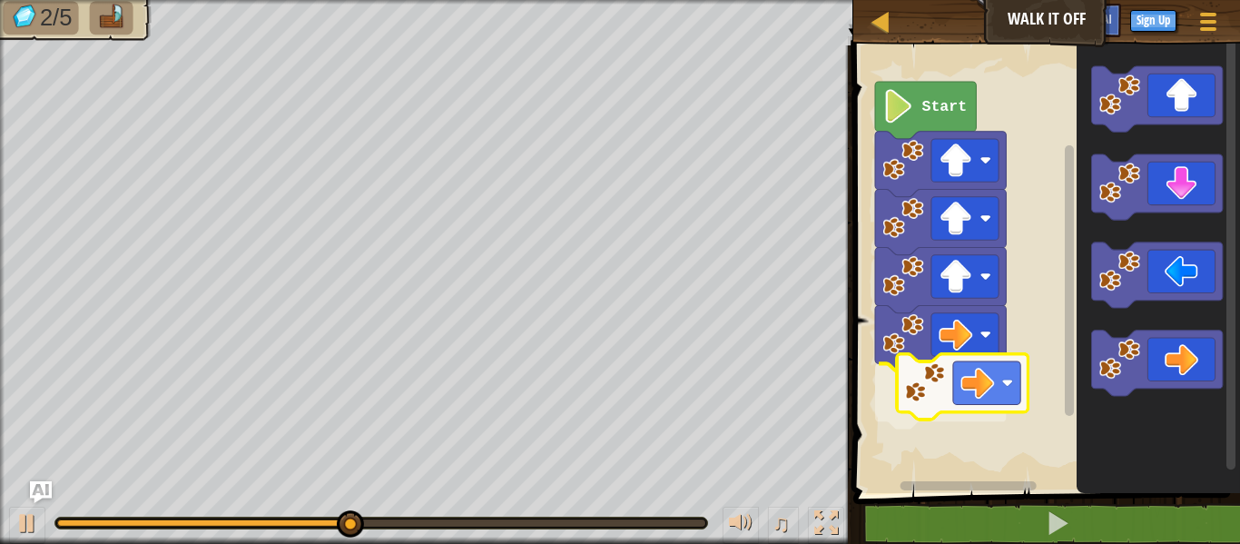
click at [904, 361] on div "Start" at bounding box center [1044, 264] width 392 height 457
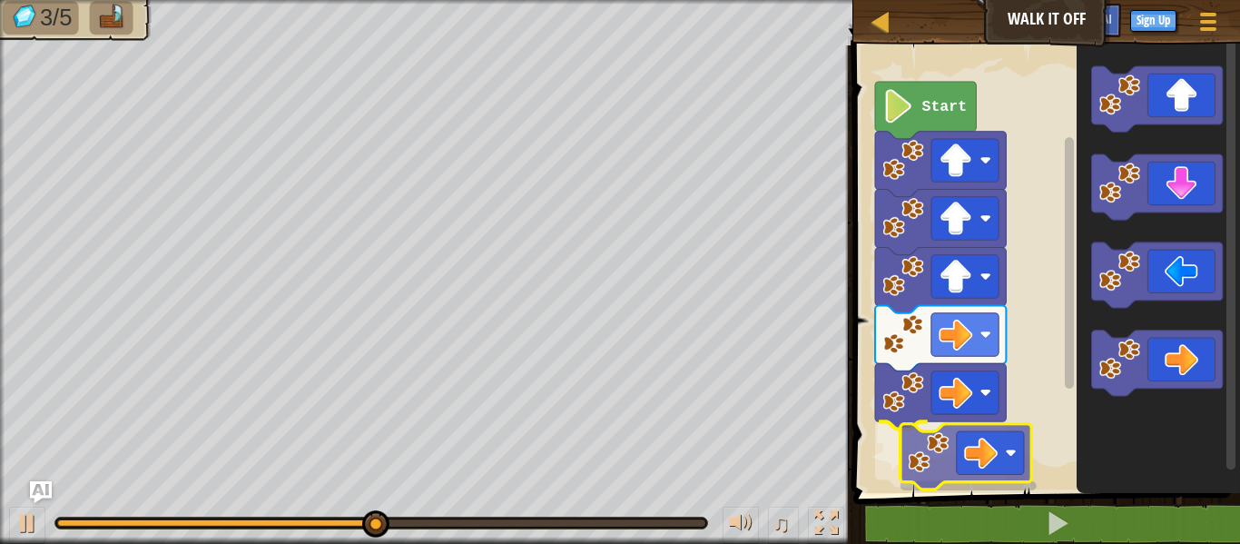
click at [942, 451] on div "Start" at bounding box center [1044, 264] width 392 height 457
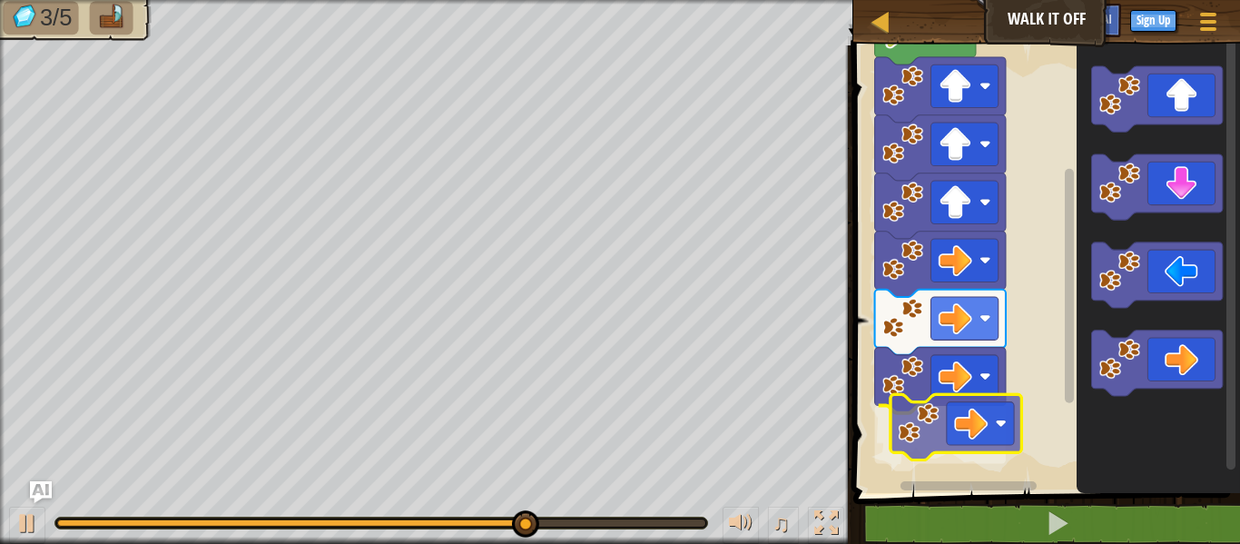
click at [982, 422] on div "Start" at bounding box center [1044, 264] width 392 height 457
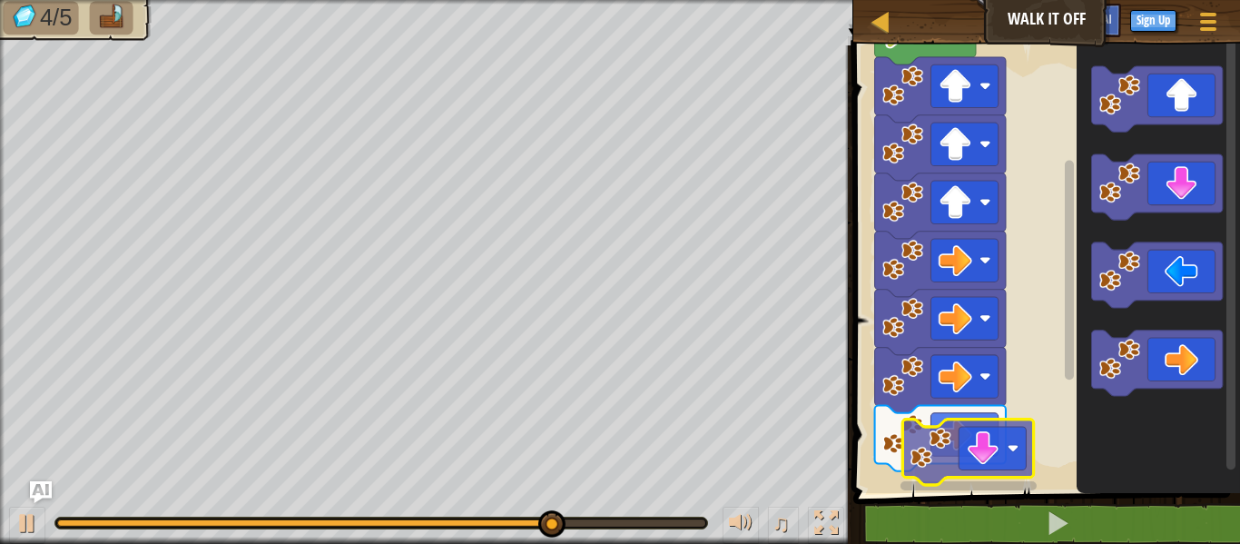
click at [992, 469] on div "Start" at bounding box center [1044, 264] width 392 height 457
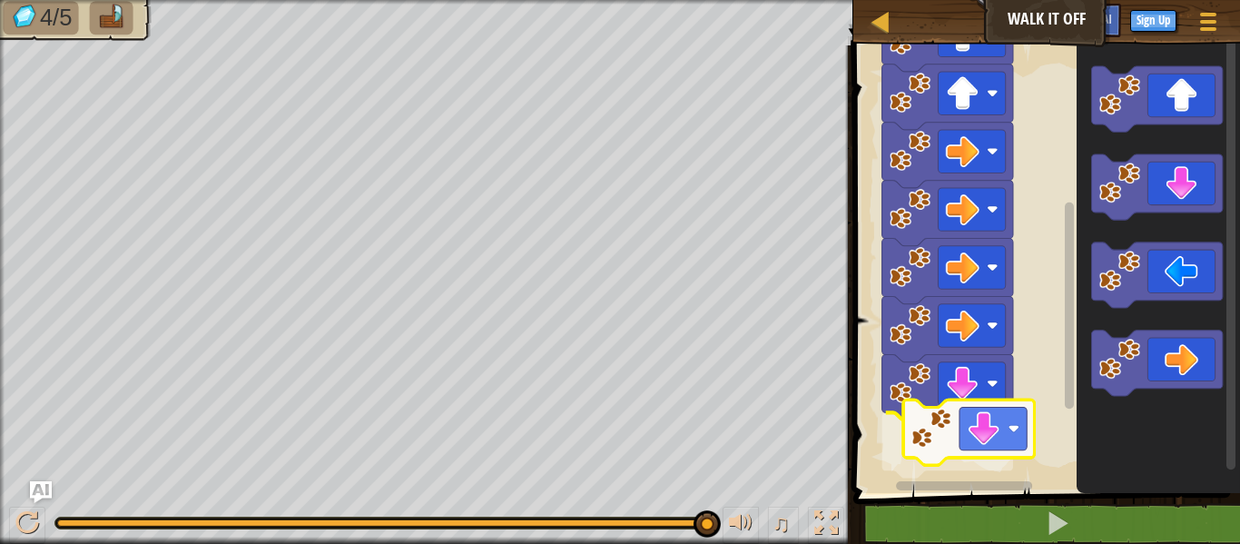
click at [1018, 438] on div "Start" at bounding box center [1044, 264] width 392 height 457
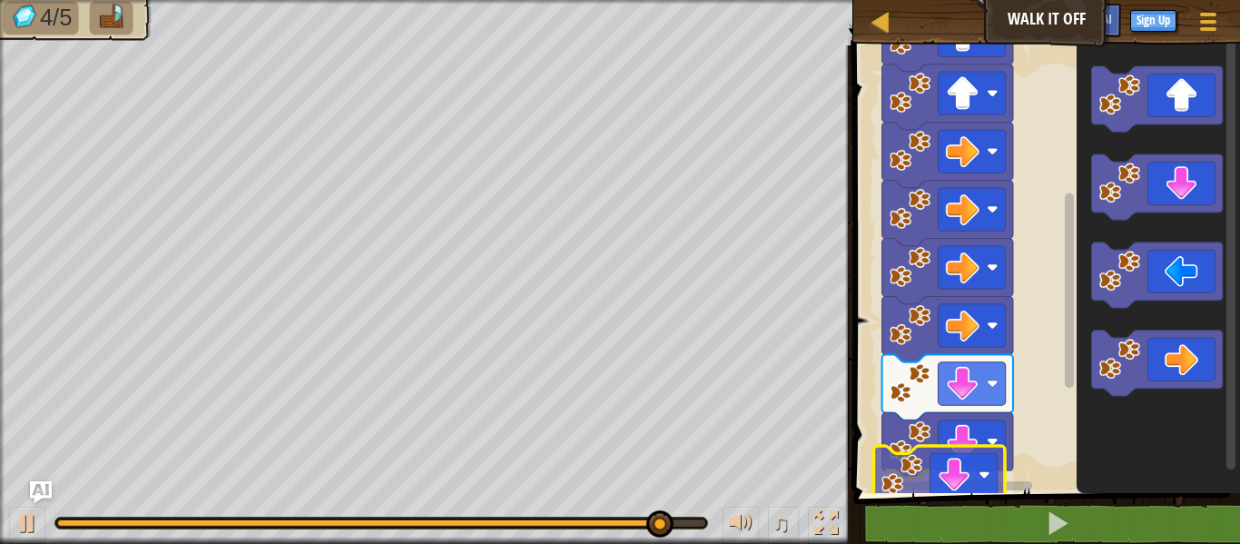
click at [988, 492] on div "Start" at bounding box center [1044, 264] width 392 height 457
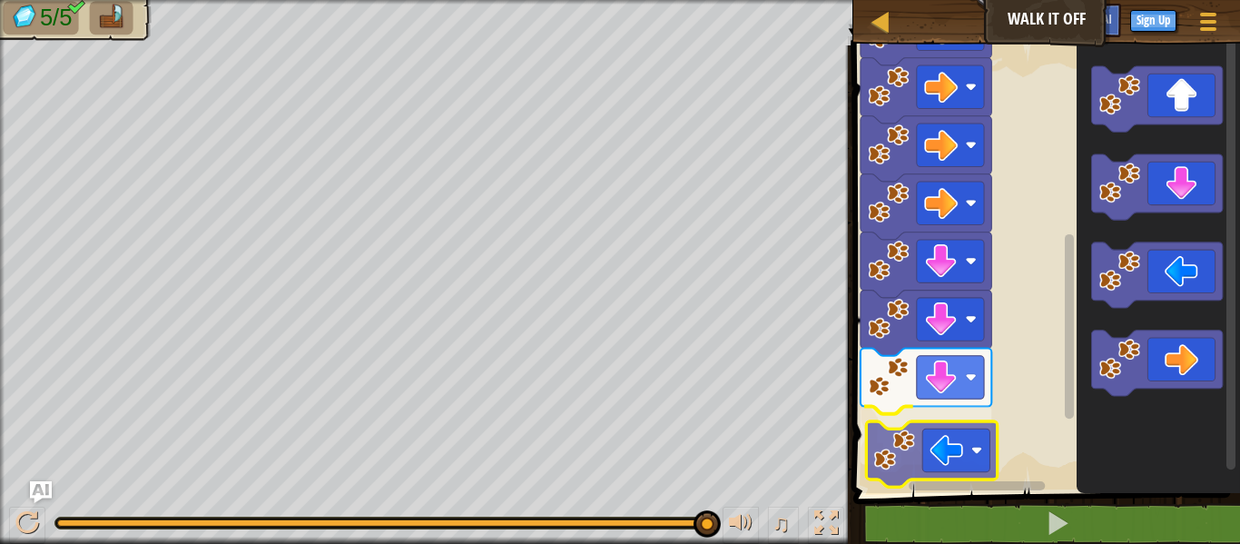
click at [972, 469] on div "Start" at bounding box center [1044, 264] width 392 height 457
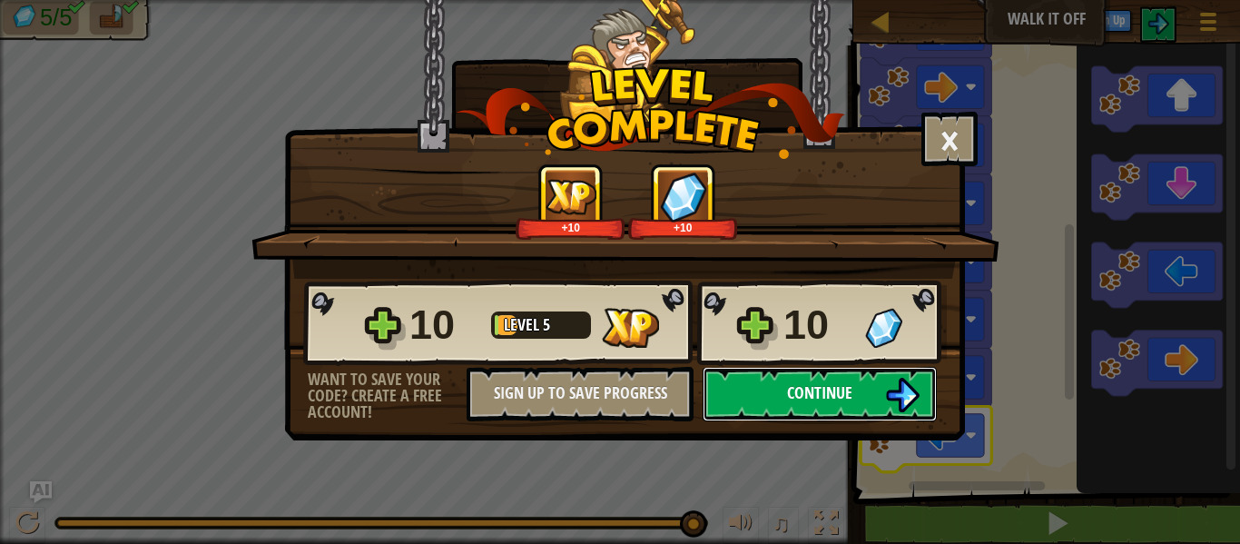
click at [891, 391] on img at bounding box center [902, 395] width 35 height 35
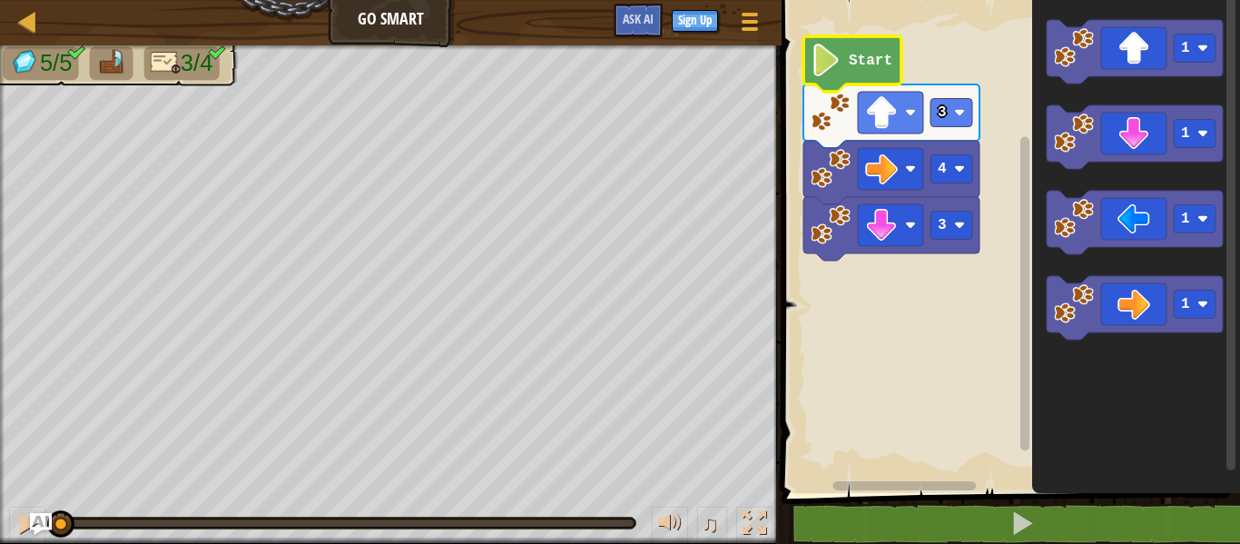
click at [883, 74] on icon "Blockly Workspace" at bounding box center [853, 63] width 98 height 55
click at [875, 67] on text "Start" at bounding box center [871, 61] width 44 height 16
